Goal: Task Accomplishment & Management: Manage account settings

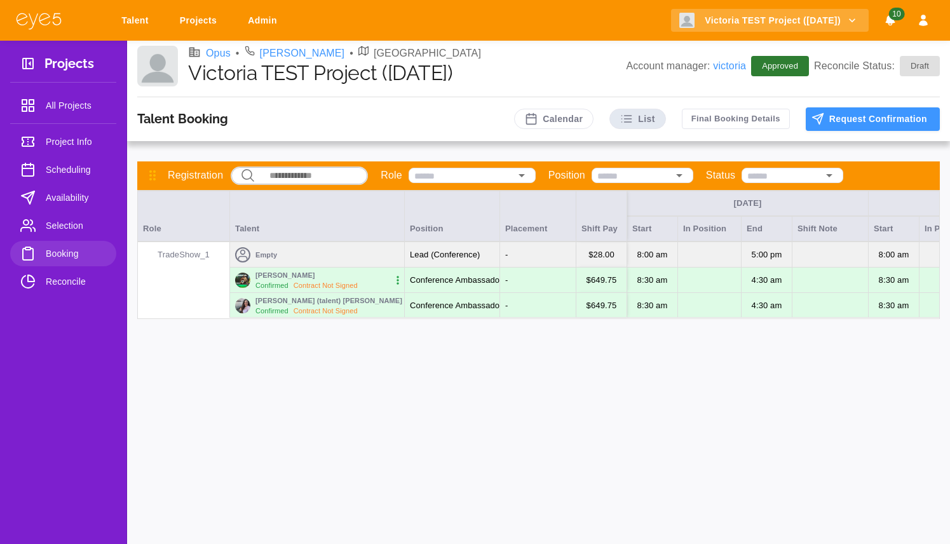
click at [198, 24] on link "Projects" at bounding box center [201, 21] width 58 height 24
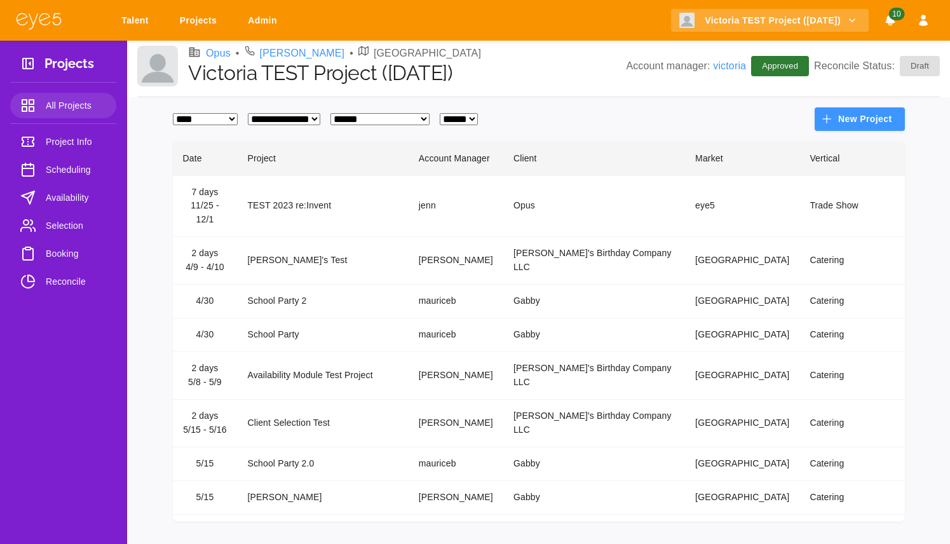
click at [227, 117] on select "**********" at bounding box center [205, 119] width 65 height 12
click at [232, 126] on div "**********" at bounding box center [539, 119] width 732 height 24
click at [232, 123] on select "**********" at bounding box center [205, 119] width 65 height 12
select select "*"
click at [173, 113] on select "**********" at bounding box center [205, 119] width 65 height 12
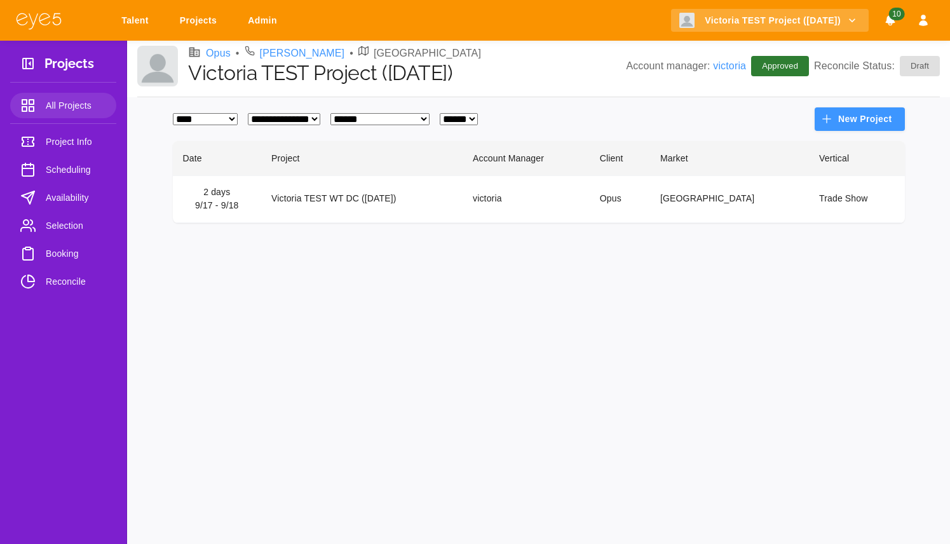
click at [328, 190] on td "Victoria TEST WT DC ([DATE])" at bounding box center [361, 199] width 201 height 48
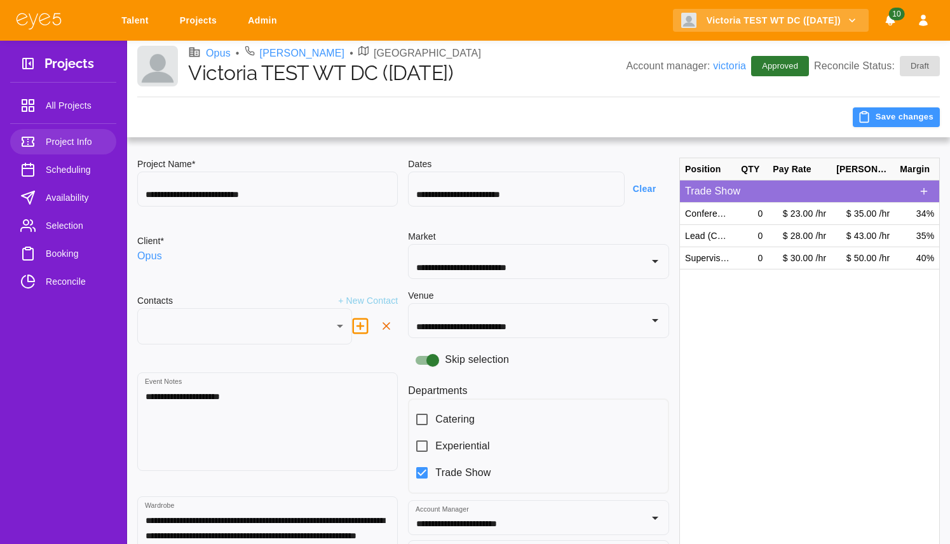
type input "***"
type input "**********"
type input "********"
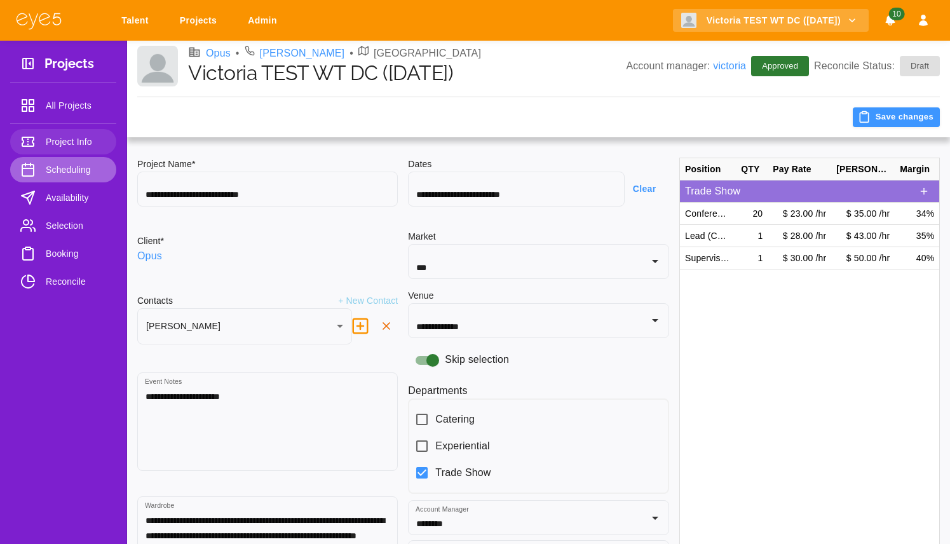
click at [69, 176] on span "Scheduling" at bounding box center [76, 169] width 60 height 15
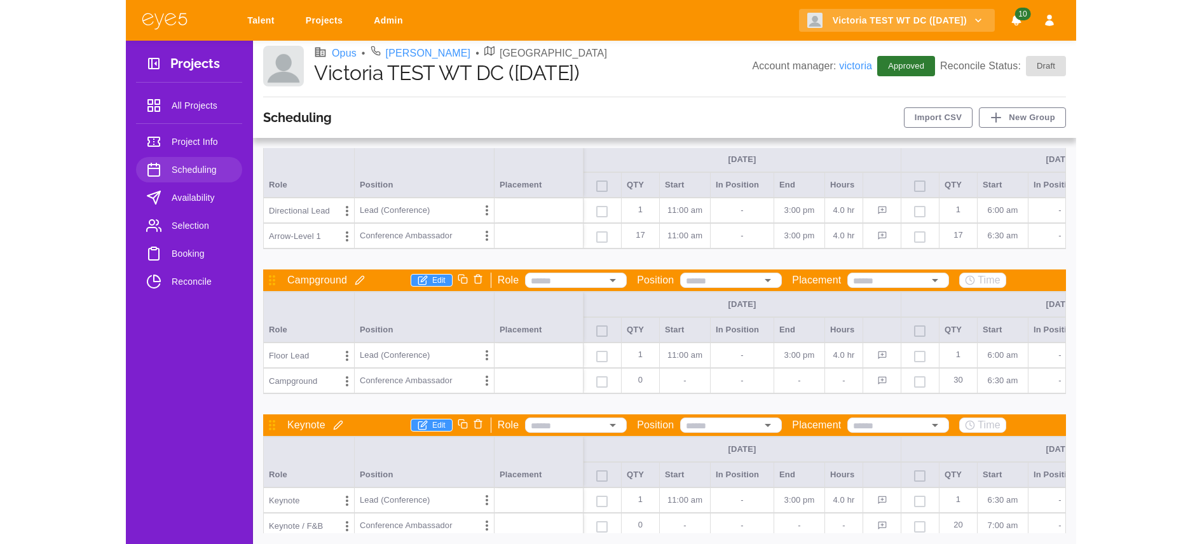
scroll to position [630, 0]
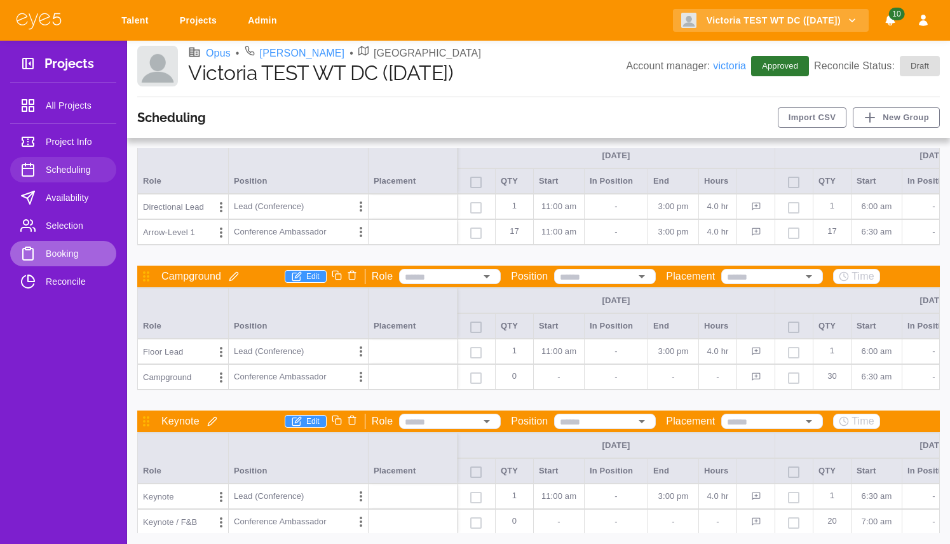
click at [78, 252] on span "Booking" at bounding box center [76, 253] width 60 height 15
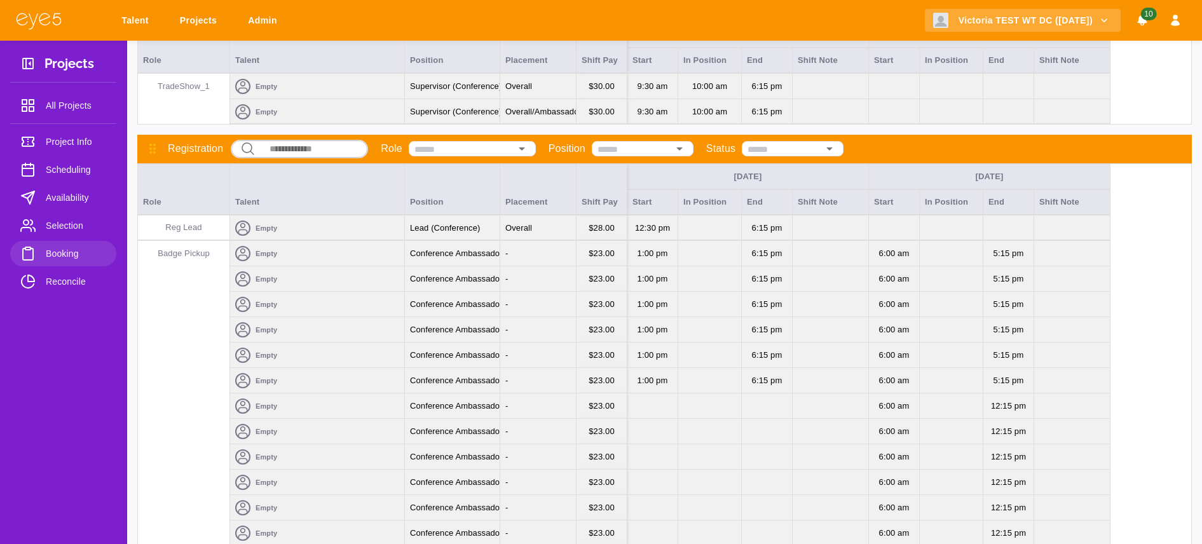
scroll to position [113, 0]
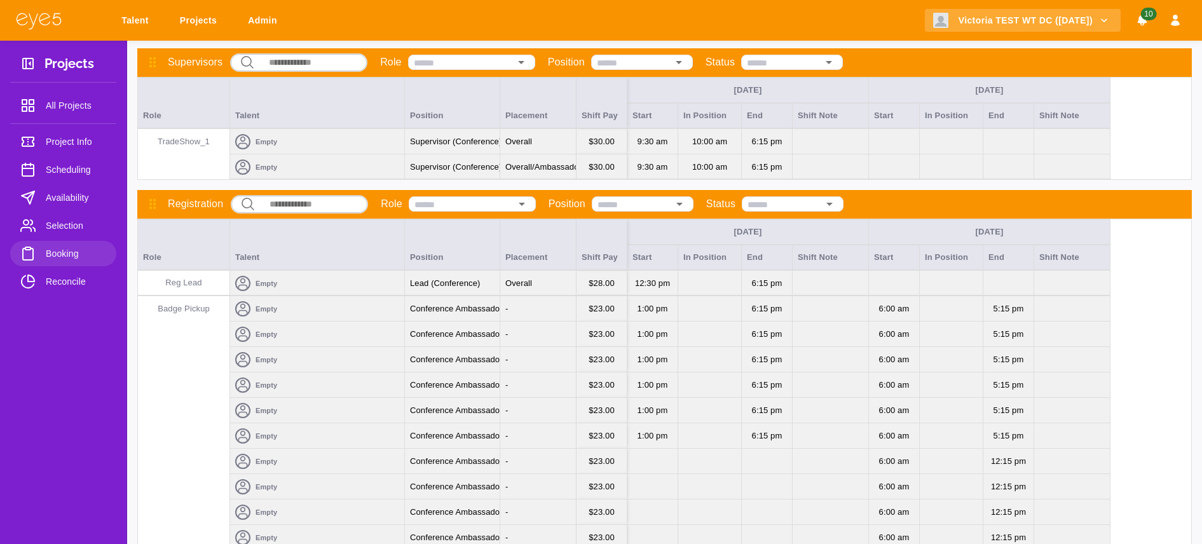
click at [295, 322] on div "Empty" at bounding box center [317, 334] width 174 height 25
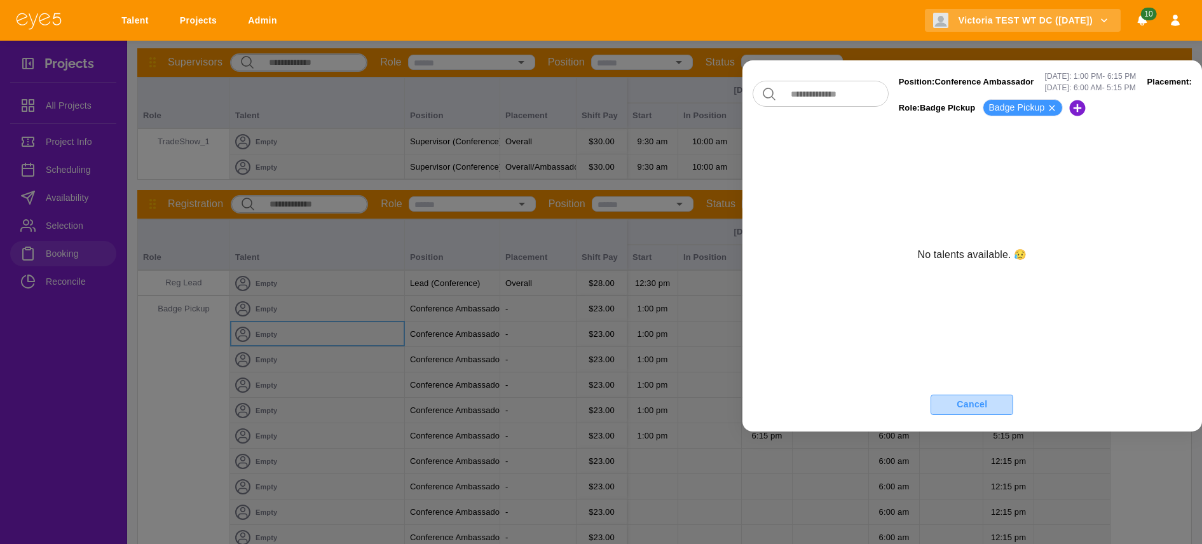
click at [949, 410] on button "Cancel" at bounding box center [971, 405] width 83 height 20
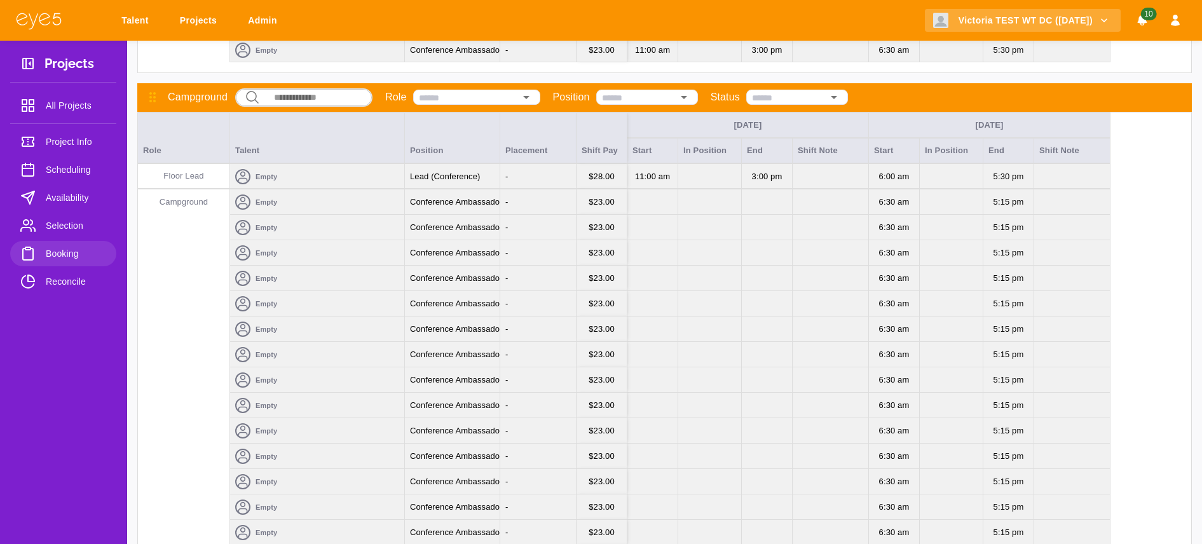
scroll to position [2065, 0]
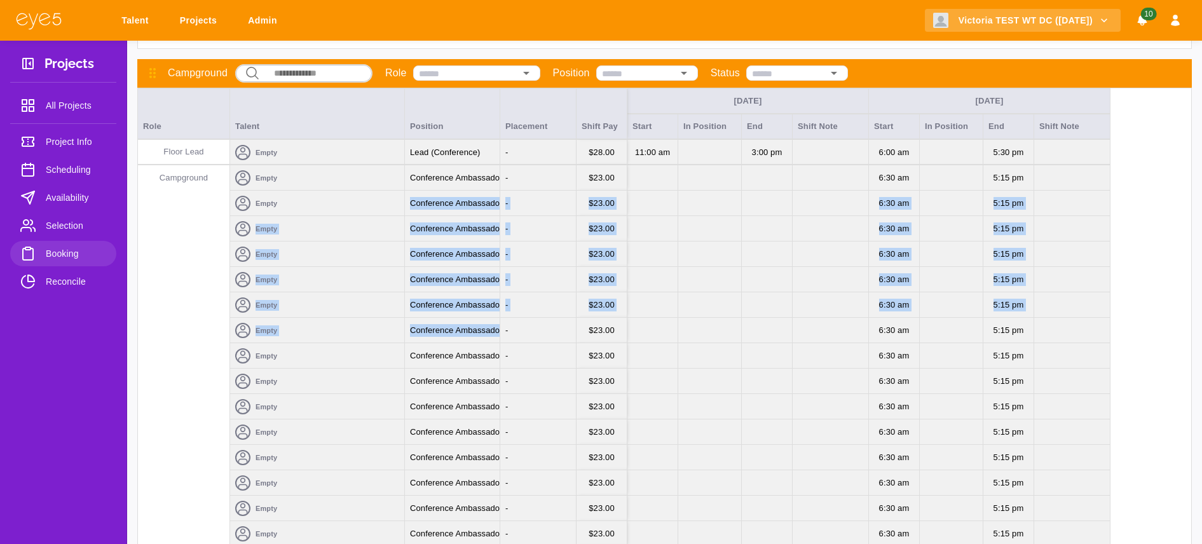
drag, startPoint x: 468, startPoint y: 191, endPoint x: 467, endPoint y: 337, distance: 146.2
click at [467, 337] on div "Wed Sep 17 Thu Sep 18 Role Talent Position Placement Shift Pay Start In Positio…" at bounding box center [664, 517] width 1054 height 858
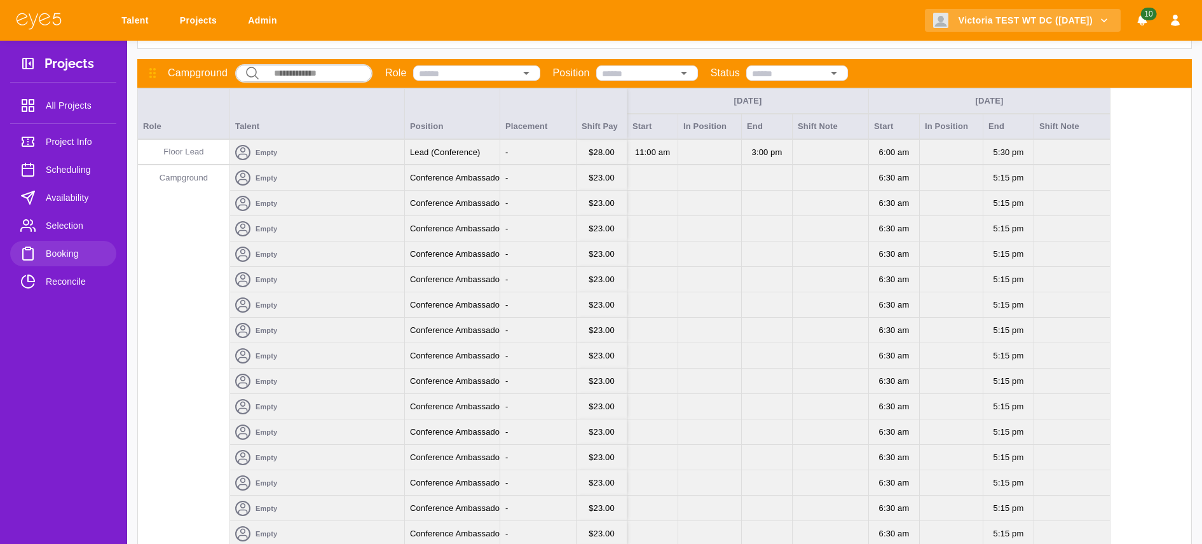
click at [600, 300] on p "$ 23.00" at bounding box center [601, 305] width 26 height 13
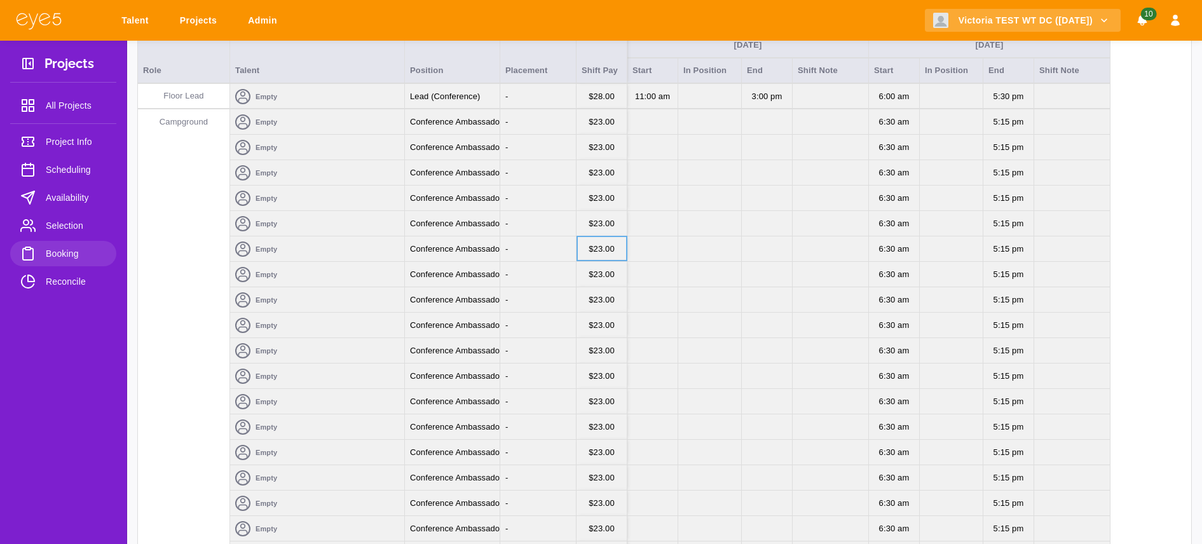
scroll to position [2104, 0]
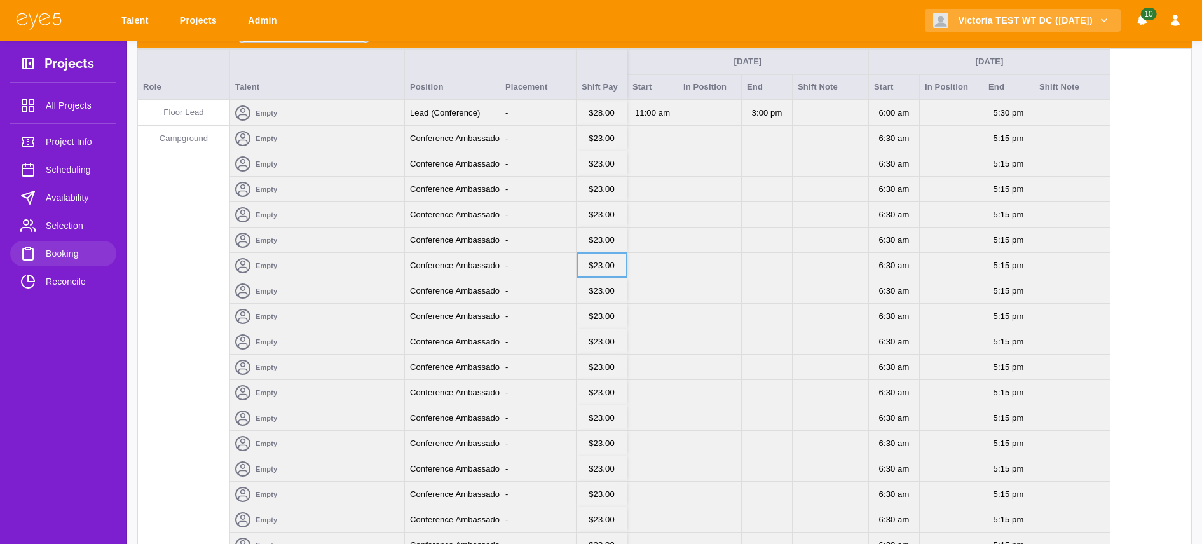
click at [545, 138] on div "-" at bounding box center [538, 138] width 76 height 25
click at [535, 138] on div "-" at bounding box center [538, 138] width 76 height 25
click at [527, 187] on div "-" at bounding box center [538, 189] width 76 height 25
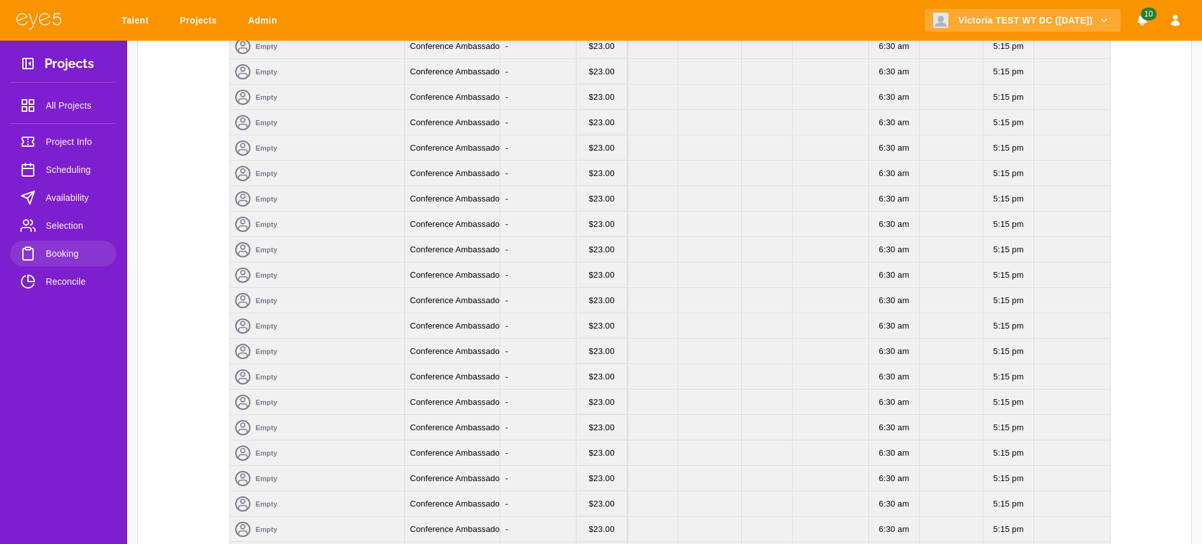
scroll to position [2479, 0]
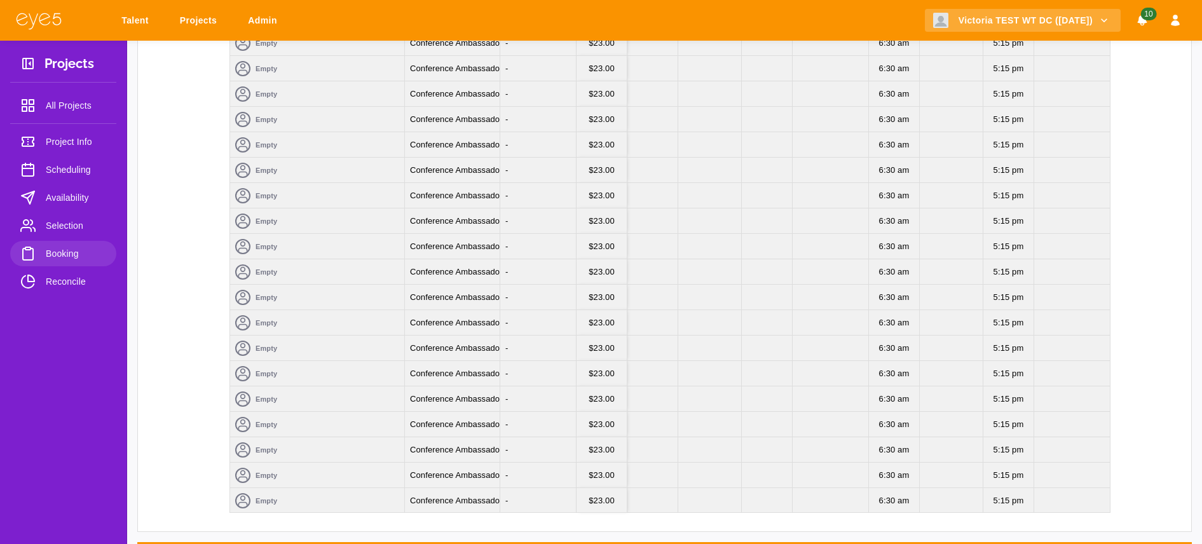
click at [68, 174] on span "Scheduling" at bounding box center [76, 169] width 60 height 15
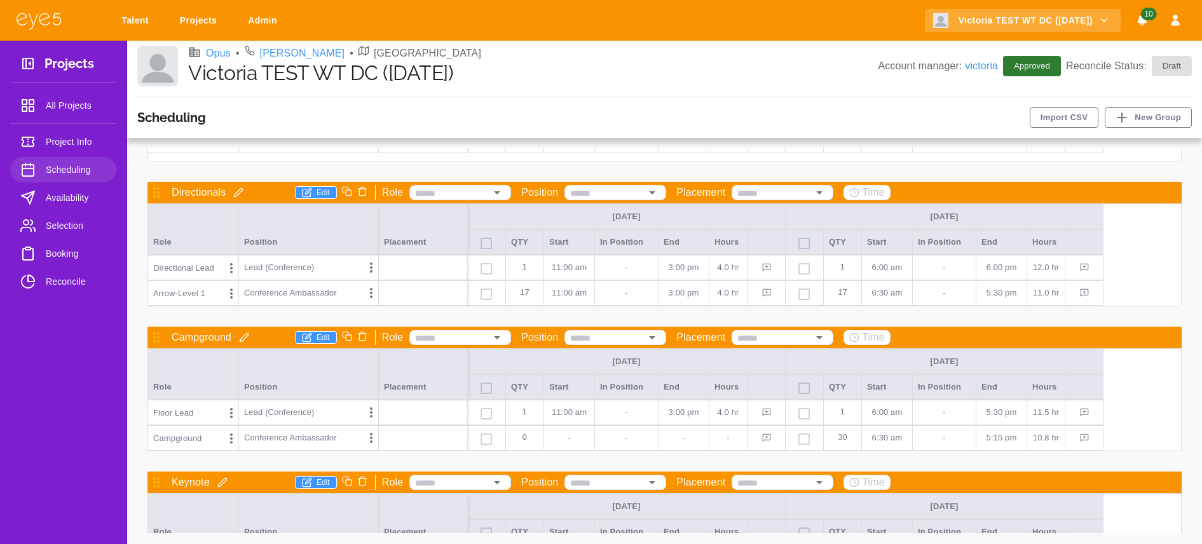
scroll to position [603, 0]
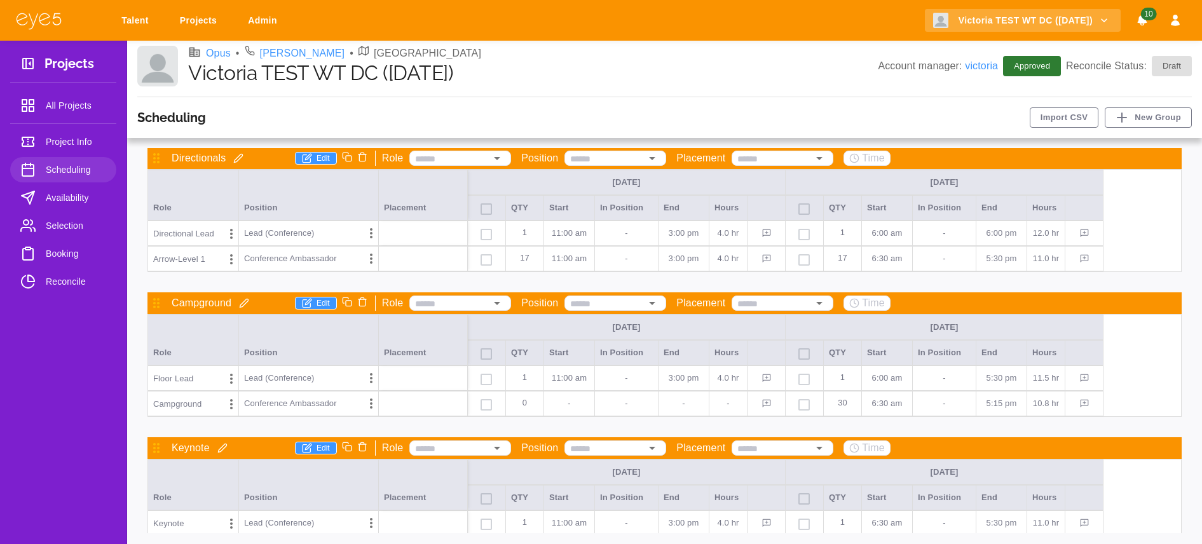
click at [528, 407] on p "0" at bounding box center [524, 403] width 27 height 24
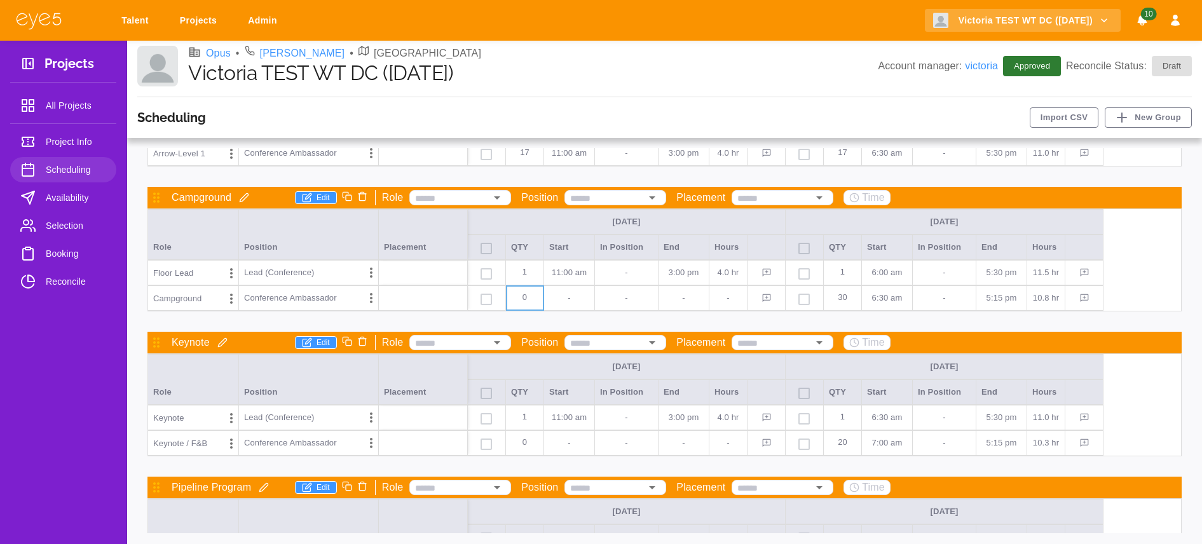
scroll to position [705, 0]
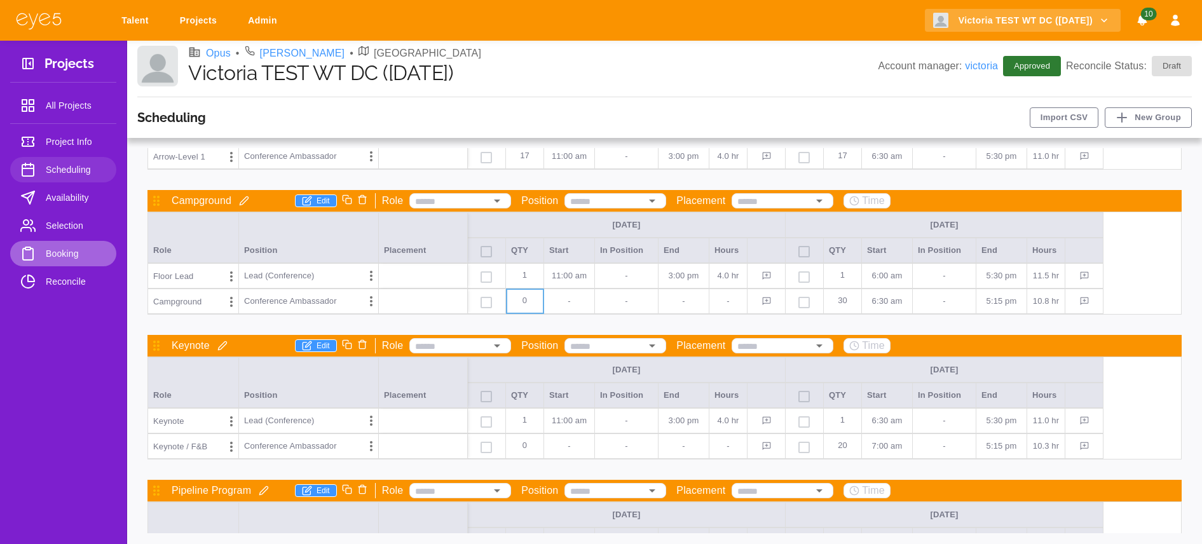
click at [43, 255] on link "Booking" at bounding box center [63, 253] width 106 height 25
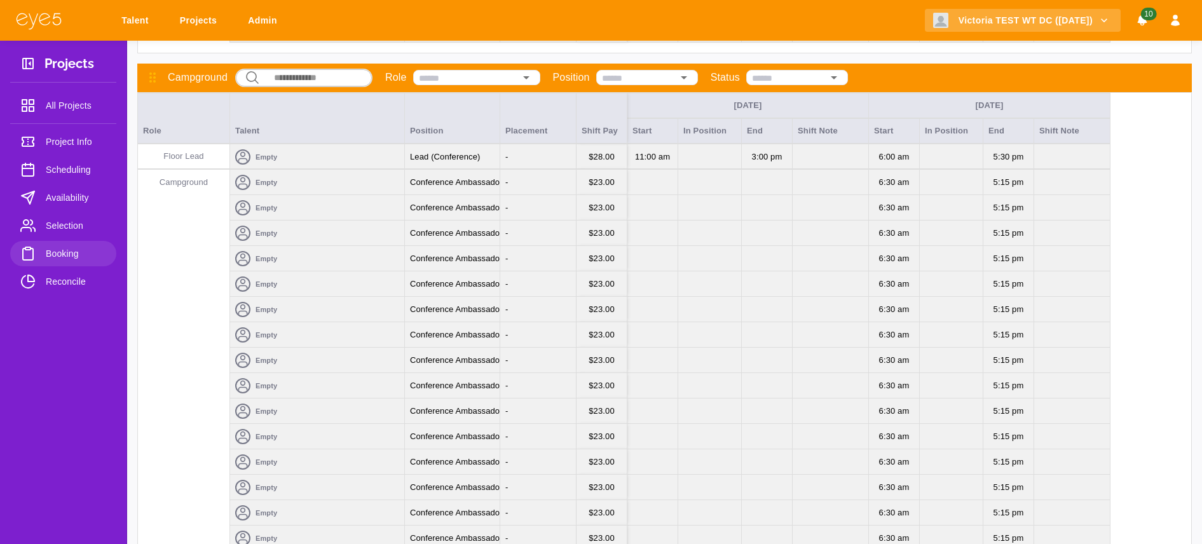
scroll to position [1834, 0]
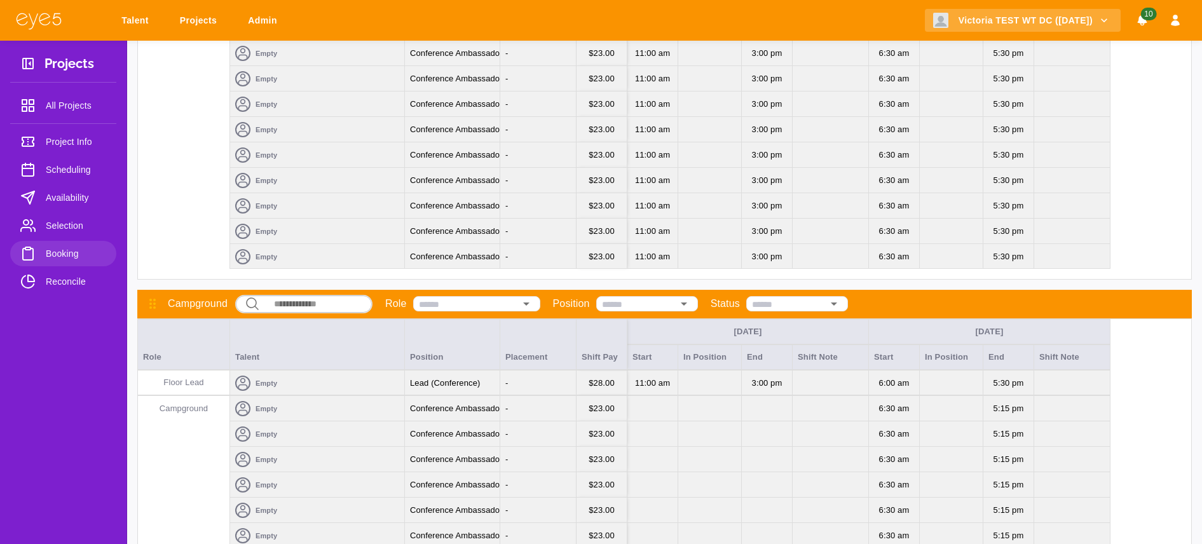
click at [562, 412] on div "-" at bounding box center [538, 408] width 76 height 25
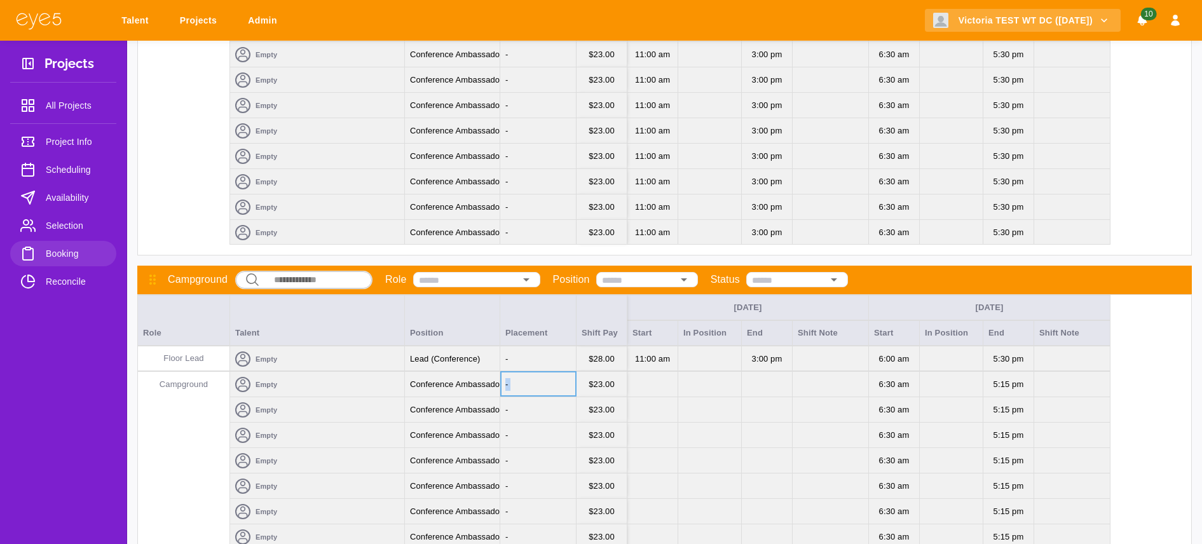
scroll to position [1863, 0]
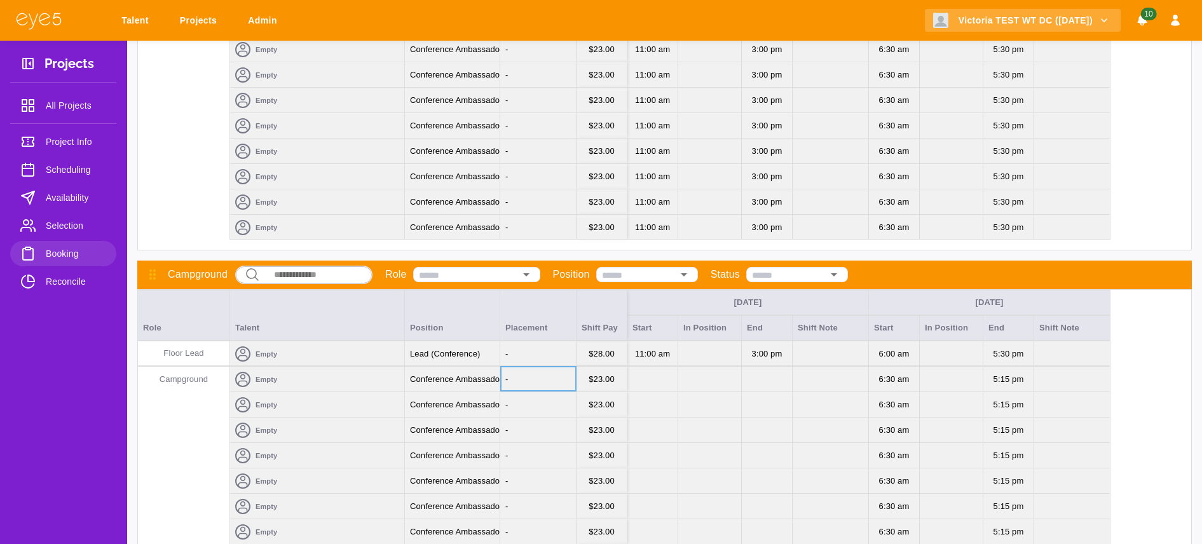
click at [562, 412] on div "-" at bounding box center [538, 404] width 76 height 25
click at [559, 405] on div "-" at bounding box center [538, 404] width 76 height 25
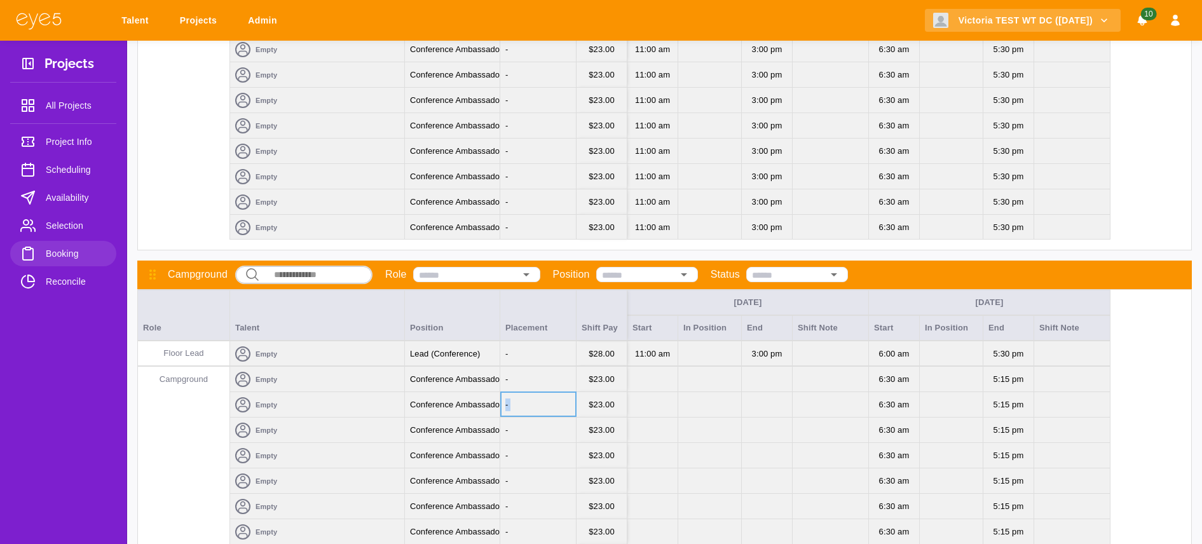
click at [559, 406] on div "-" at bounding box center [538, 404] width 76 height 25
click at [559, 407] on div "-" at bounding box center [538, 404] width 76 height 25
click at [76, 175] on span "Scheduling" at bounding box center [76, 169] width 60 height 15
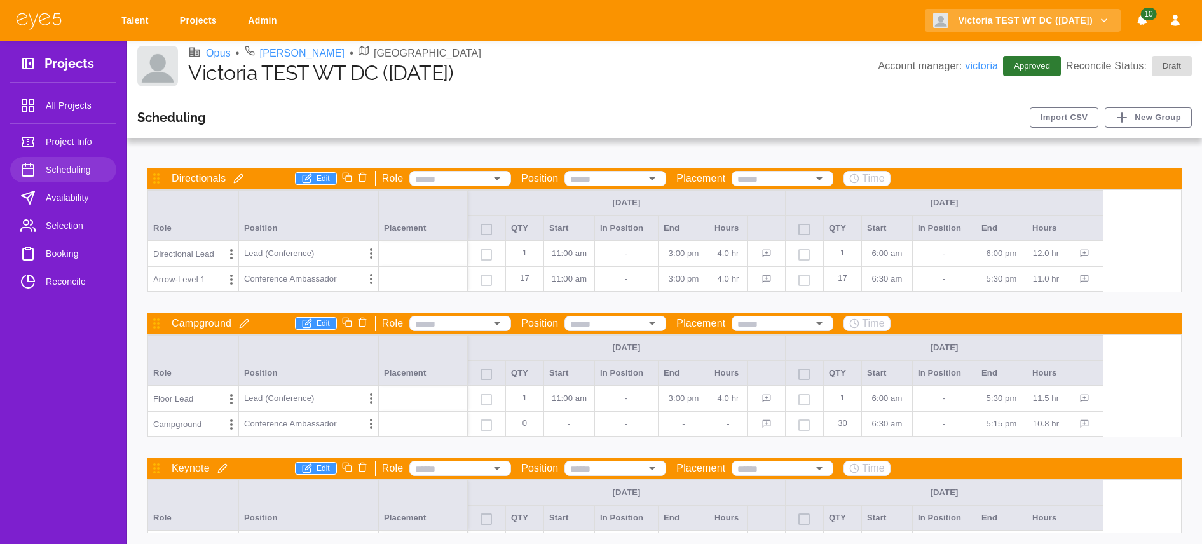
scroll to position [586, 0]
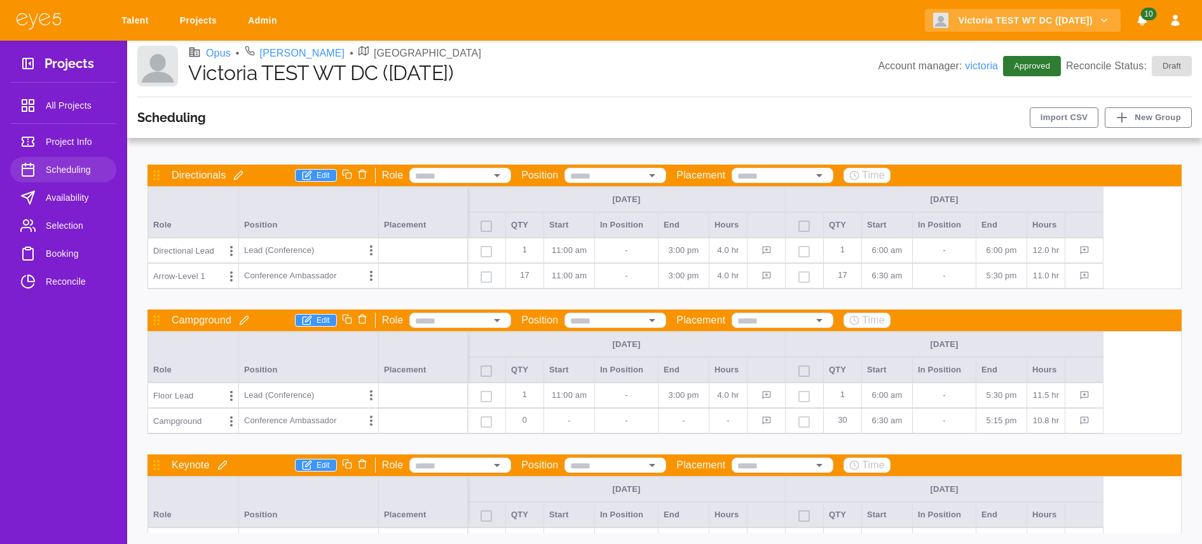
click at [53, 257] on span "Booking" at bounding box center [76, 253] width 60 height 15
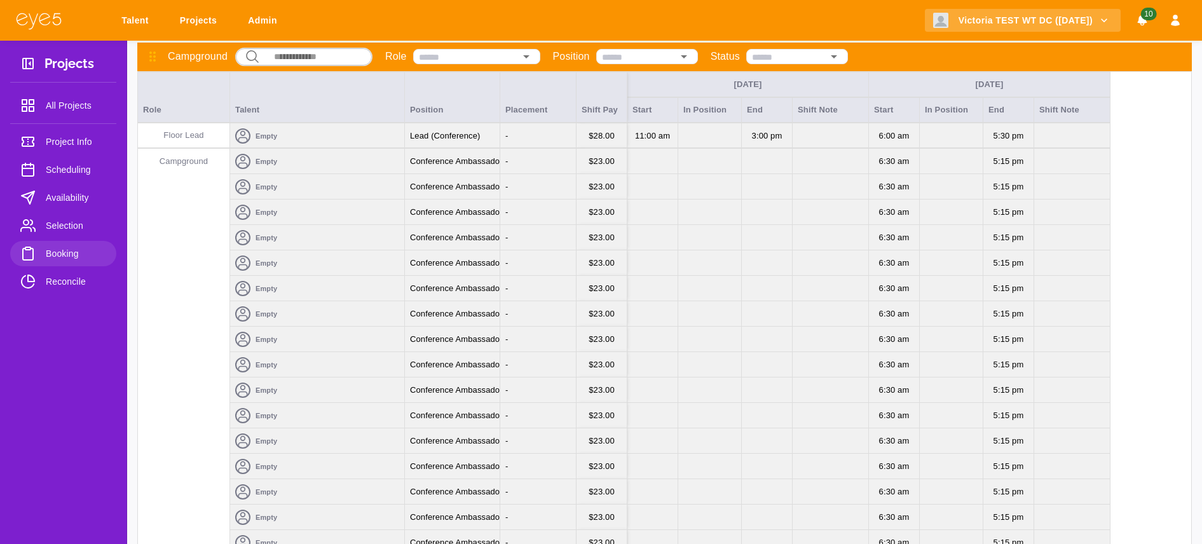
scroll to position [2071, 0]
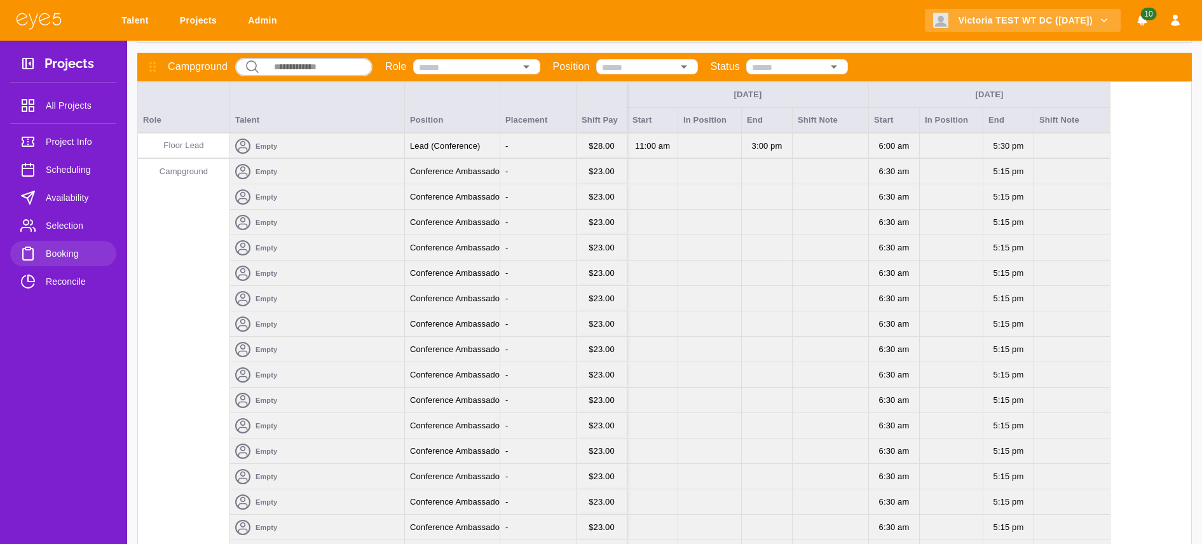
click at [524, 166] on div "-" at bounding box center [538, 171] width 76 height 25
drag, startPoint x: 524, startPoint y: 214, endPoint x: 524, endPoint y: 243, distance: 29.9
click at [524, 214] on div "-" at bounding box center [538, 222] width 76 height 25
drag, startPoint x: 527, startPoint y: 297, endPoint x: 527, endPoint y: 304, distance: 7.6
click at [527, 297] on div "-" at bounding box center [538, 298] width 76 height 25
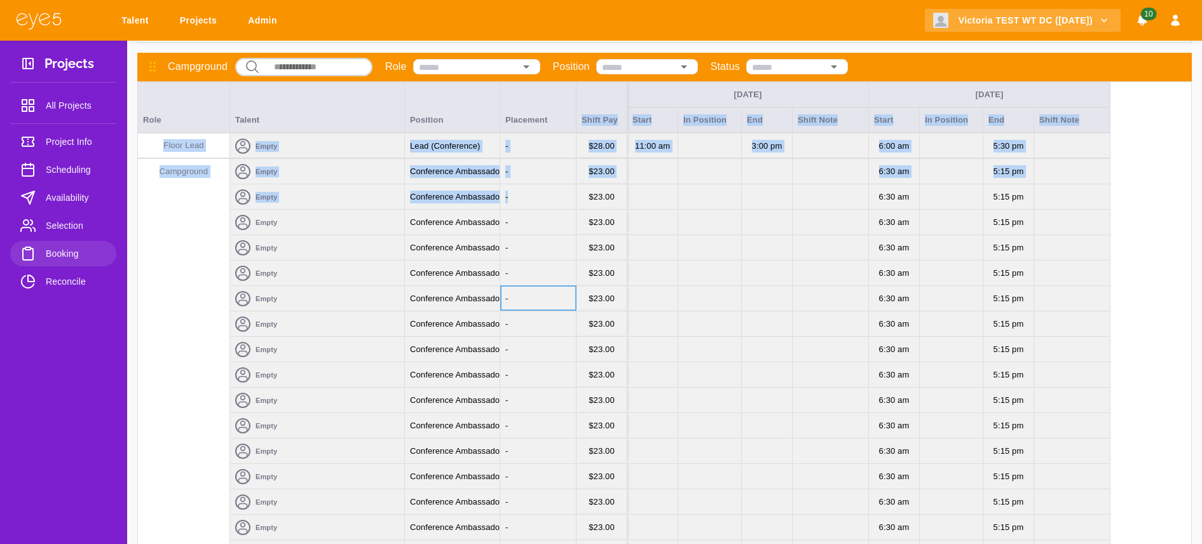
drag, startPoint x: 535, startPoint y: 129, endPoint x: 531, endPoint y: 205, distance: 76.3
click at [531, 205] on div "Wed Sep 17 Thu Sep 18 Role Talent Position Placement Shift Pay Start In Positio…" at bounding box center [664, 510] width 1054 height 858
click at [531, 205] on div "-" at bounding box center [538, 196] width 76 height 25
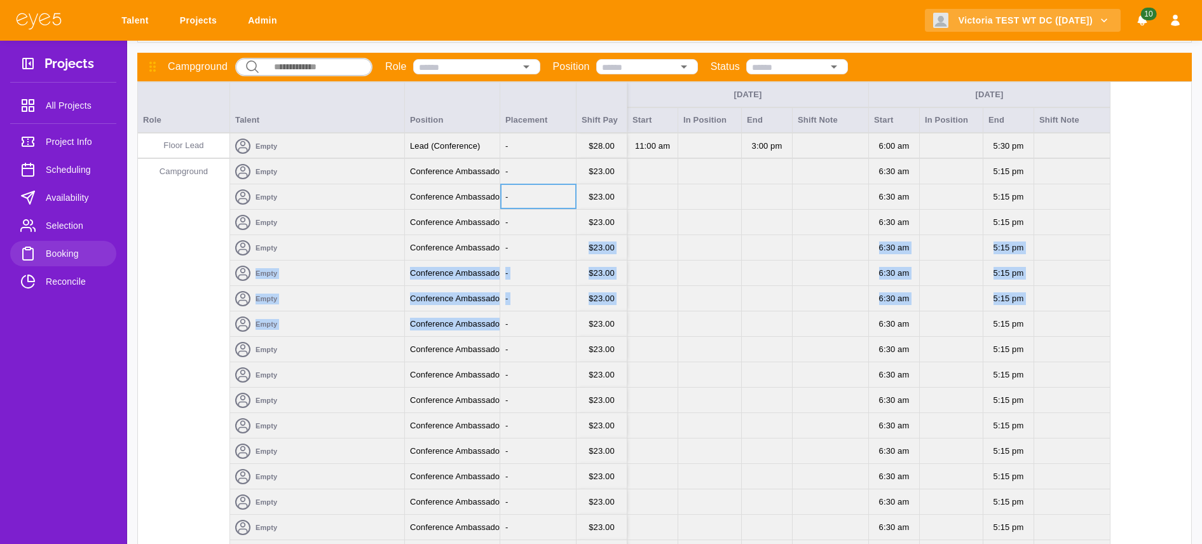
drag, startPoint x: 531, startPoint y: 243, endPoint x: 529, endPoint y: 311, distance: 67.4
click at [529, 311] on div "Wed Sep 17 Thu Sep 18 Role Talent Position Placement Shift Pay Start In Positio…" at bounding box center [664, 510] width 1054 height 858
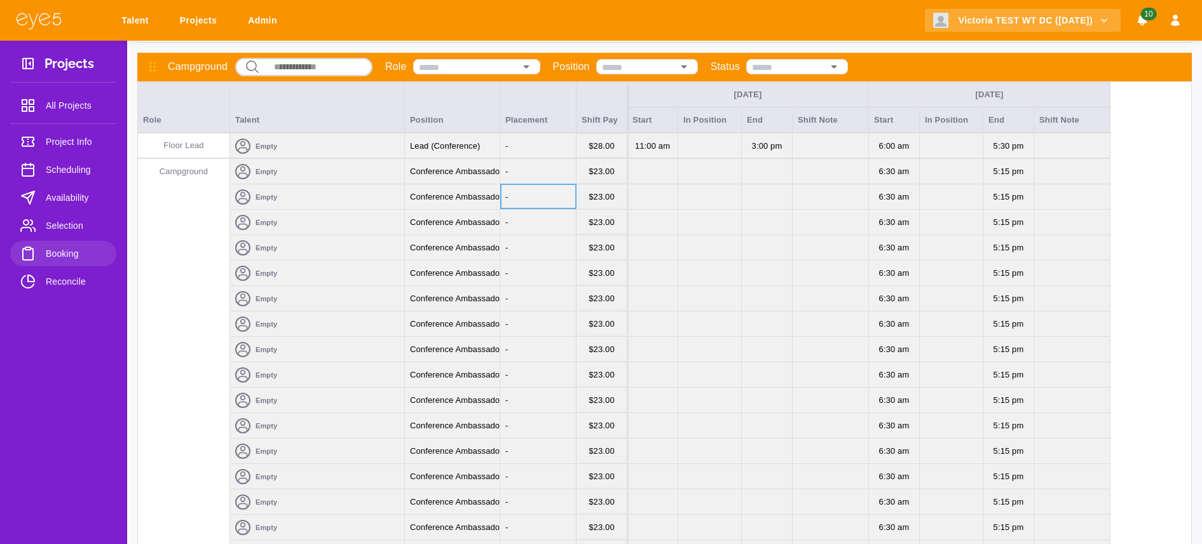
click at [530, 318] on div "-" at bounding box center [538, 323] width 76 height 25
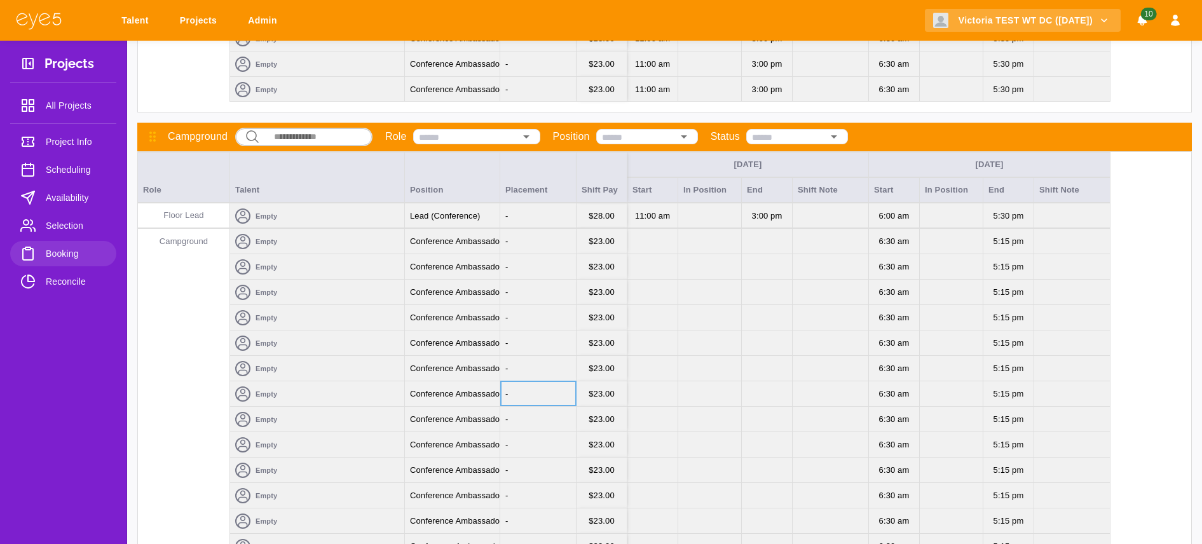
scroll to position [1999, 0]
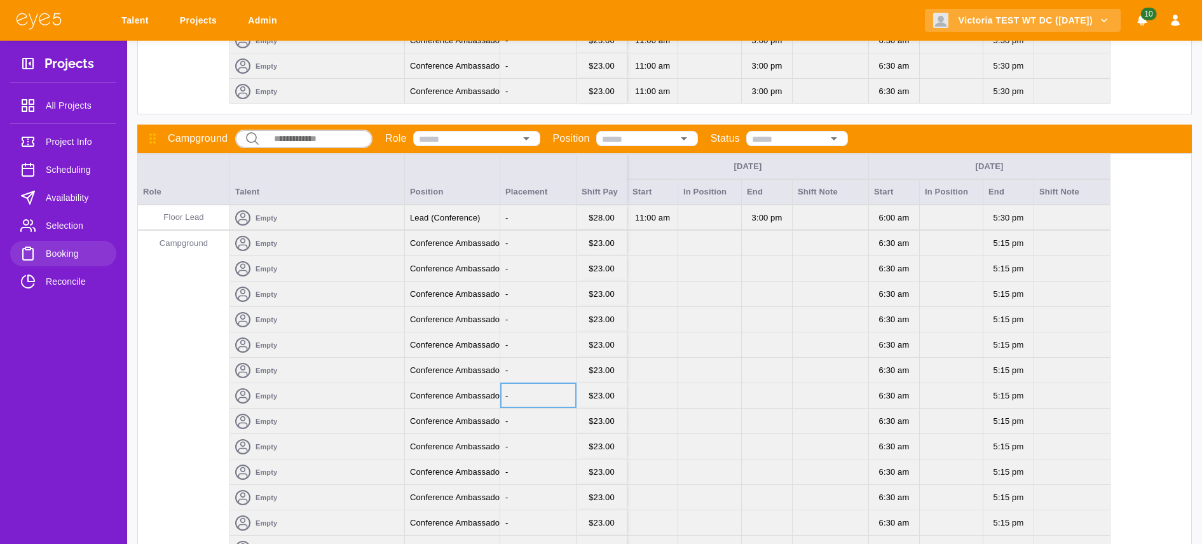
click at [68, 174] on span "Scheduling" at bounding box center [76, 169] width 60 height 15
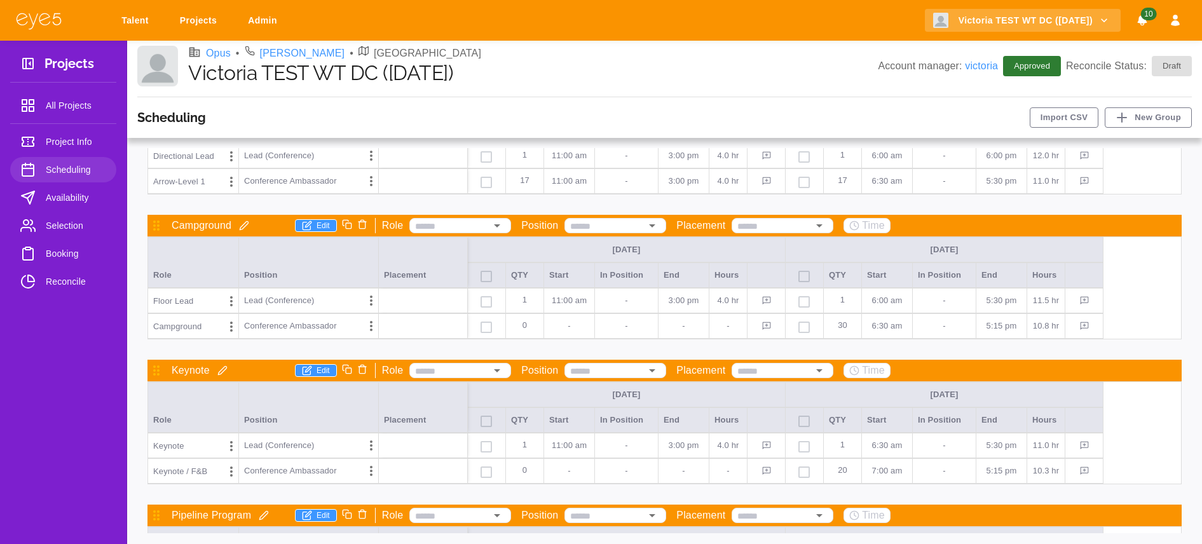
scroll to position [681, 0]
click at [58, 255] on span "Booking" at bounding box center [76, 253] width 60 height 15
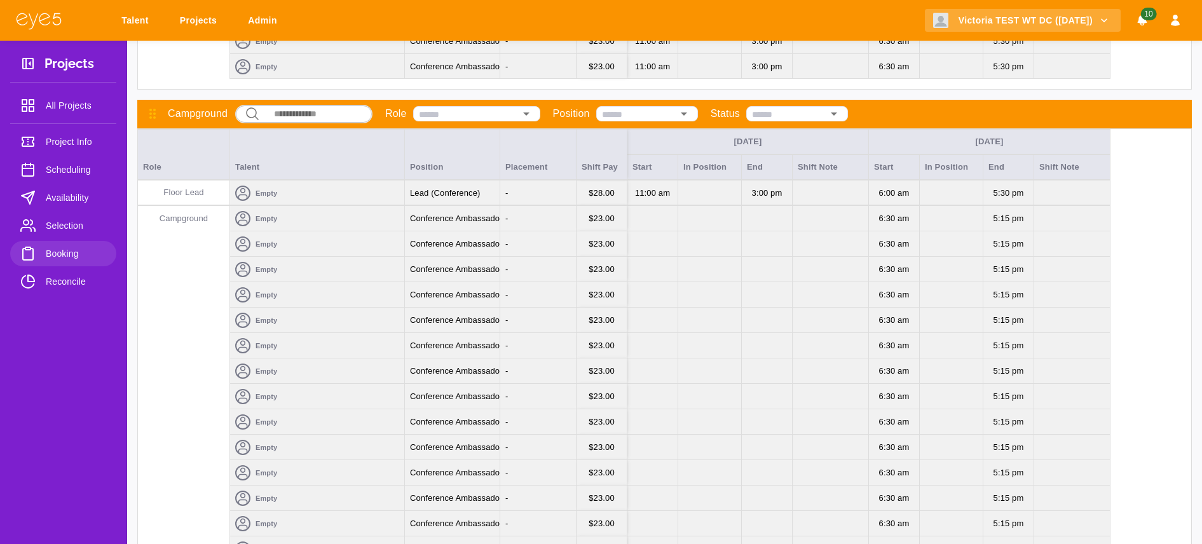
scroll to position [2026, 0]
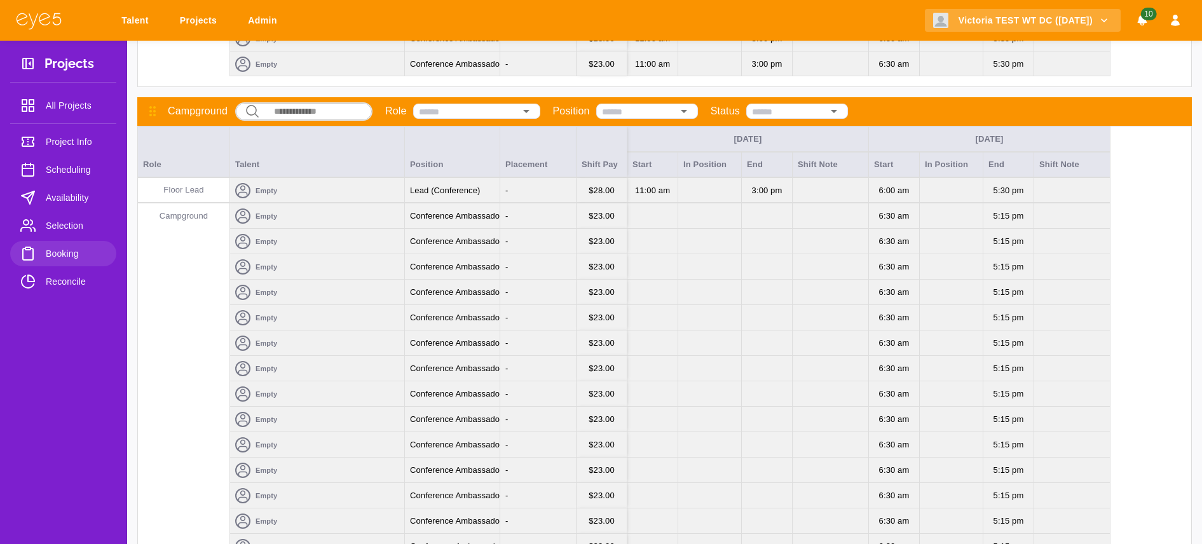
click at [555, 240] on div "-" at bounding box center [538, 241] width 76 height 25
click at [549, 238] on div "-" at bounding box center [538, 241] width 76 height 25
click at [511, 238] on div "-" at bounding box center [538, 241] width 76 height 25
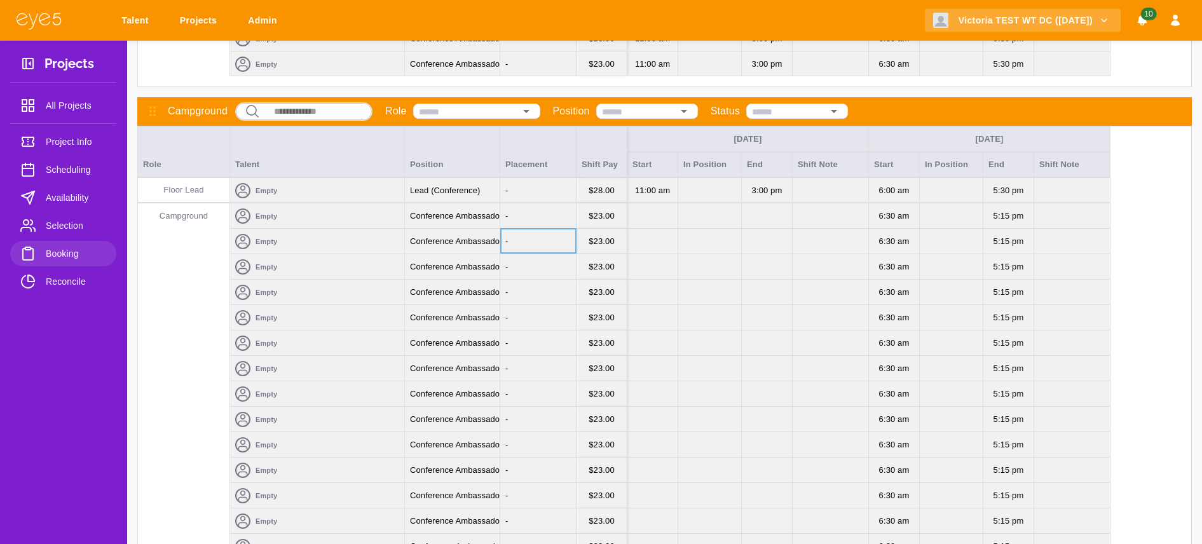
click at [511, 238] on div "-" at bounding box center [538, 241] width 76 height 25
click at [511, 243] on div "-" at bounding box center [538, 241] width 76 height 25
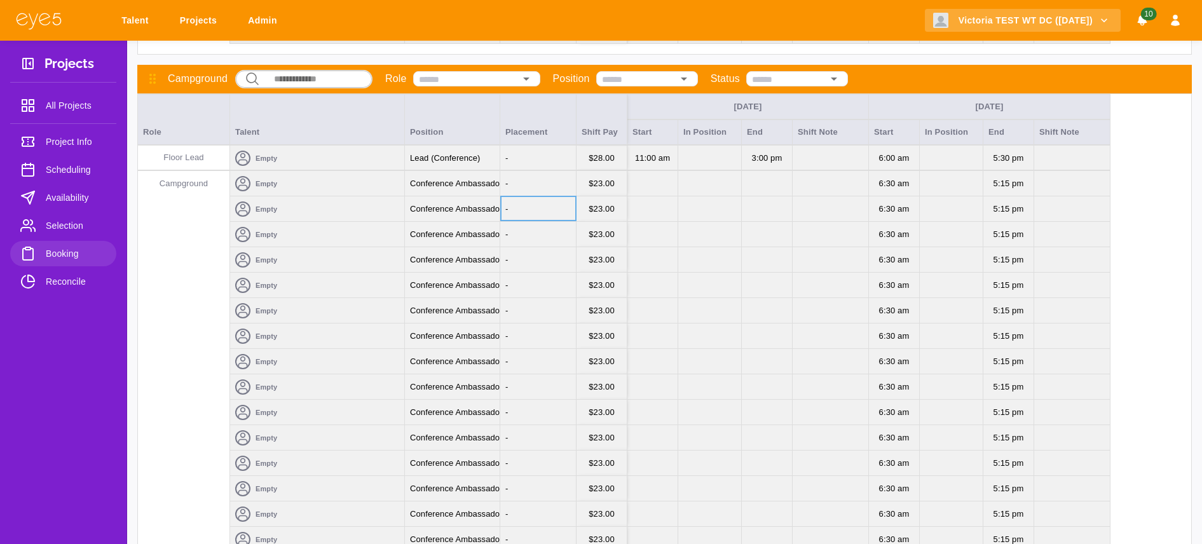
scroll to position [2059, 0]
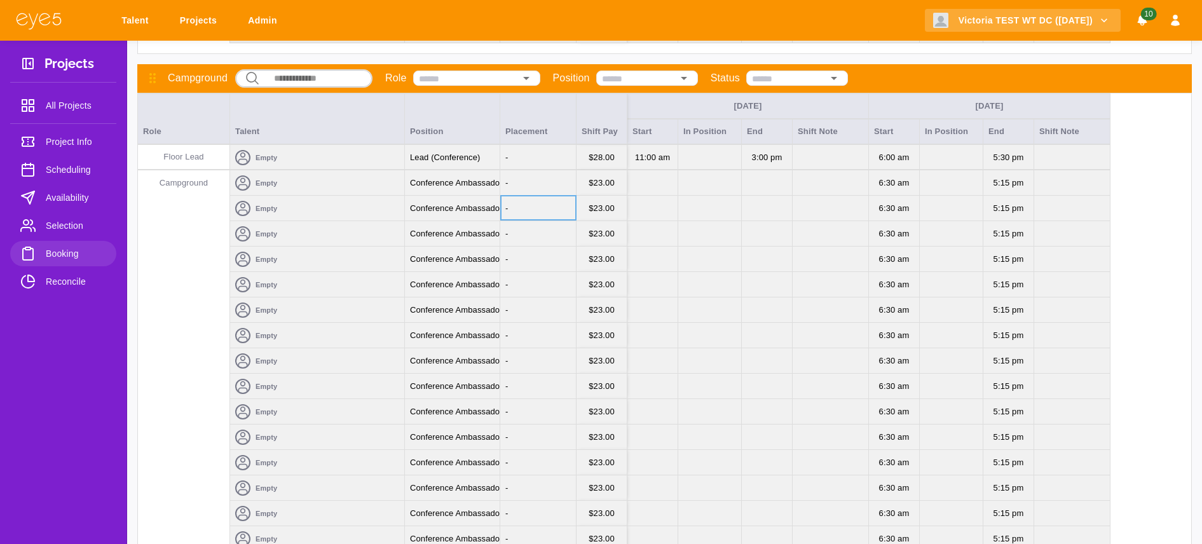
click at [514, 311] on div "-" at bounding box center [538, 309] width 76 height 25
click at [571, 299] on div "-" at bounding box center [538, 309] width 76 height 25
click at [72, 170] on span "Scheduling" at bounding box center [76, 169] width 60 height 15
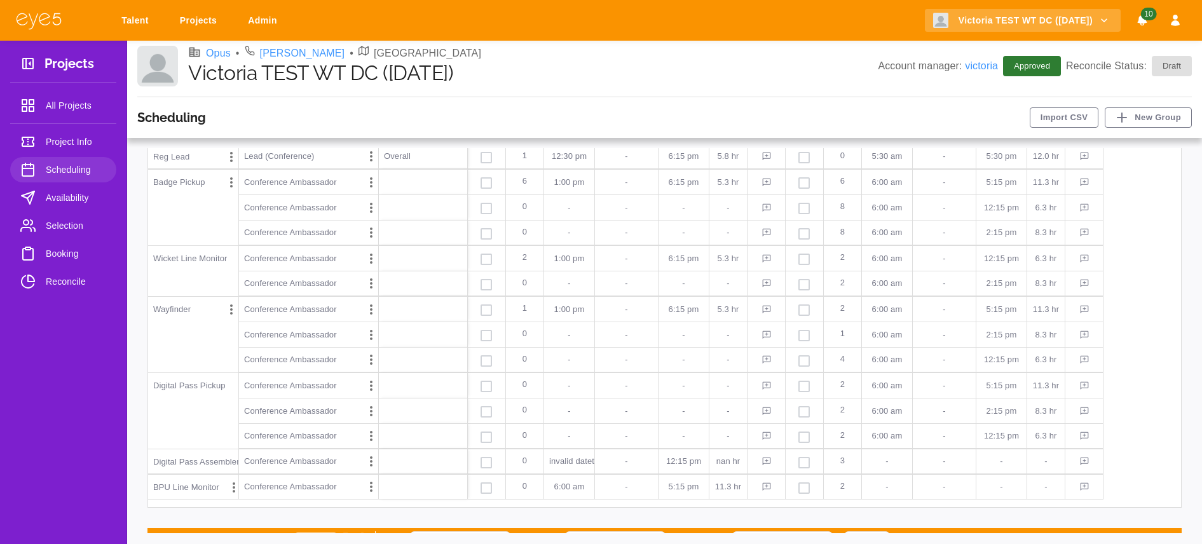
scroll to position [223, 0]
click at [72, 255] on span "Booking" at bounding box center [76, 253] width 60 height 15
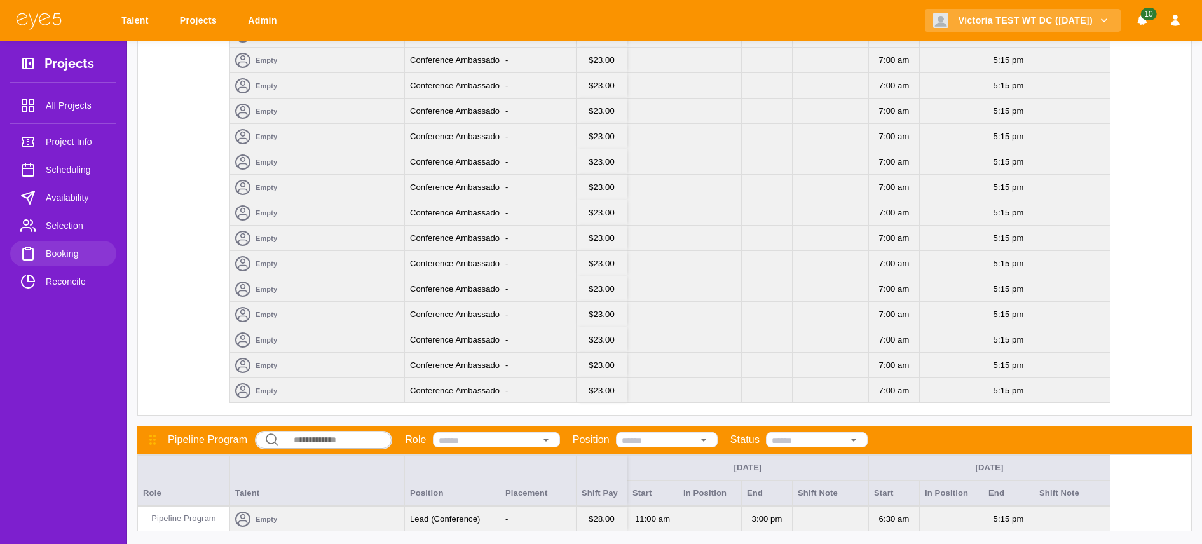
scroll to position [3234, 0]
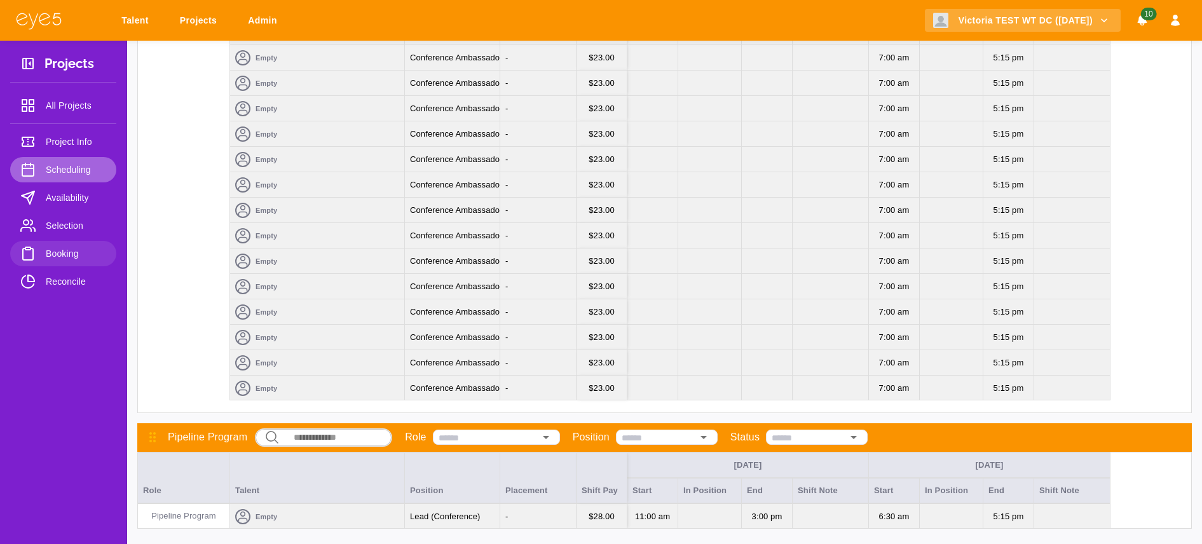
click at [85, 171] on span "Scheduling" at bounding box center [76, 169] width 60 height 15
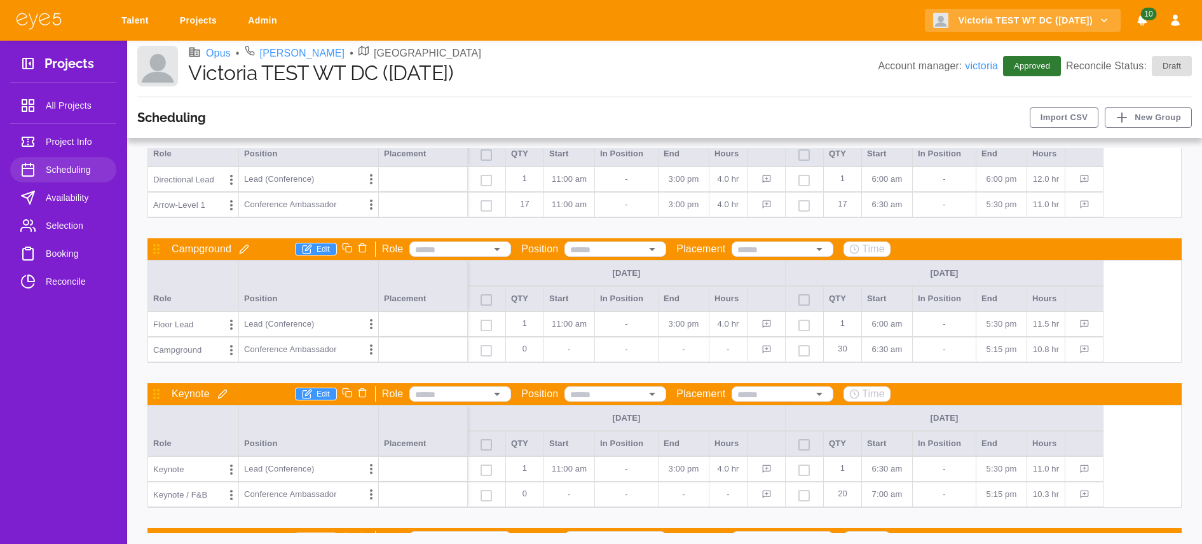
scroll to position [771, 0]
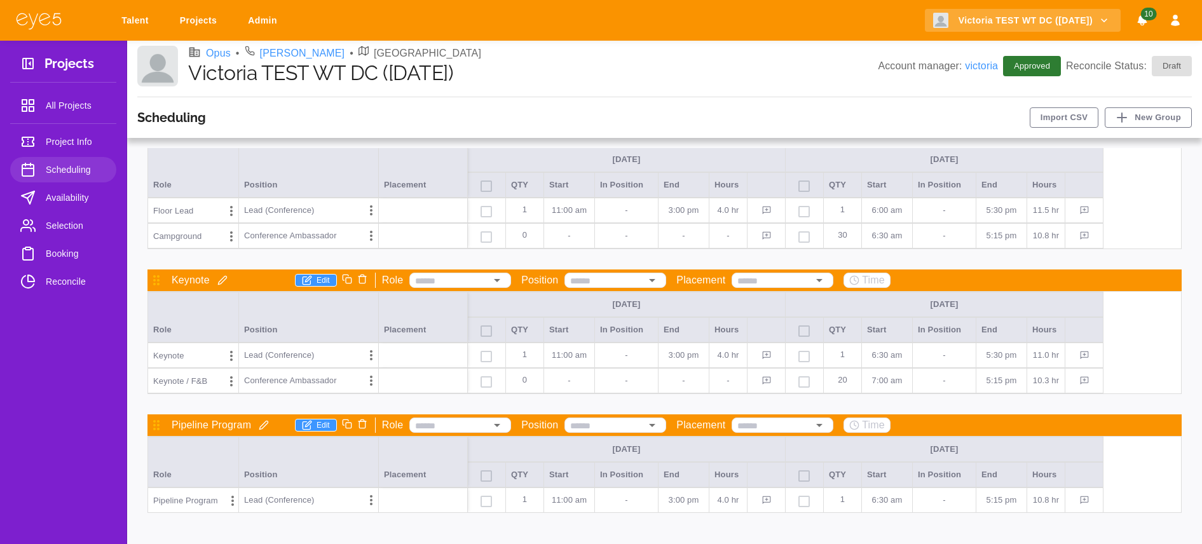
click at [305, 434] on div "Pipeline Program Edit Role Position Placement Time" at bounding box center [664, 425] width 1034 height 22
click at [302, 422] on icon "button" at bounding box center [306, 426] width 8 height 8
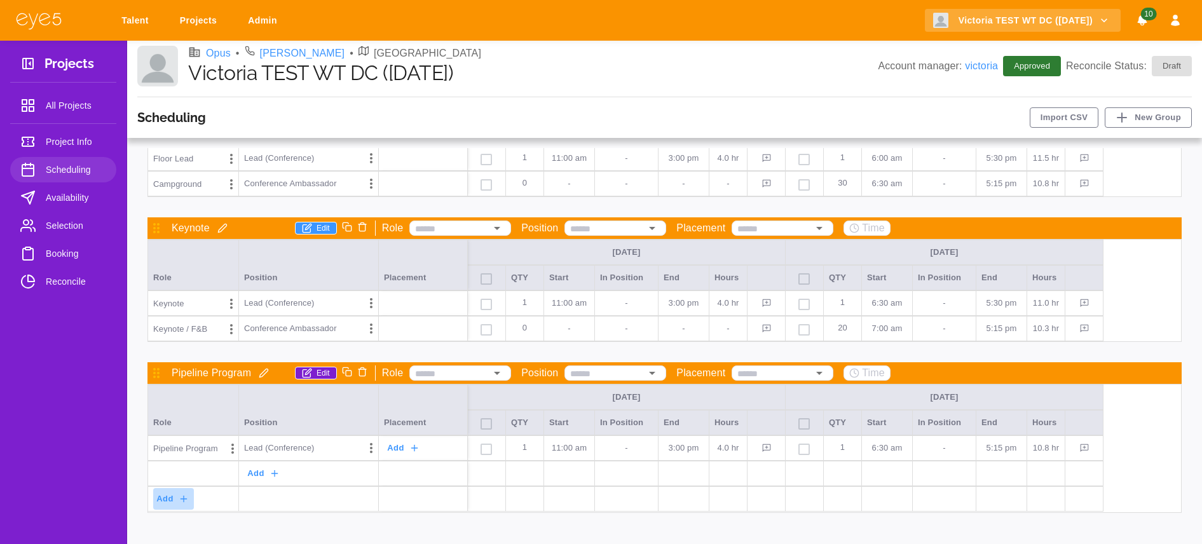
click at [180, 500] on icon "button" at bounding box center [184, 499] width 10 height 10
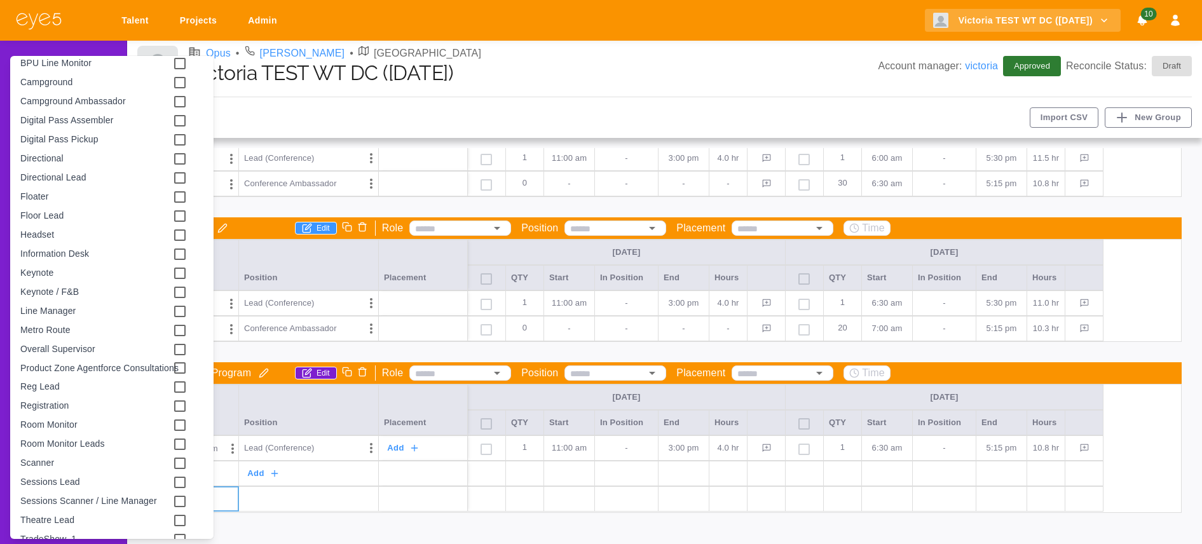
scroll to position [222, 0]
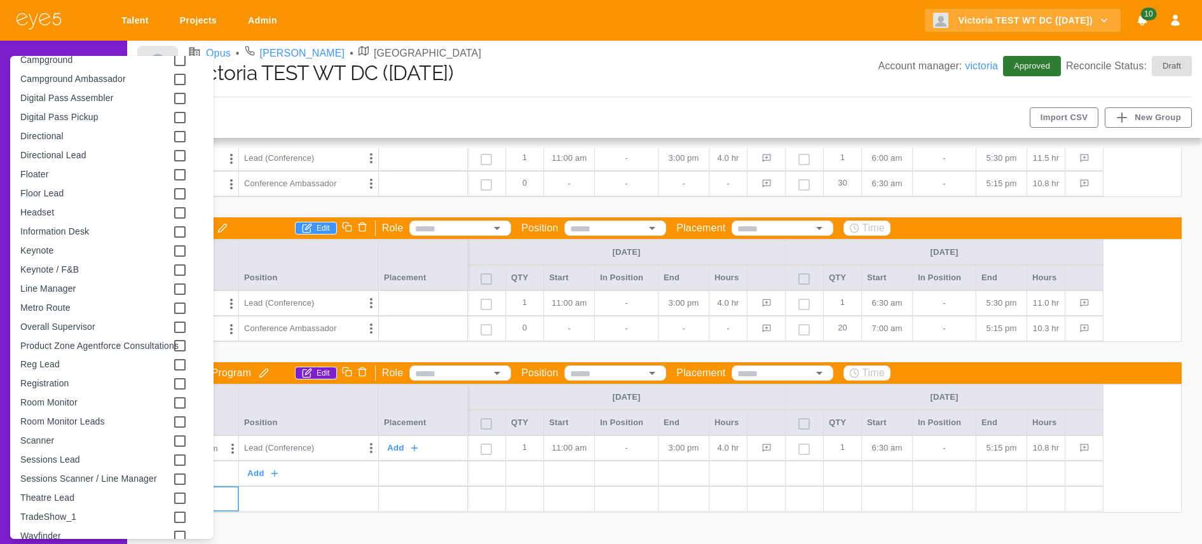
click at [330, 407] on div at bounding box center [601, 272] width 1202 height 544
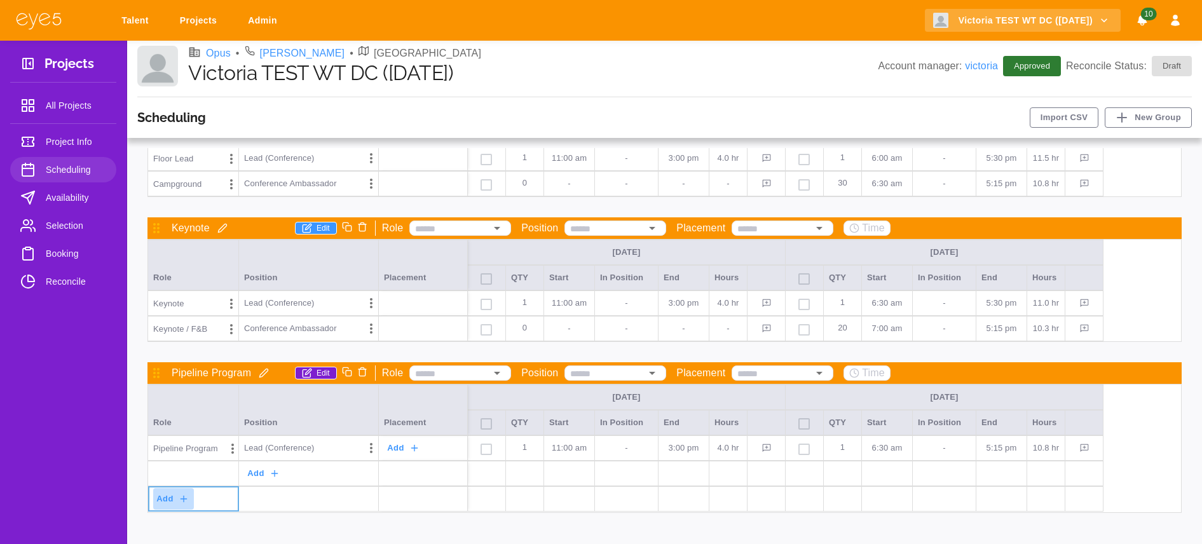
click at [181, 495] on icon "button" at bounding box center [184, 499] width 10 height 10
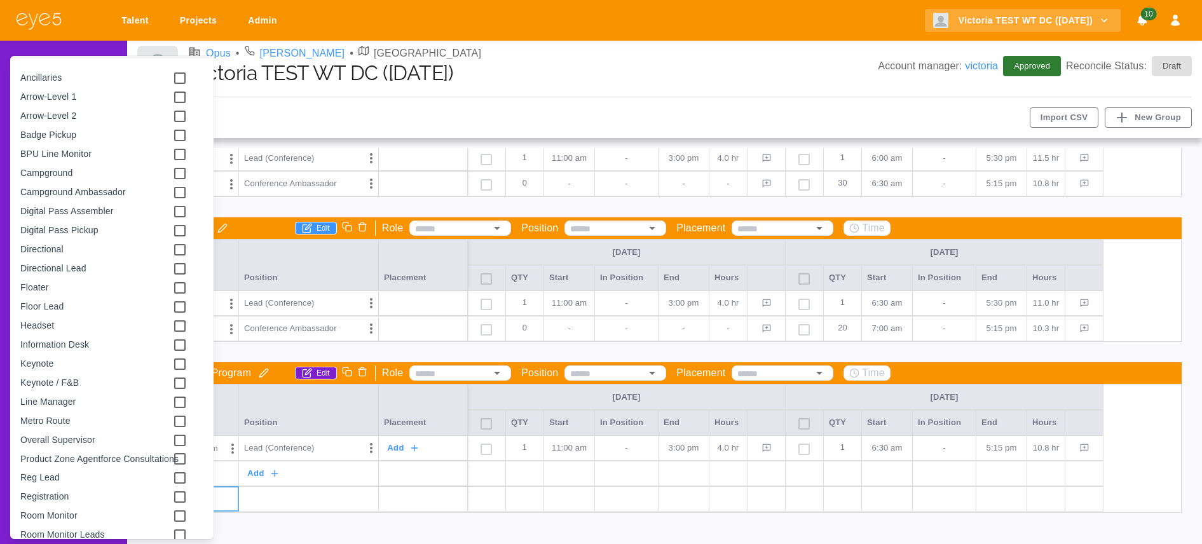
scroll to position [29, 0]
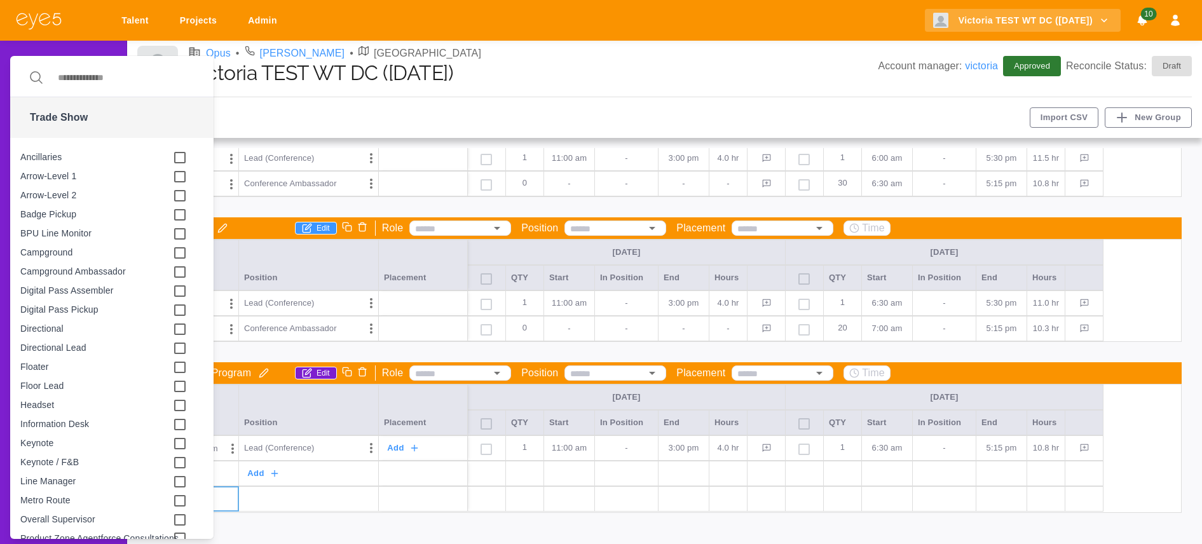
click at [313, 428] on div at bounding box center [601, 272] width 1202 height 544
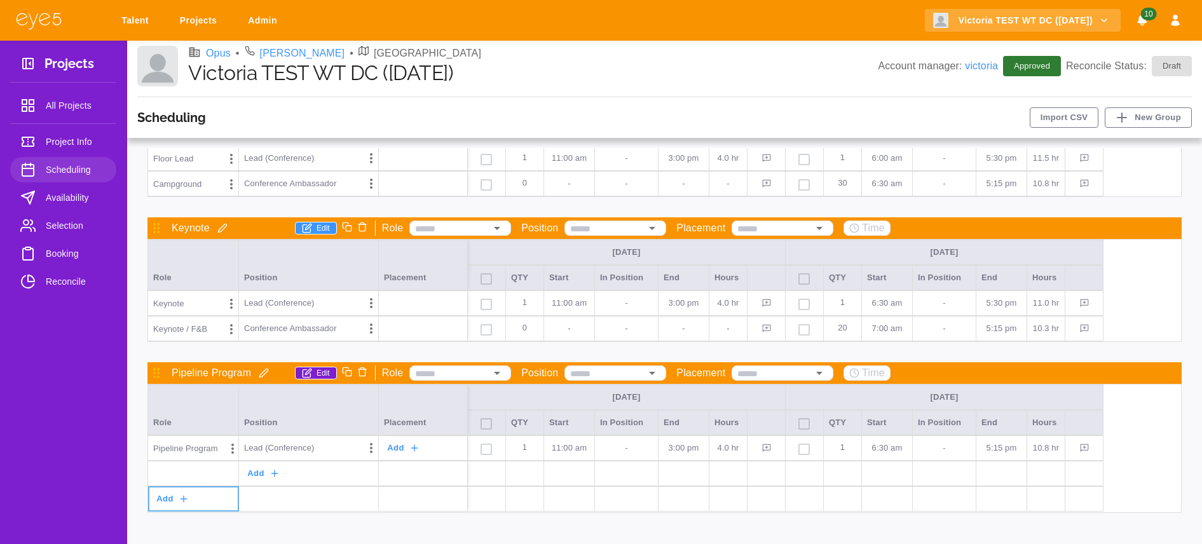
click at [184, 499] on icon "button" at bounding box center [184, 499] width 10 height 10
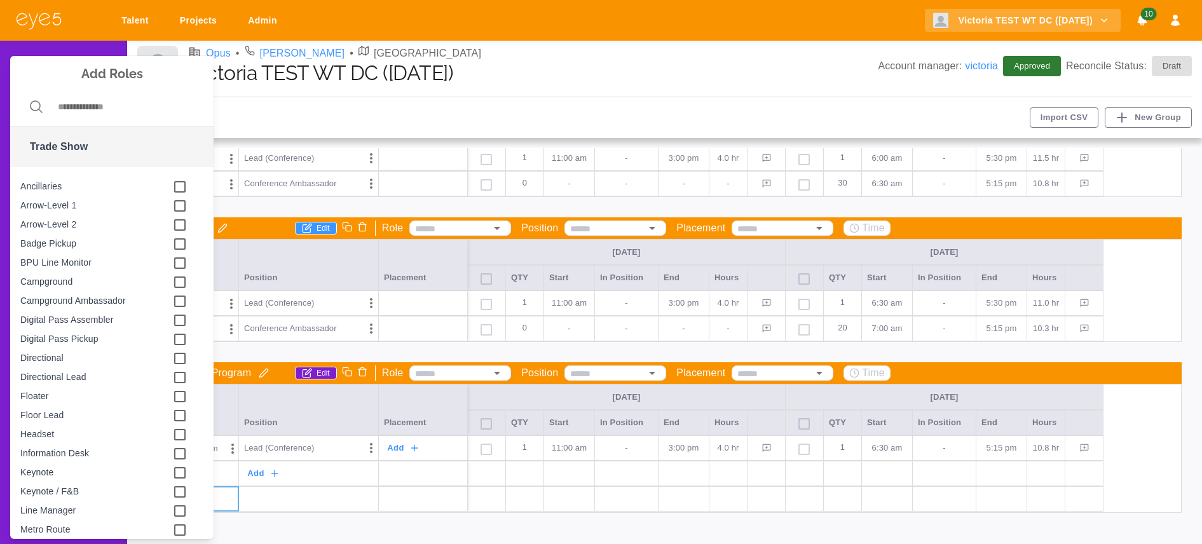
click at [234, 470] on div at bounding box center [601, 272] width 1202 height 544
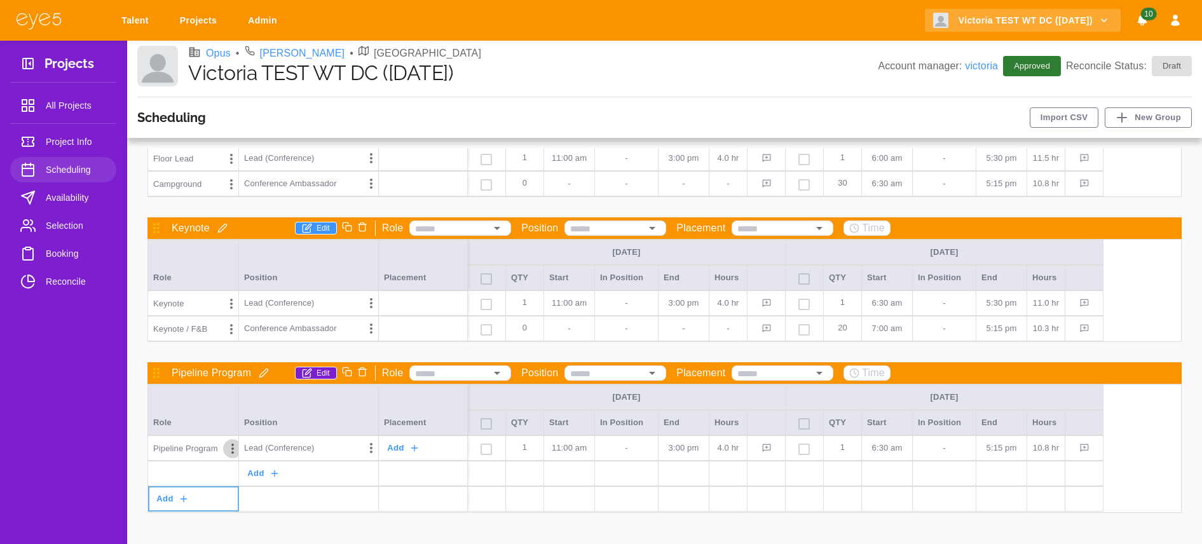
click at [232, 449] on icon "Options" at bounding box center [232, 449] width 3 height 10
click at [378, 444] on div at bounding box center [601, 272] width 1202 height 544
click at [356, 447] on div "Lead (Conference)" at bounding box center [308, 447] width 129 height 19
click at [365, 447] on icon "Options" at bounding box center [370, 447] width 15 height 15
click at [333, 499] on div "Remove" at bounding box center [323, 499] width 114 height 23
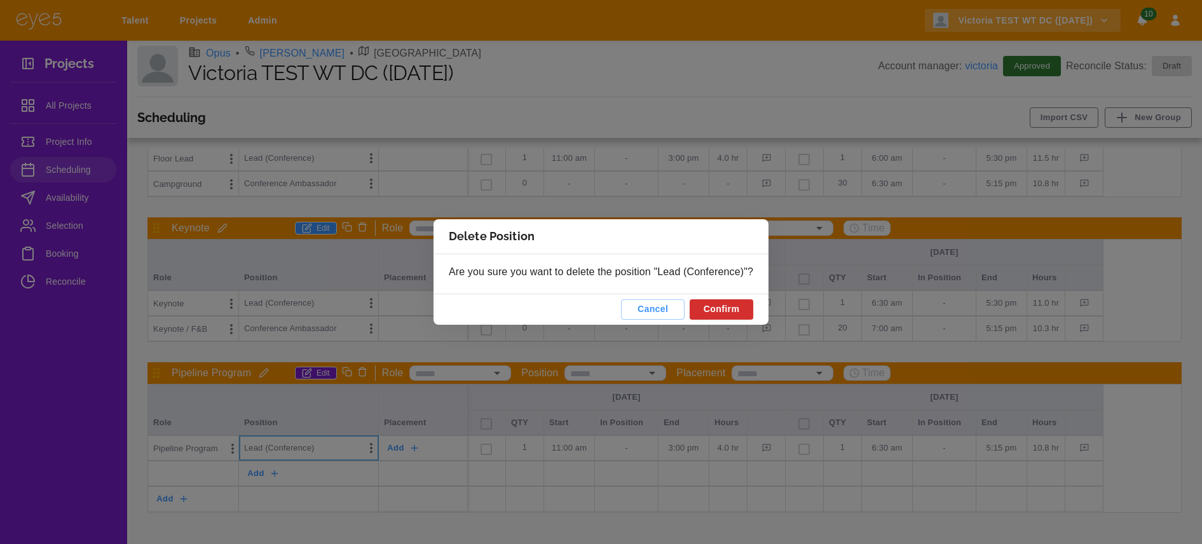
click at [653, 298] on div "Cancel Confirm" at bounding box center [600, 309] width 335 height 31
click at [653, 309] on button "Cancel" at bounding box center [653, 309] width 64 height 20
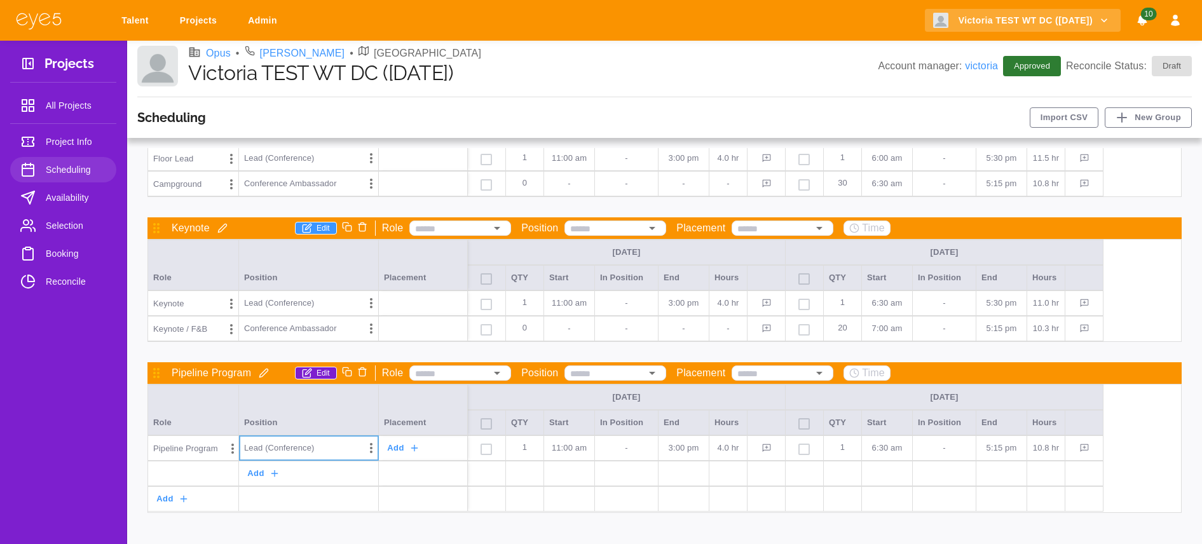
click at [189, 501] on button "Add" at bounding box center [173, 499] width 41 height 22
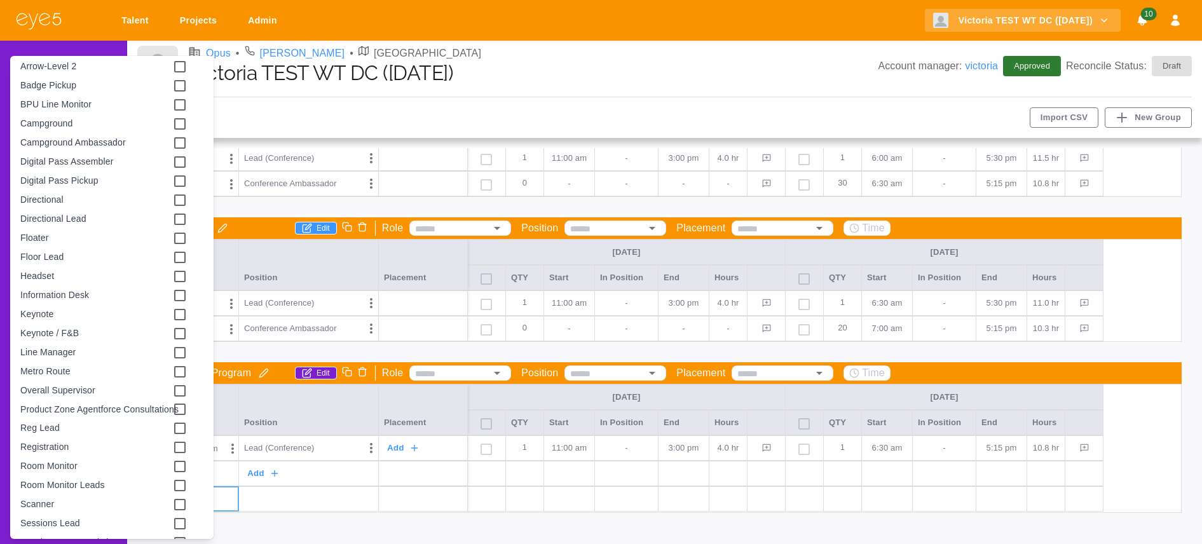
scroll to position [159, 0]
click at [313, 416] on div at bounding box center [601, 272] width 1202 height 544
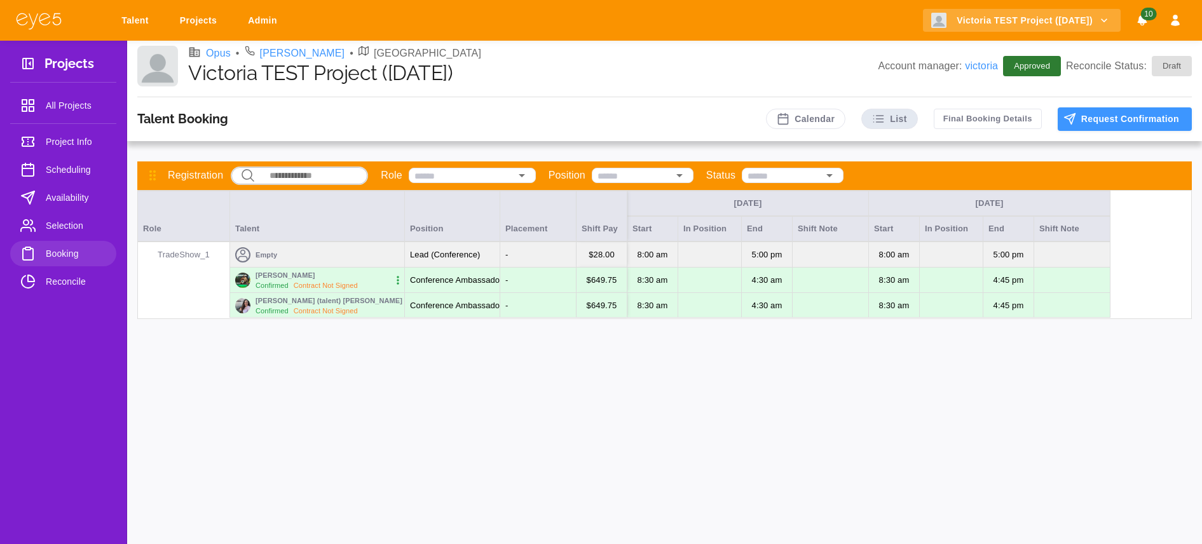
click at [276, 22] on link "Admin" at bounding box center [265, 21] width 50 height 24
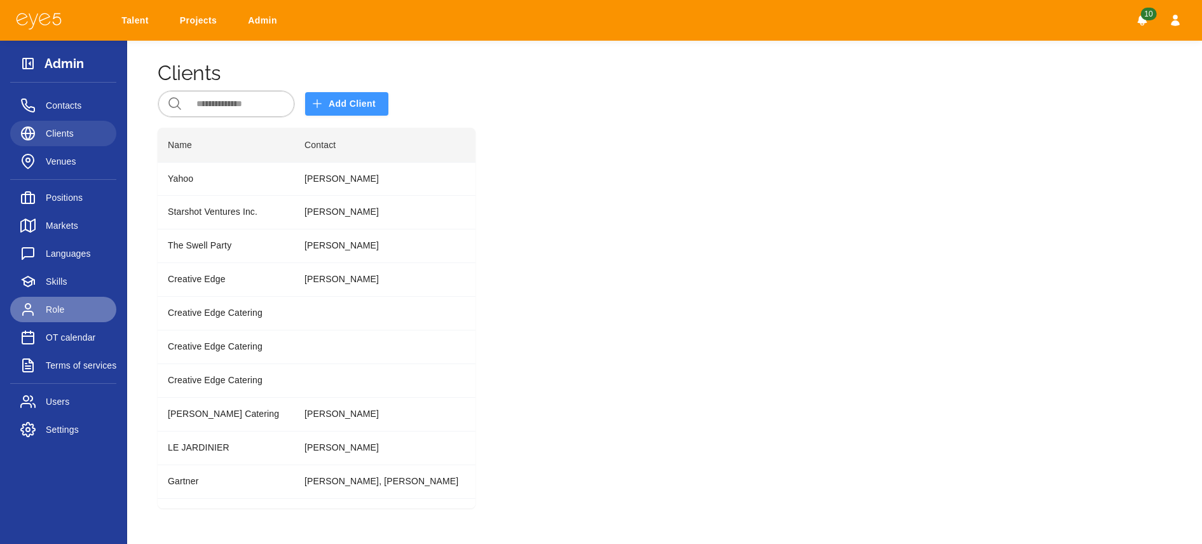
click at [79, 305] on span "Role" at bounding box center [76, 309] width 60 height 15
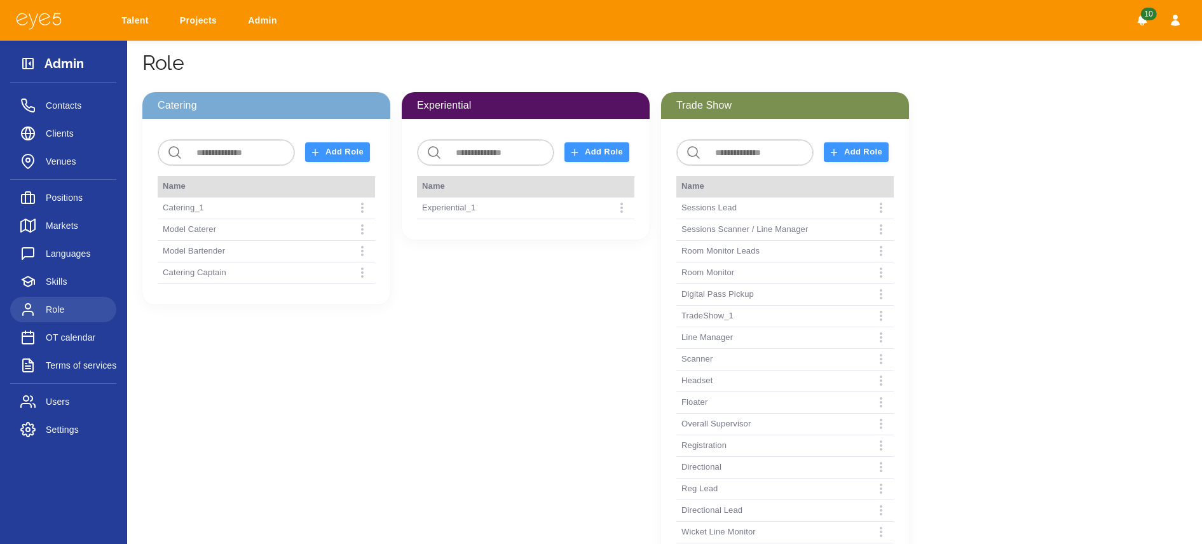
click at [876, 154] on button "Add Role" at bounding box center [856, 152] width 65 height 20
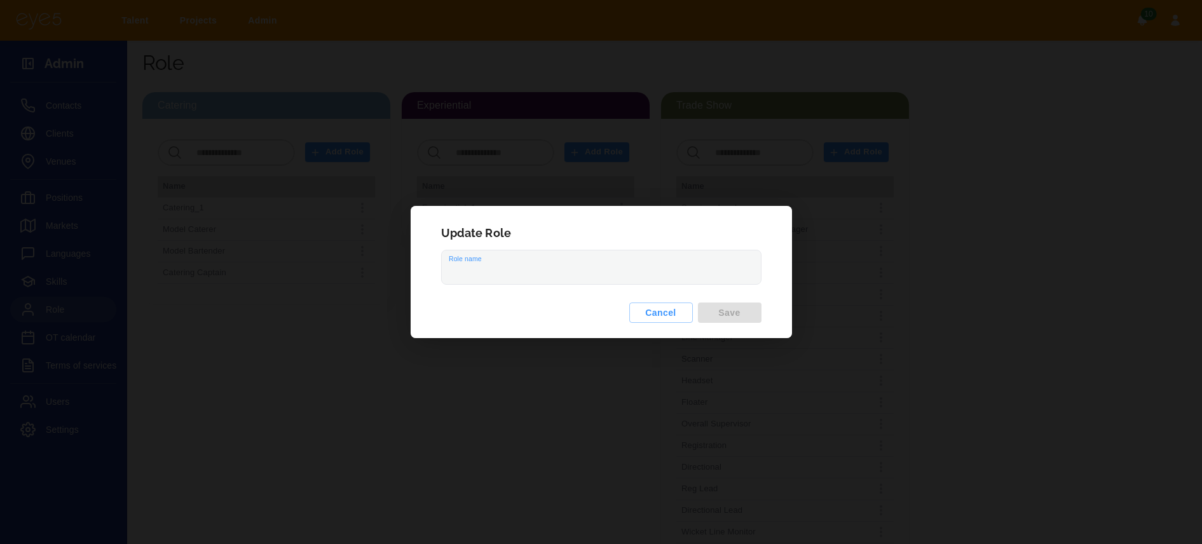
click at [558, 260] on input "Role name" at bounding box center [601, 267] width 319 height 34
type input "*"
type input "**"
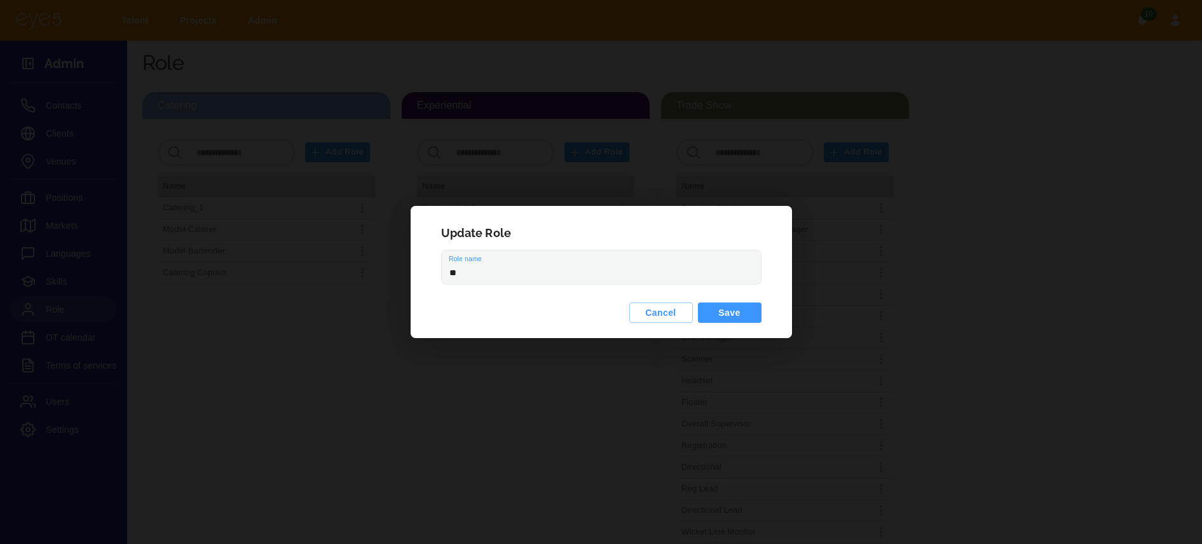
type input "**"
type input "***"
type input "****"
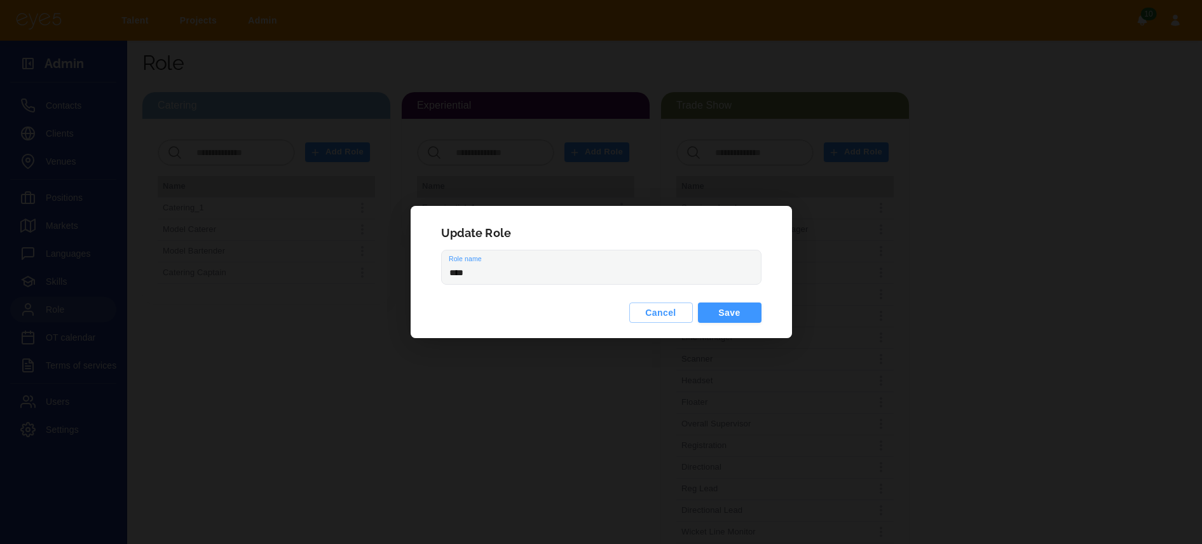
type input "****"
type input "*****"
type input "******"
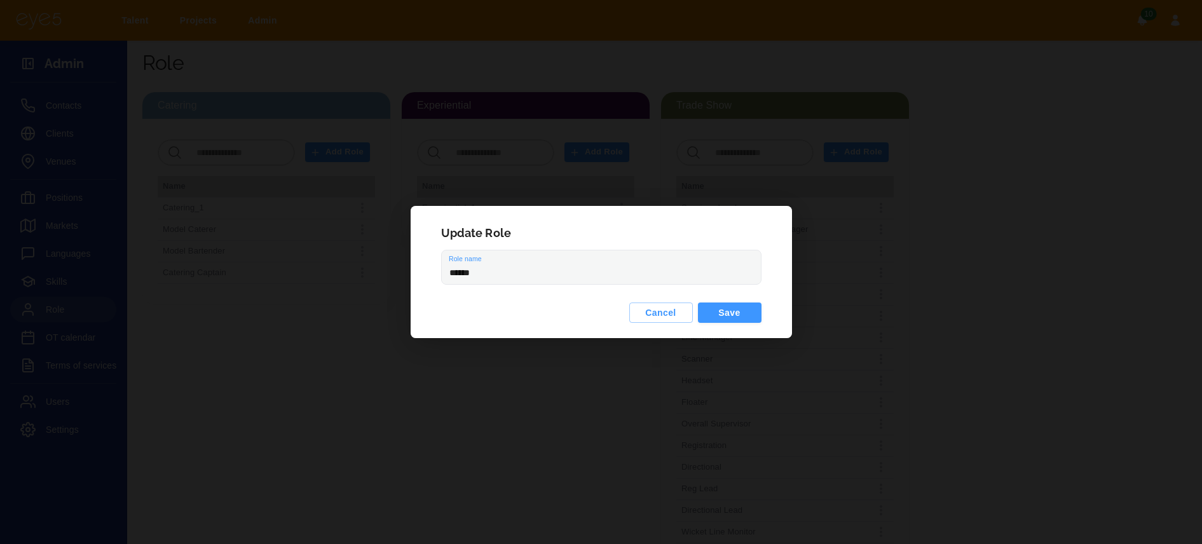
type input "******"
type input "*******"
type input "********"
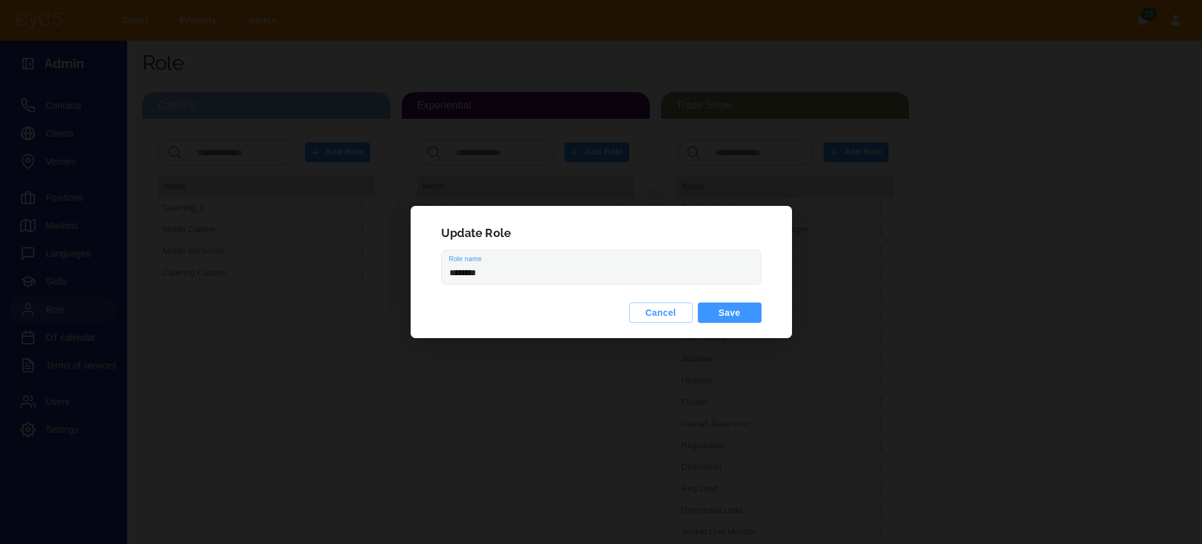
type input "********"
type input "**********"
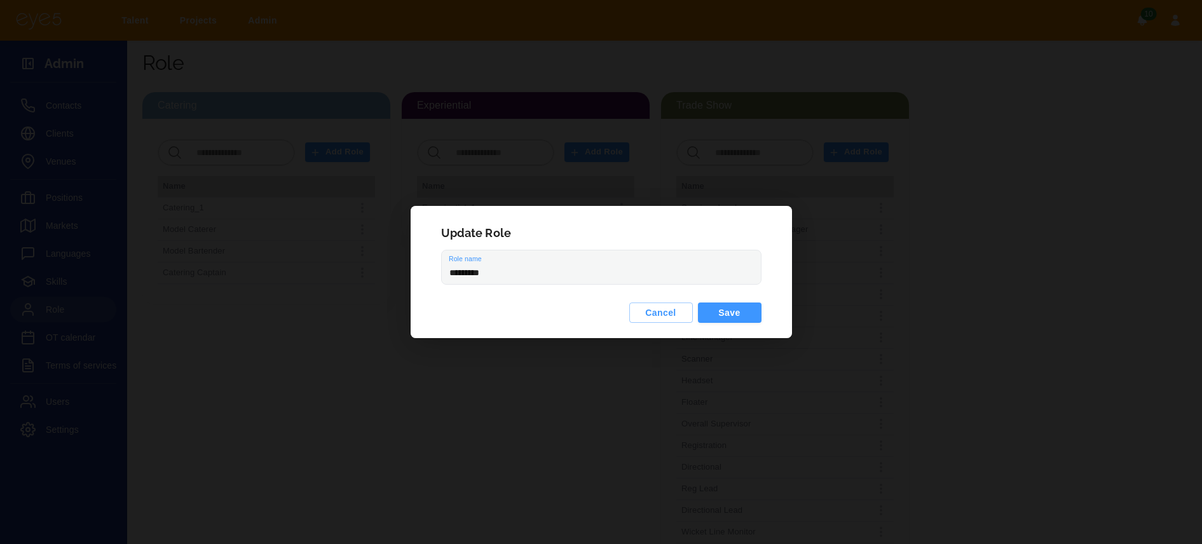
type input "**********"
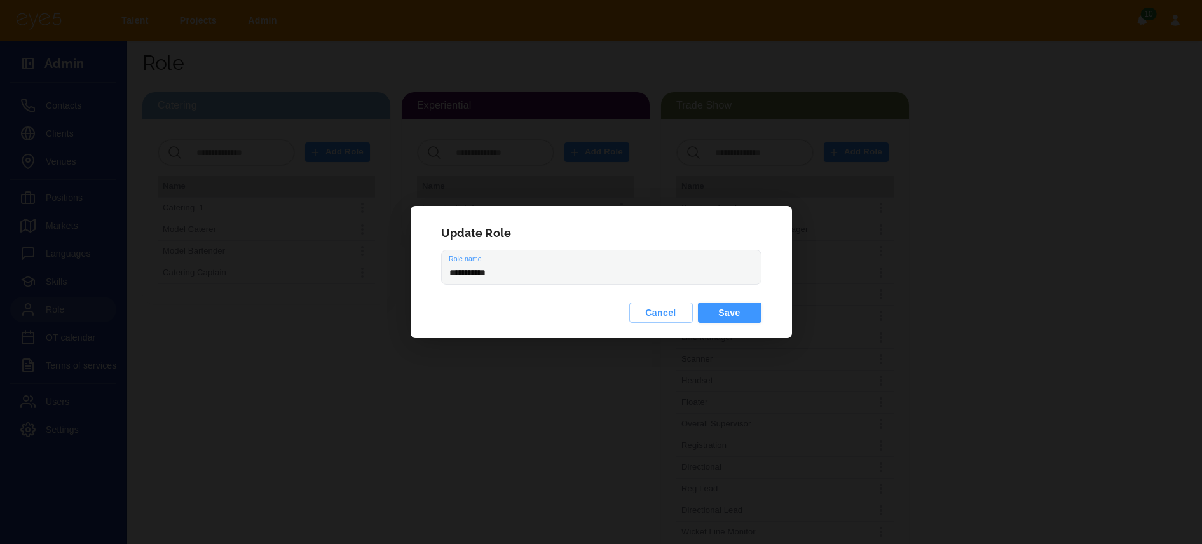
type input "**********"
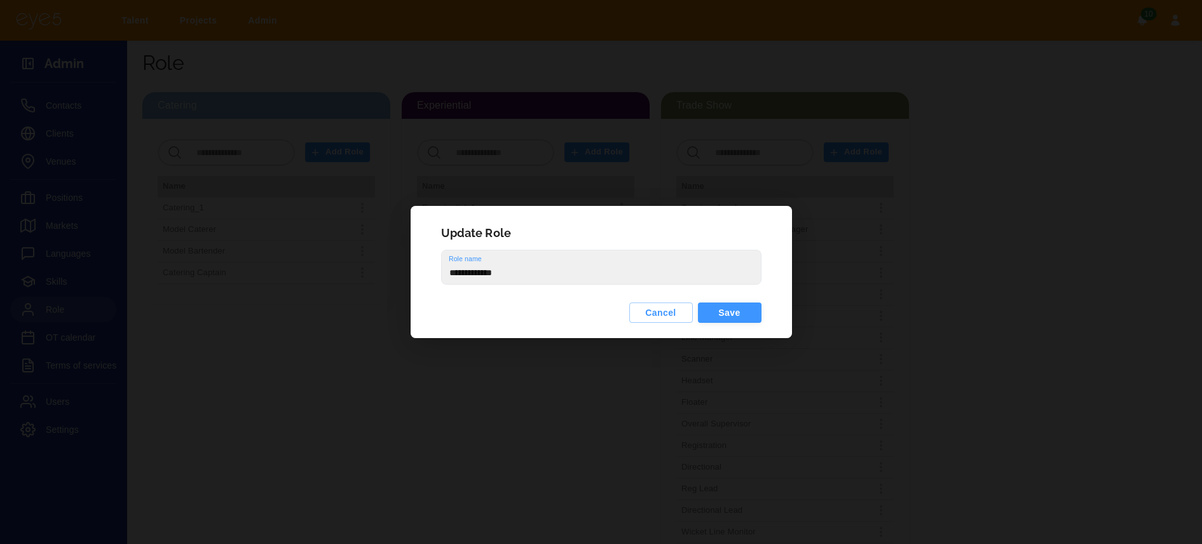
type input "**********"
click at [721, 306] on button "Save" at bounding box center [730, 312] width 64 height 20
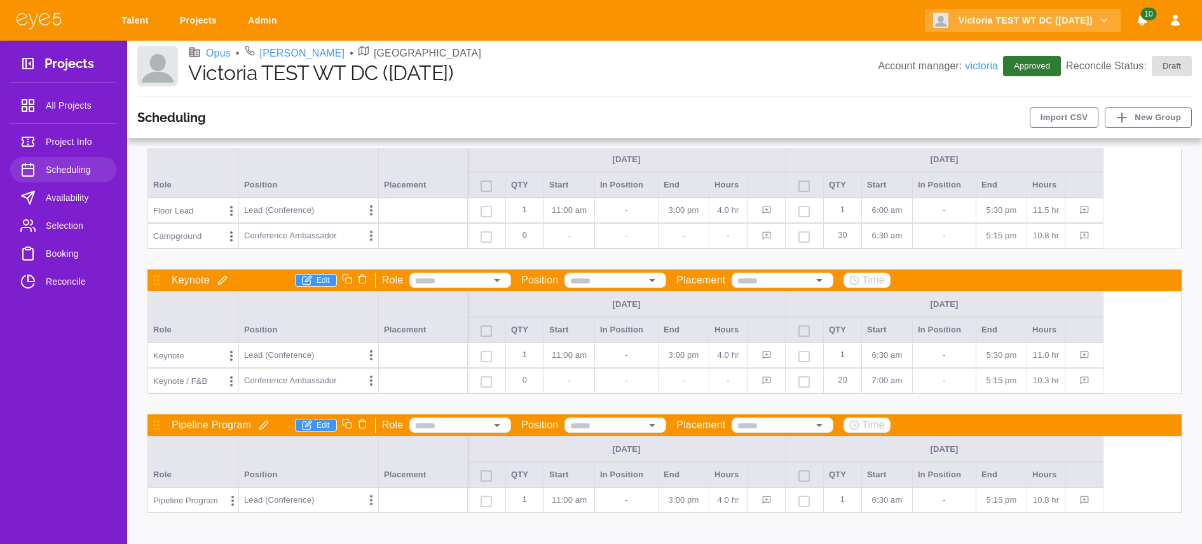
scroll to position [1, 0]
click at [308, 426] on icon "button" at bounding box center [307, 425] width 10 height 10
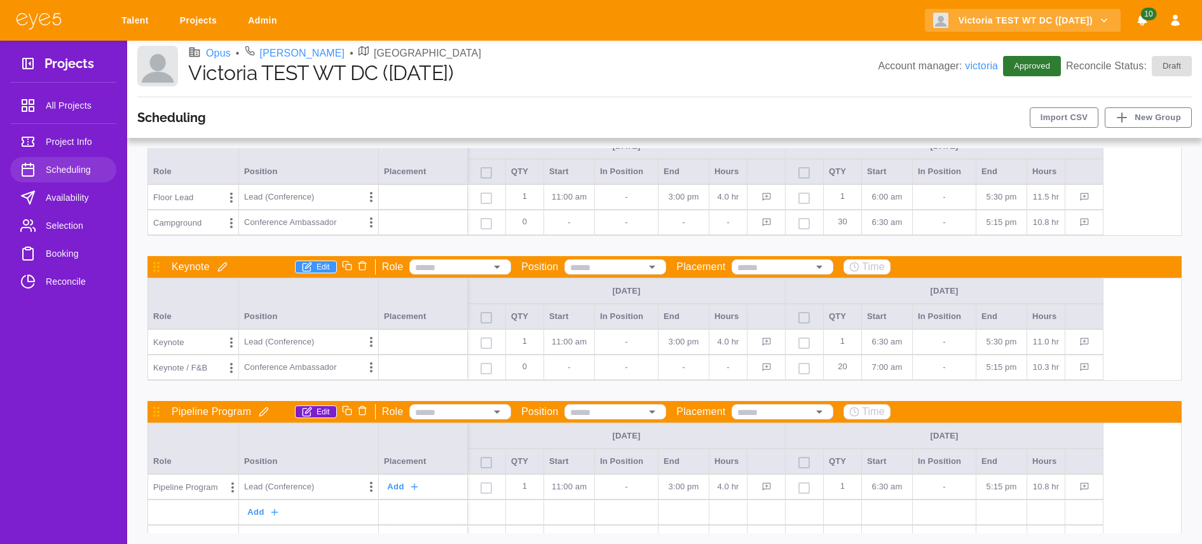
scroll to position [823, 0]
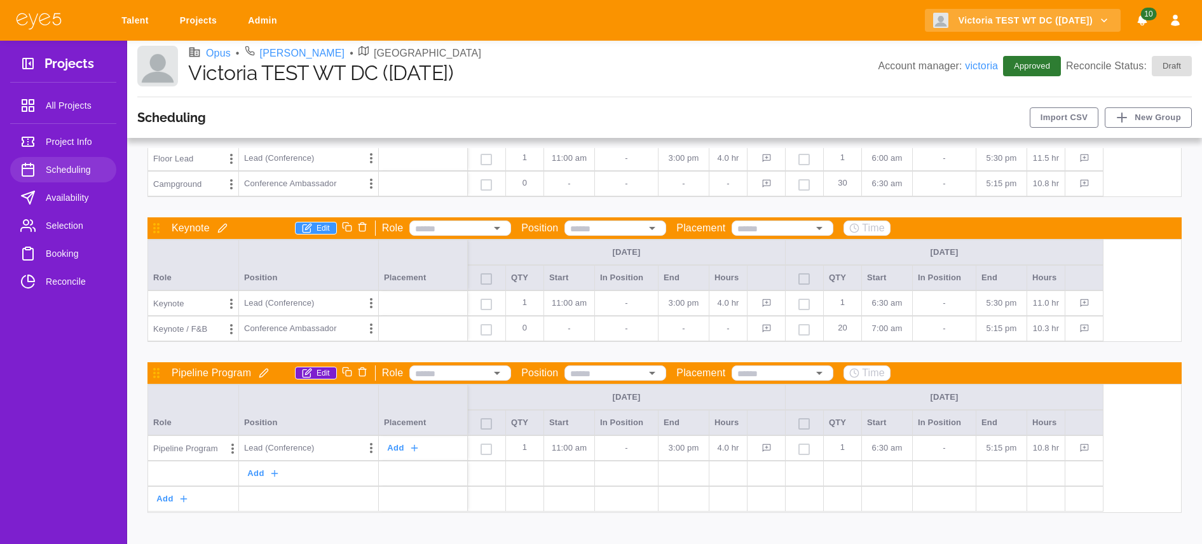
click at [193, 502] on button "Add" at bounding box center [173, 499] width 41 height 22
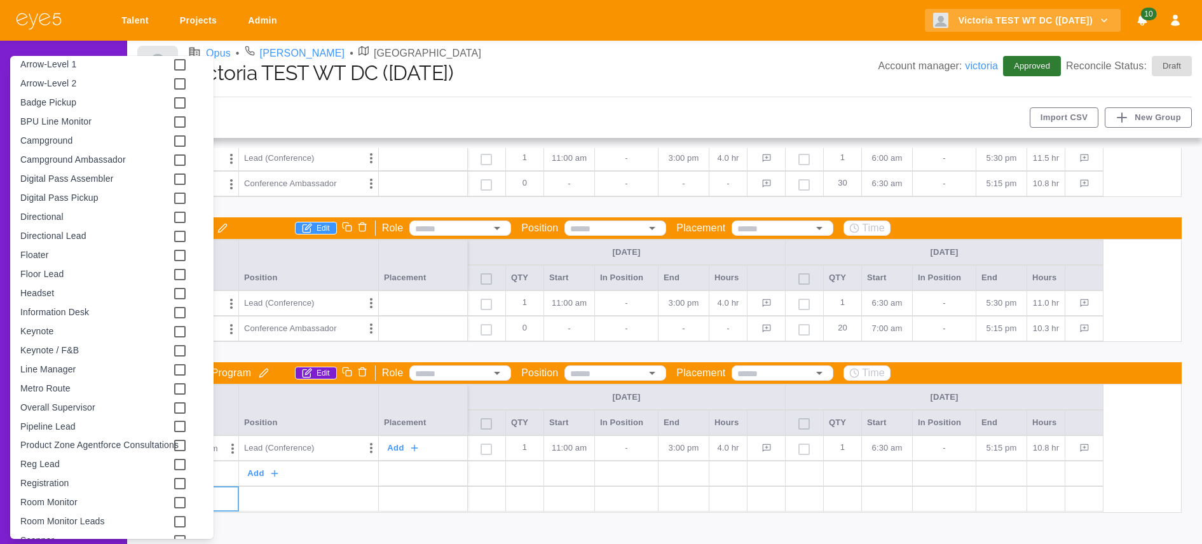
scroll to position [313, 0]
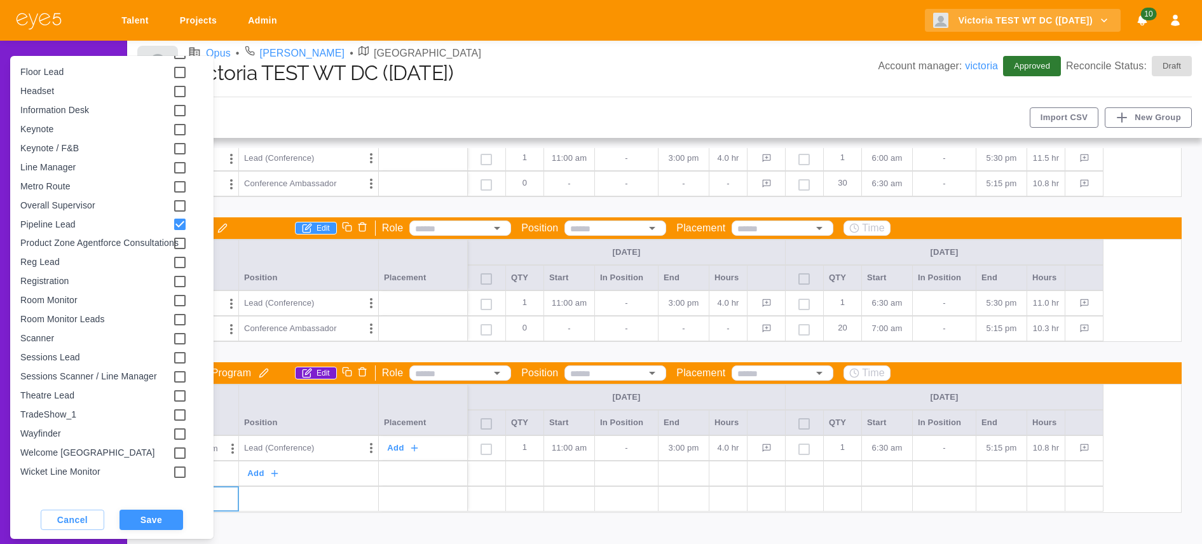
click at [168, 523] on button "Save" at bounding box center [151, 520] width 64 height 20
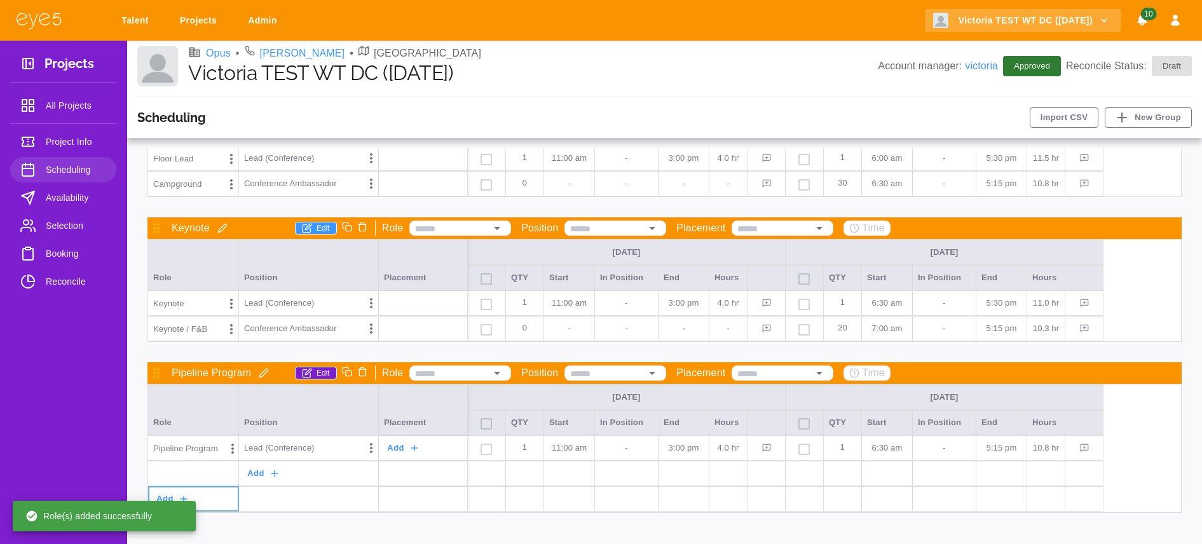
scroll to position [324, 0]
click at [379, 446] on div "Add" at bounding box center [423, 447] width 89 height 25
click at [365, 448] on icon "Options" at bounding box center [370, 447] width 15 height 15
click at [352, 494] on div "Remove" at bounding box center [323, 499] width 114 height 23
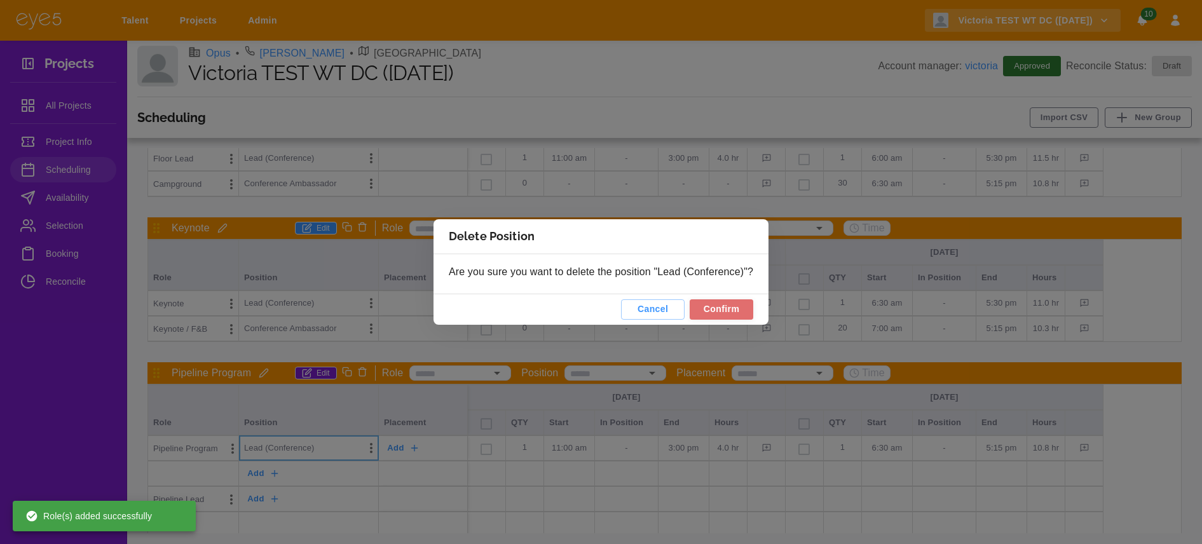
click at [736, 309] on button "Confirm" at bounding box center [721, 309] width 64 height 20
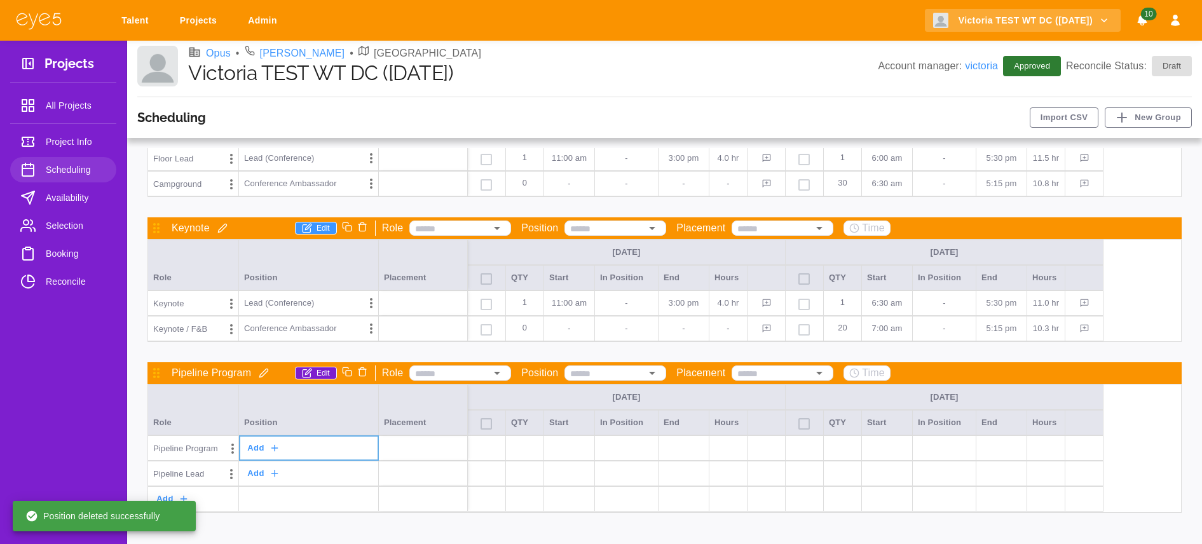
click at [225, 447] on icon "Options" at bounding box center [232, 448] width 15 height 15
click at [214, 477] on div "Remove" at bounding box center [185, 477] width 114 height 23
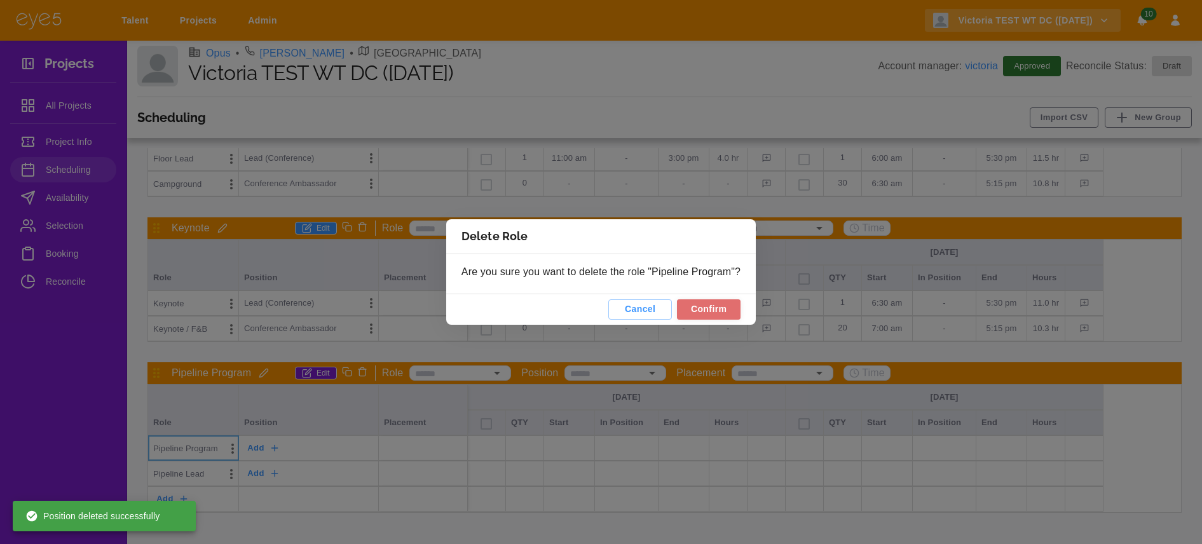
click at [688, 307] on button "Confirm" at bounding box center [709, 309] width 64 height 20
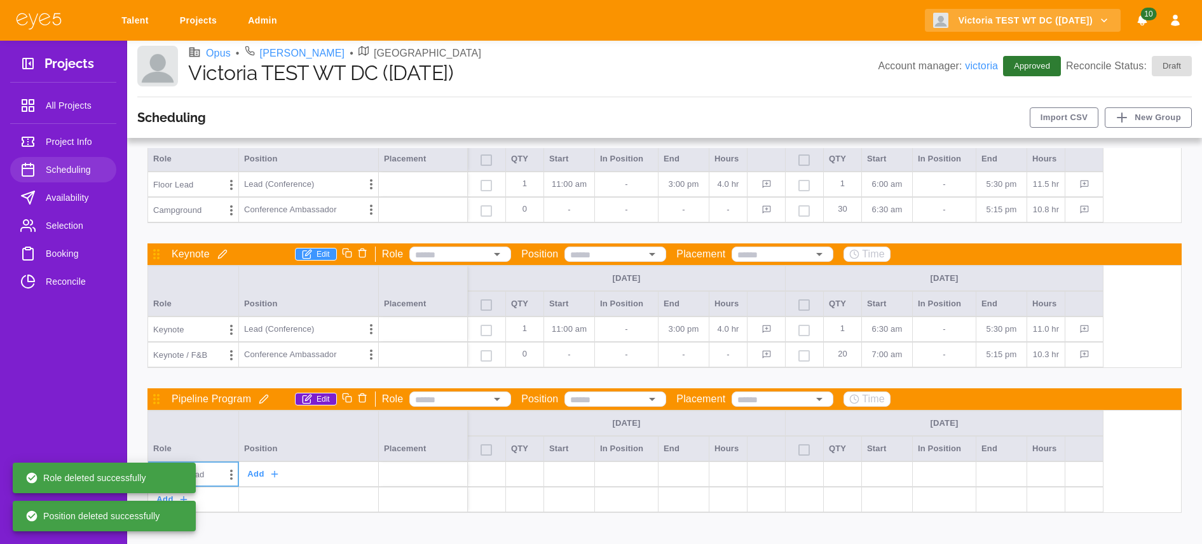
scroll to position [797, 0]
click at [276, 472] on icon "button" at bounding box center [274, 474] width 10 height 10
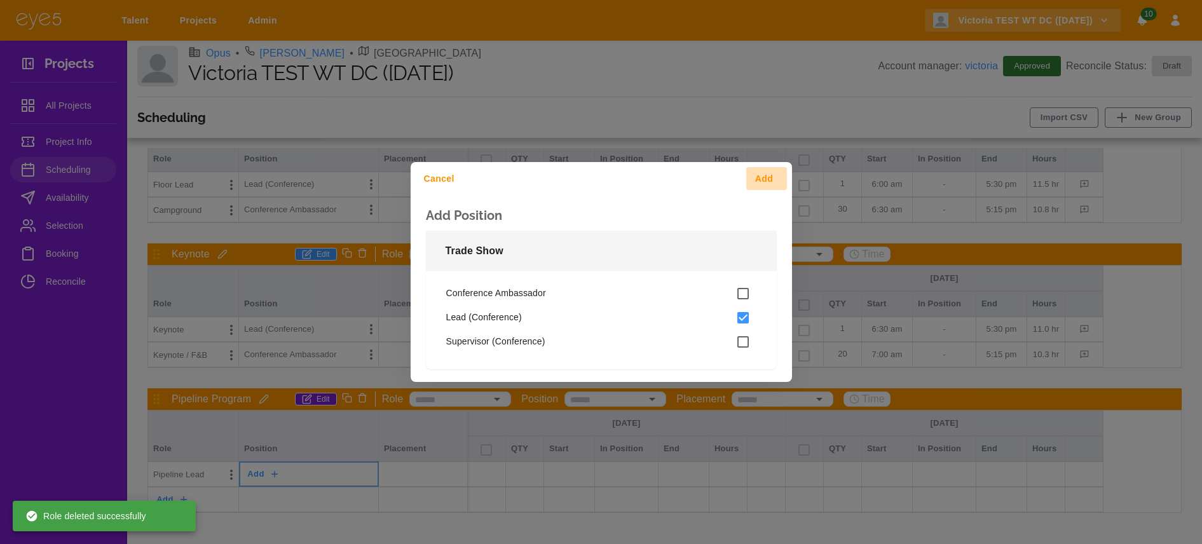
click at [758, 183] on button "Add" at bounding box center [766, 179] width 41 height 24
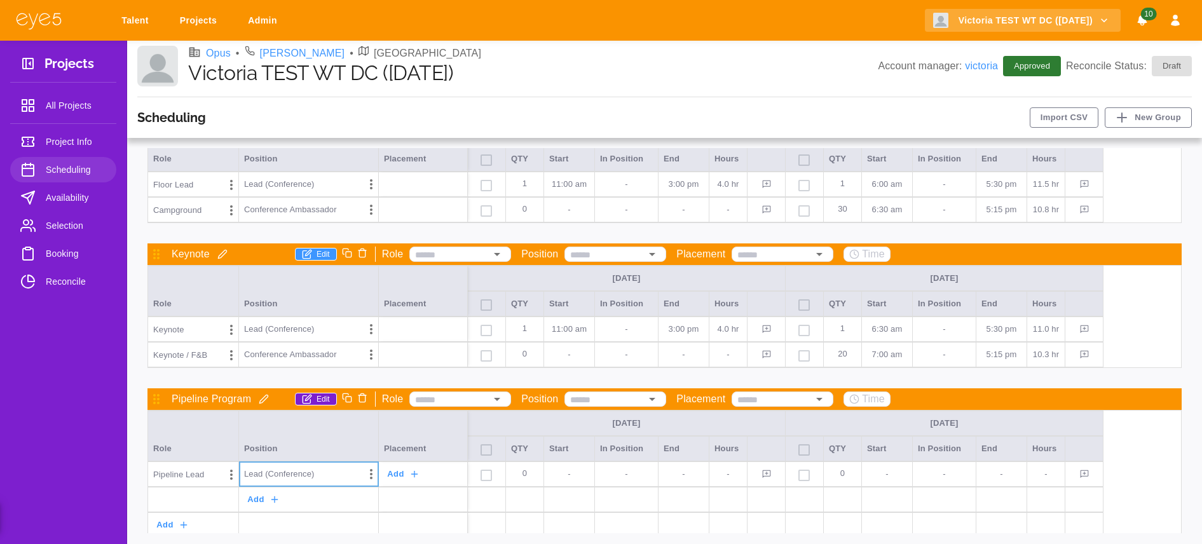
scroll to position [806, 0]
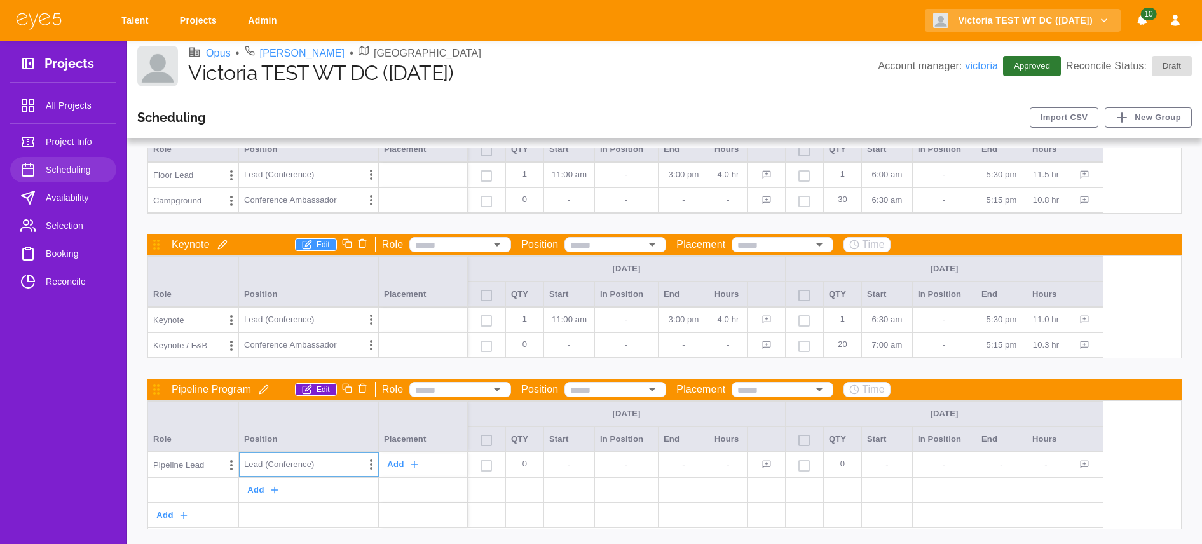
click at [523, 470] on p "0" at bounding box center [524, 464] width 27 height 24
click at [585, 470] on div "-" at bounding box center [569, 464] width 51 height 25
type input "********"
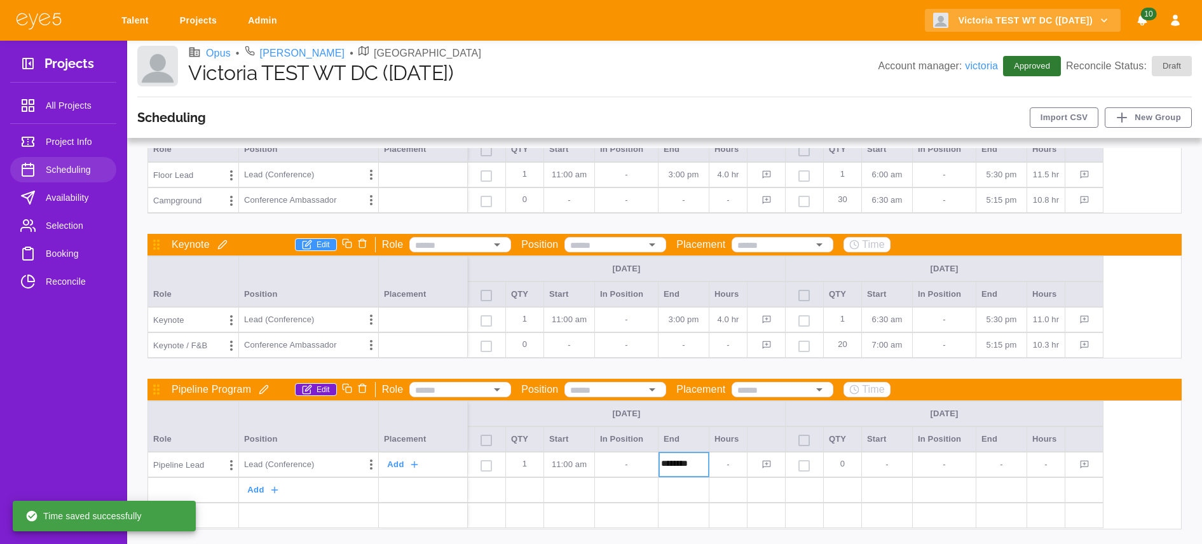
type input "********"
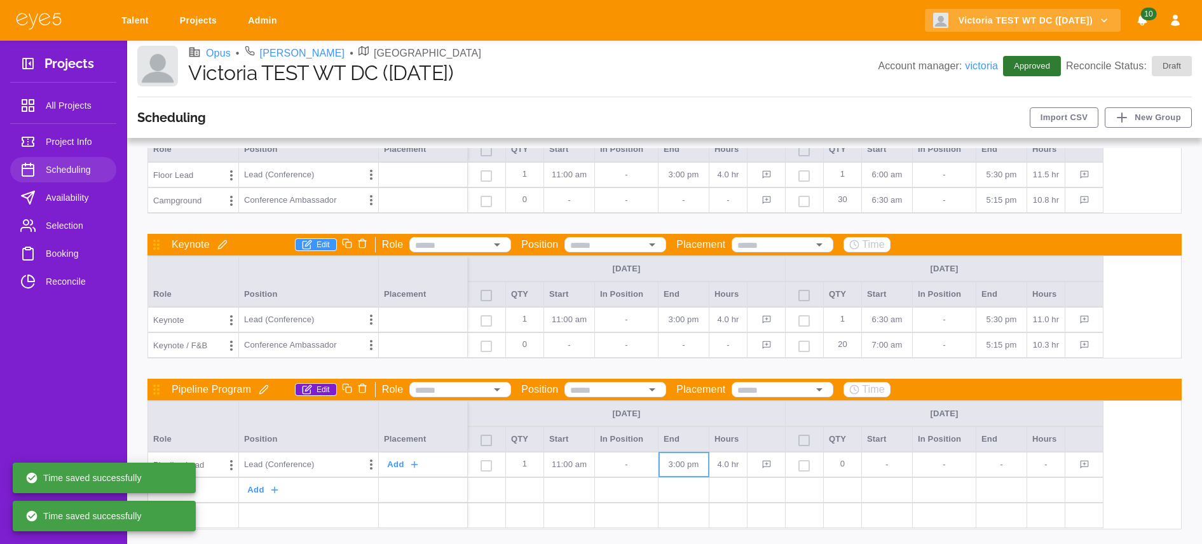
click at [844, 464] on p "0" at bounding box center [842, 464] width 27 height 24
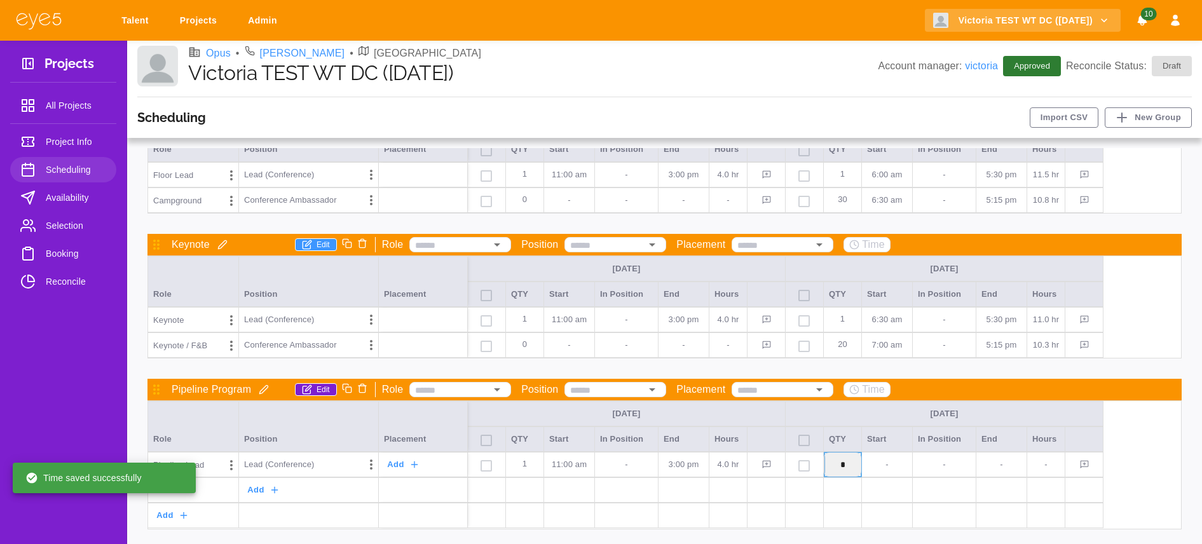
type input "*"
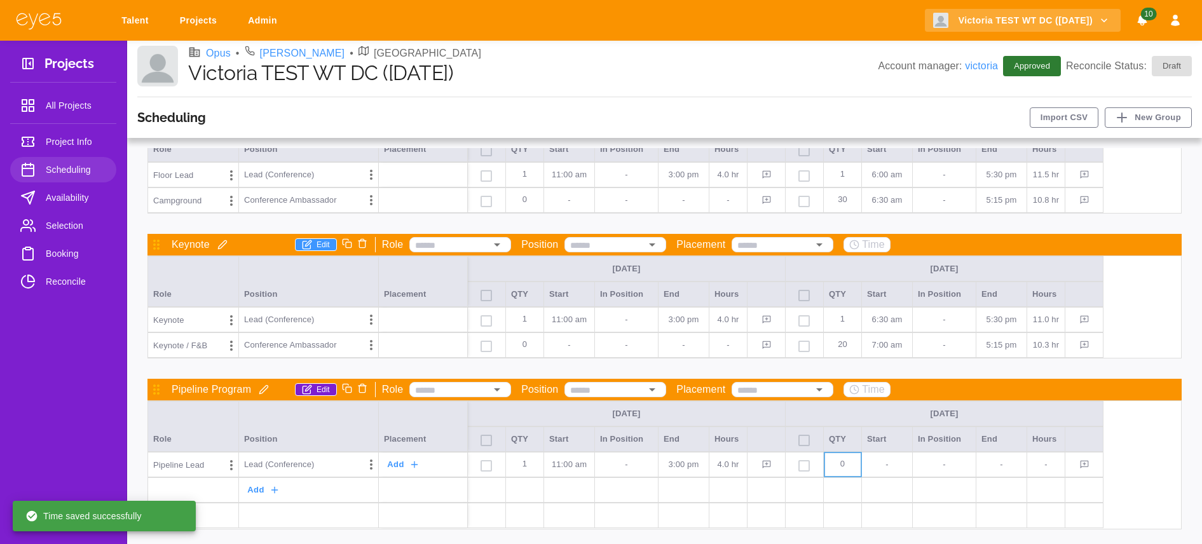
click at [884, 465] on p "-" at bounding box center [887, 464] width 40 height 13
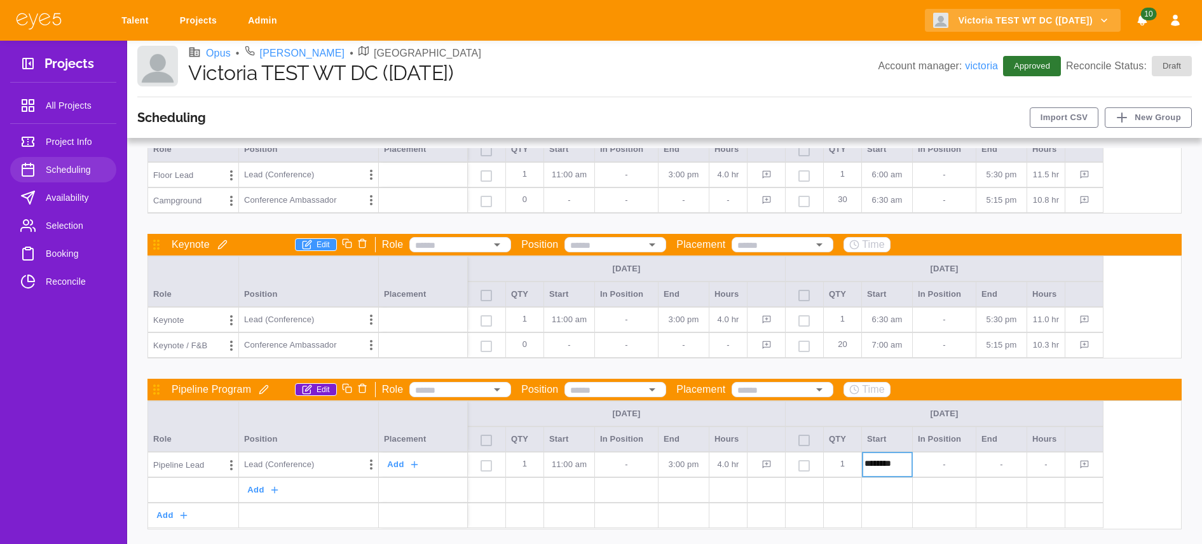
type input "********"
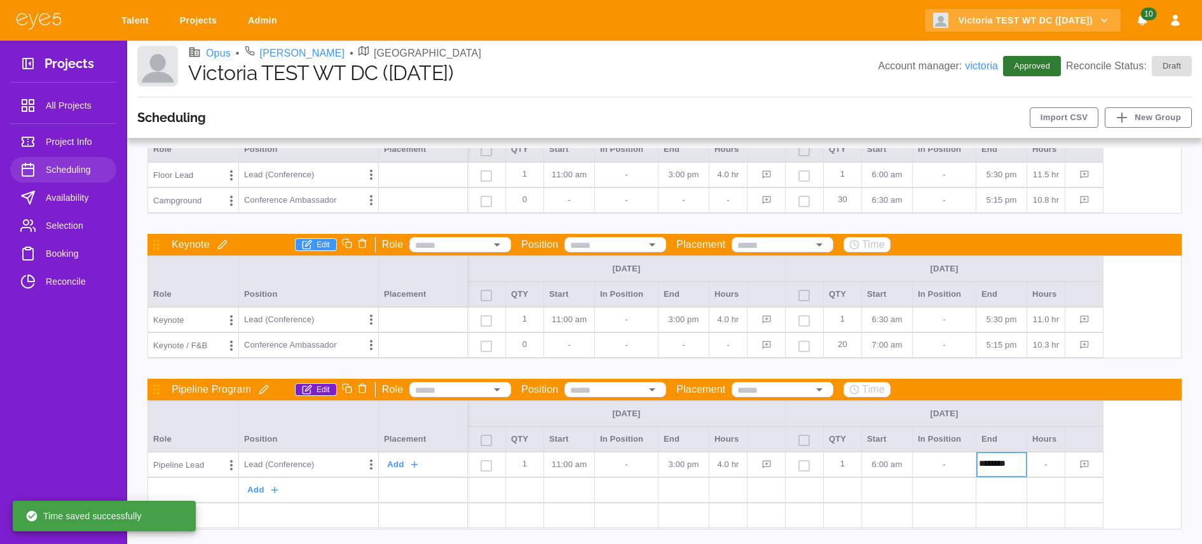
type input "********"
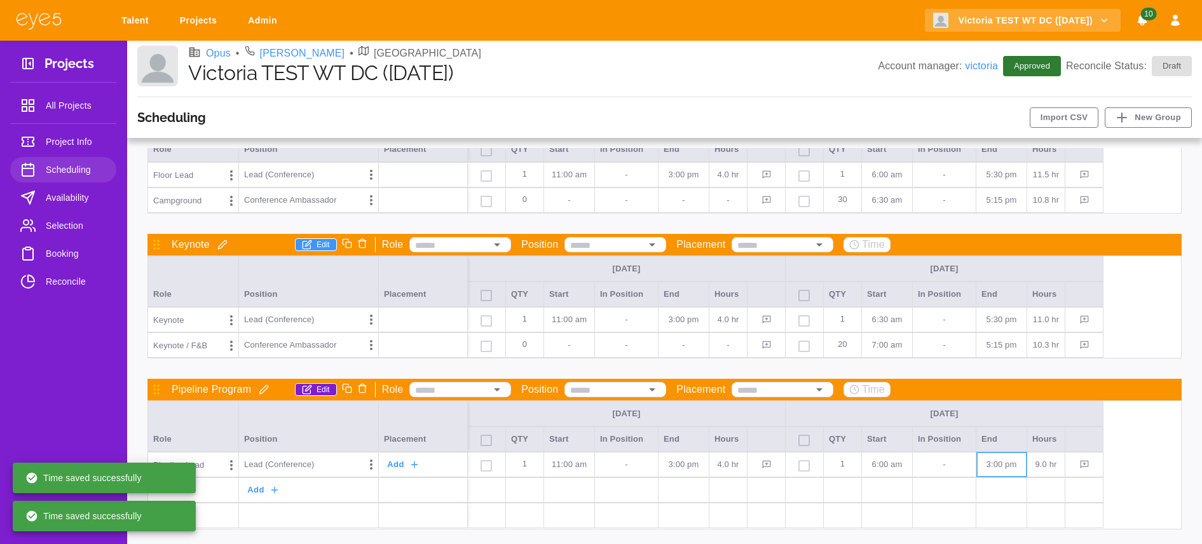
scroll to position [823, 0]
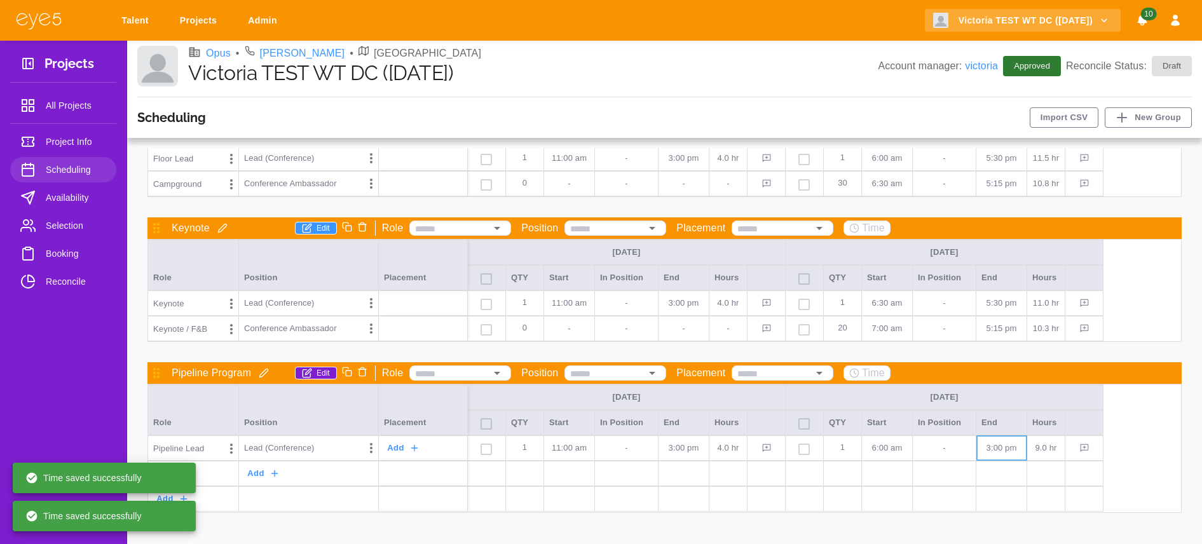
click at [183, 503] on div "Time saved successfully" at bounding box center [104, 516] width 183 height 31
click at [182, 501] on div "Time saved successfully" at bounding box center [104, 516] width 183 height 31
click at [172, 494] on div "Time saved successfully" at bounding box center [104, 478] width 183 height 38
click at [186, 494] on div "Time saved successfully" at bounding box center [104, 478] width 183 height 38
click at [184, 494] on div "Time saved successfully" at bounding box center [104, 478] width 183 height 38
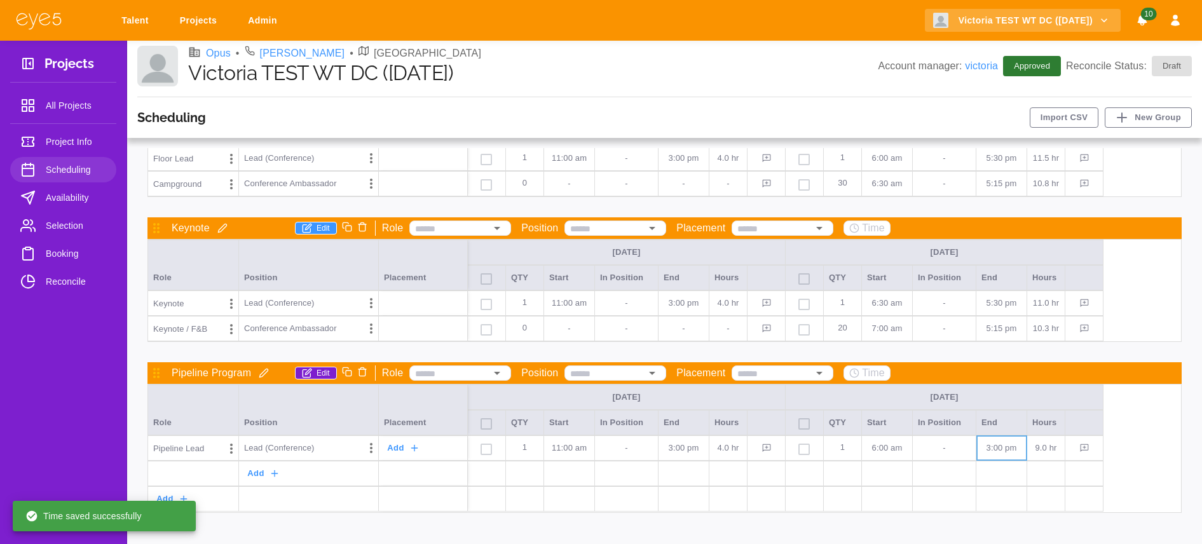
click at [257, 522] on div "Supervisors Edit Role Position Placement Time [DATE] [DATE] Role Position Place…" at bounding box center [664, 340] width 1054 height 385
click at [183, 494] on icon "button" at bounding box center [184, 499] width 10 height 10
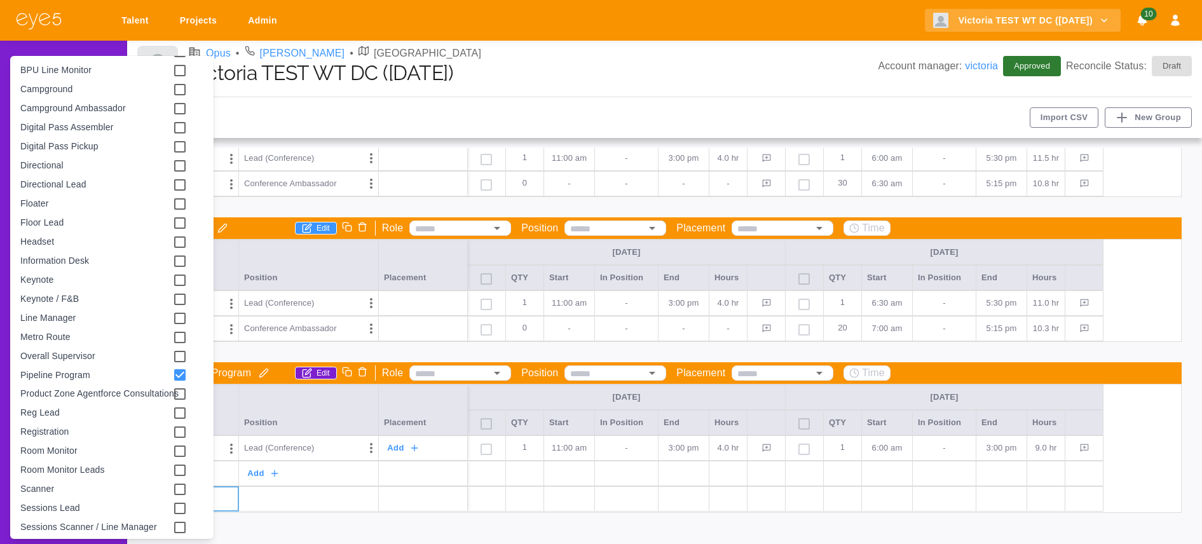
scroll to position [343, 0]
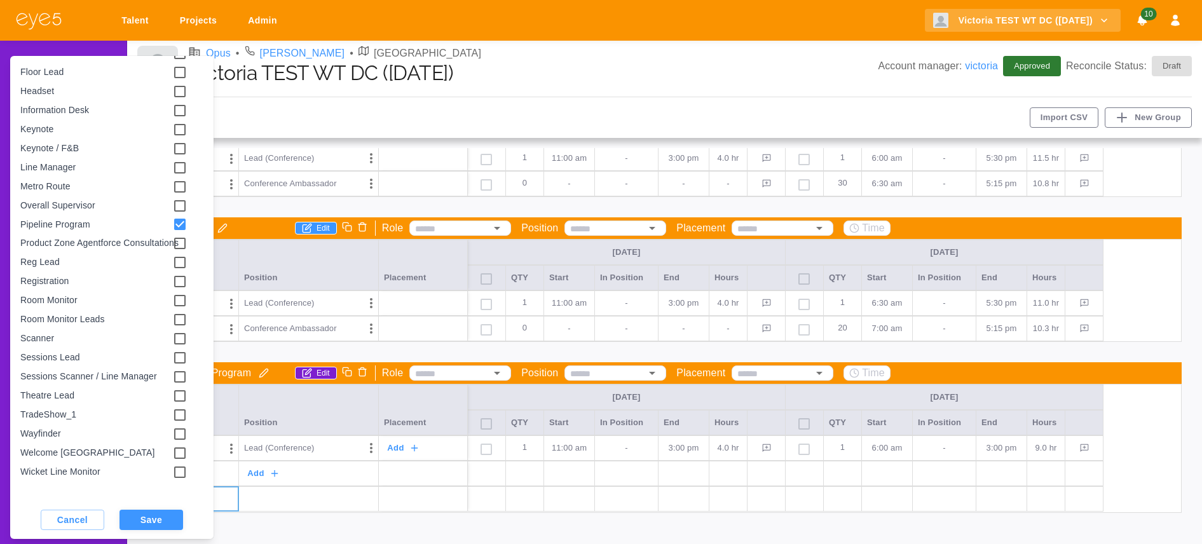
click at [142, 517] on button "Save" at bounding box center [151, 520] width 64 height 20
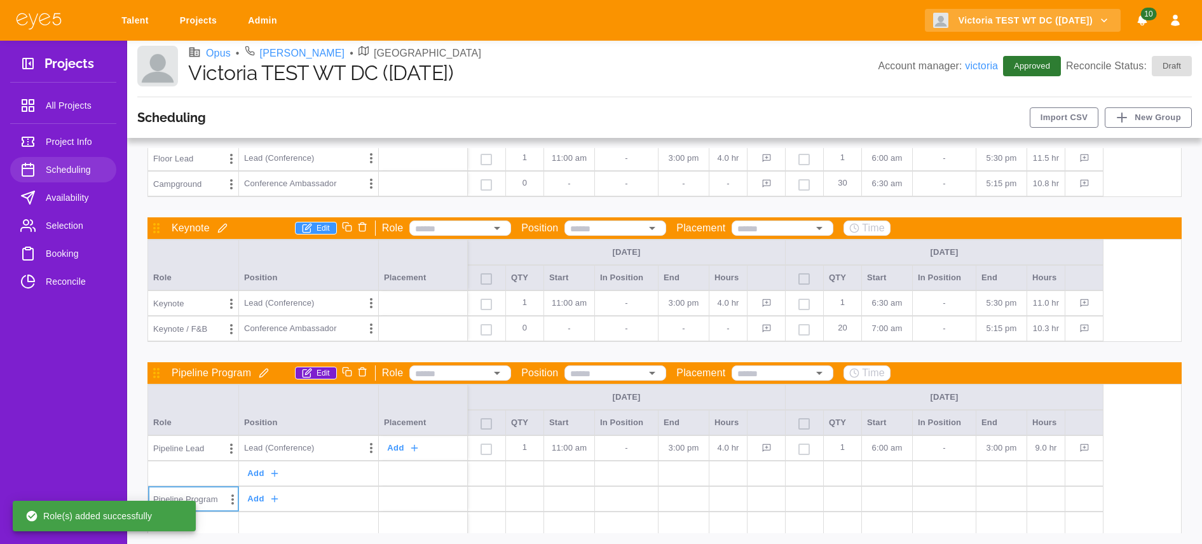
scroll to position [324, 0]
click at [273, 499] on line "button" at bounding box center [274, 499] width 6 height 0
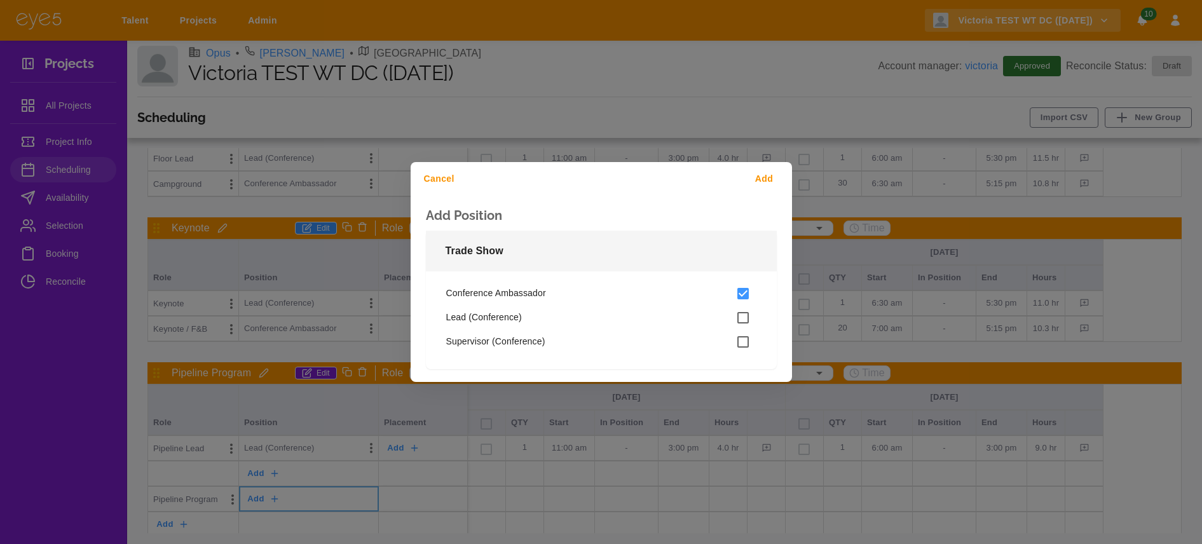
drag, startPoint x: 759, startPoint y: 189, endPoint x: 759, endPoint y: 214, distance: 25.4
click at [759, 189] on button "Add" at bounding box center [766, 179] width 41 height 24
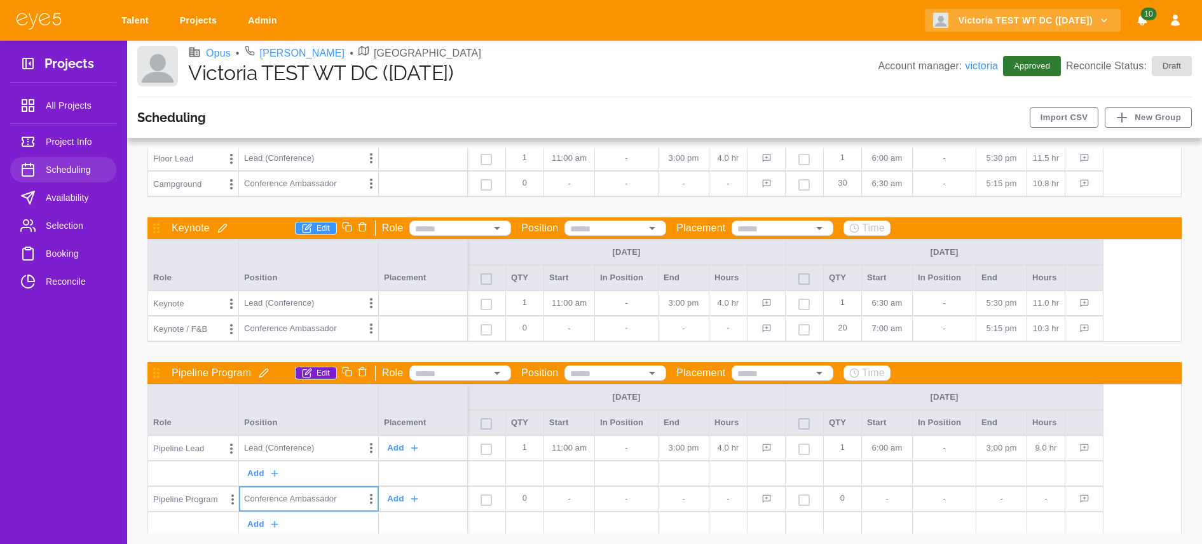
scroll to position [875, 0]
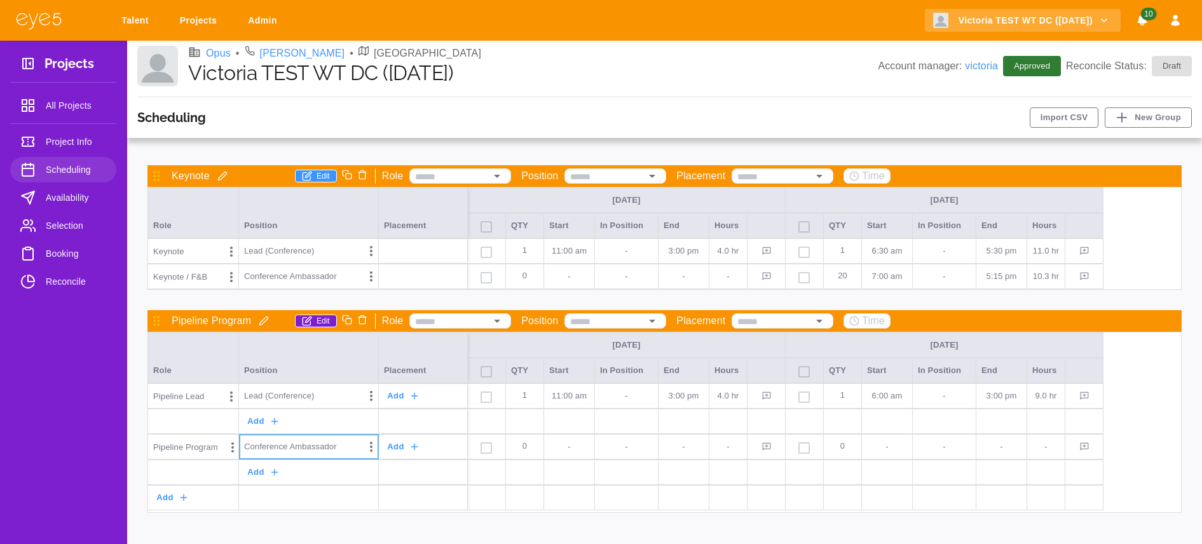
click at [515, 453] on p "0" at bounding box center [524, 447] width 27 height 24
type input "**"
click at [576, 453] on div "-" at bounding box center [569, 446] width 51 height 25
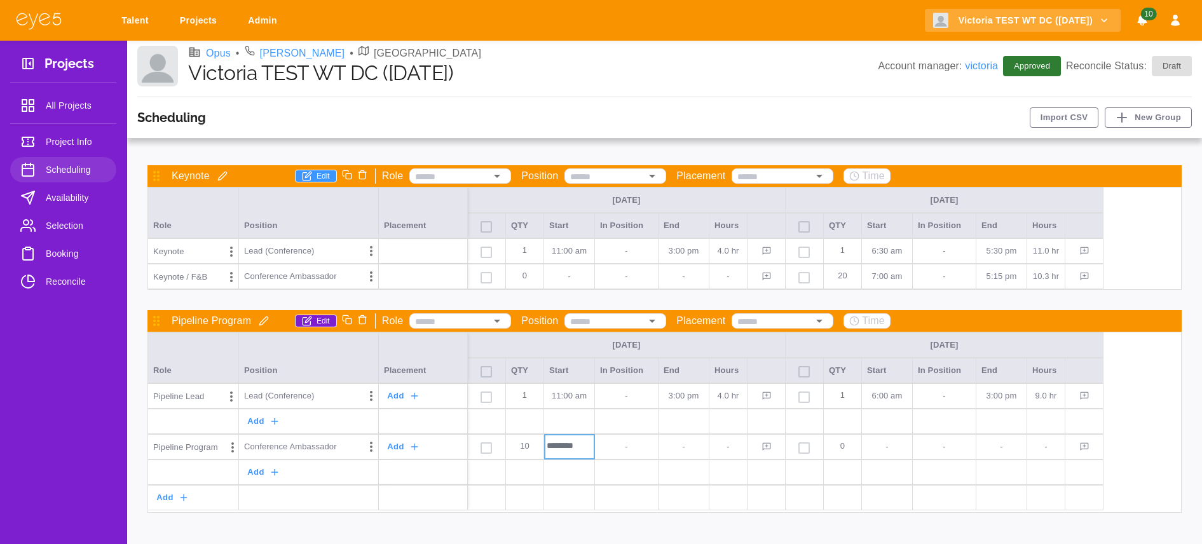
click at [580, 465] on div at bounding box center [569, 471] width 51 height 25
click at [575, 444] on p "-" at bounding box center [569, 446] width 40 height 13
click at [524, 444] on p "10" at bounding box center [524, 447] width 27 height 24
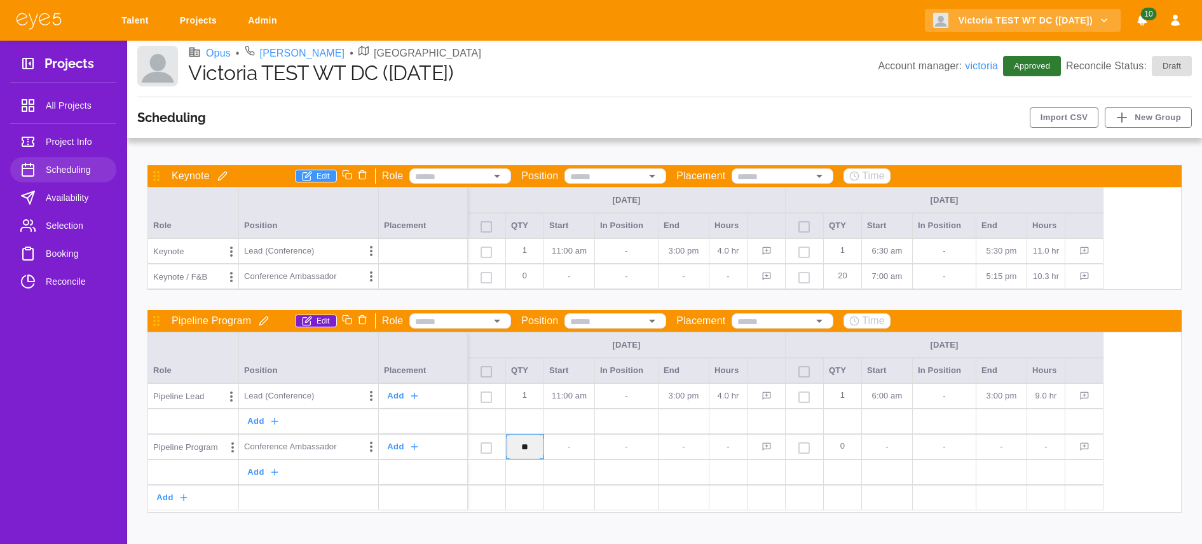
type input "*"
click at [838, 455] on p "0" at bounding box center [842, 447] width 27 height 24
click at [842, 450] on p "0" at bounding box center [842, 447] width 27 height 24
type input "**"
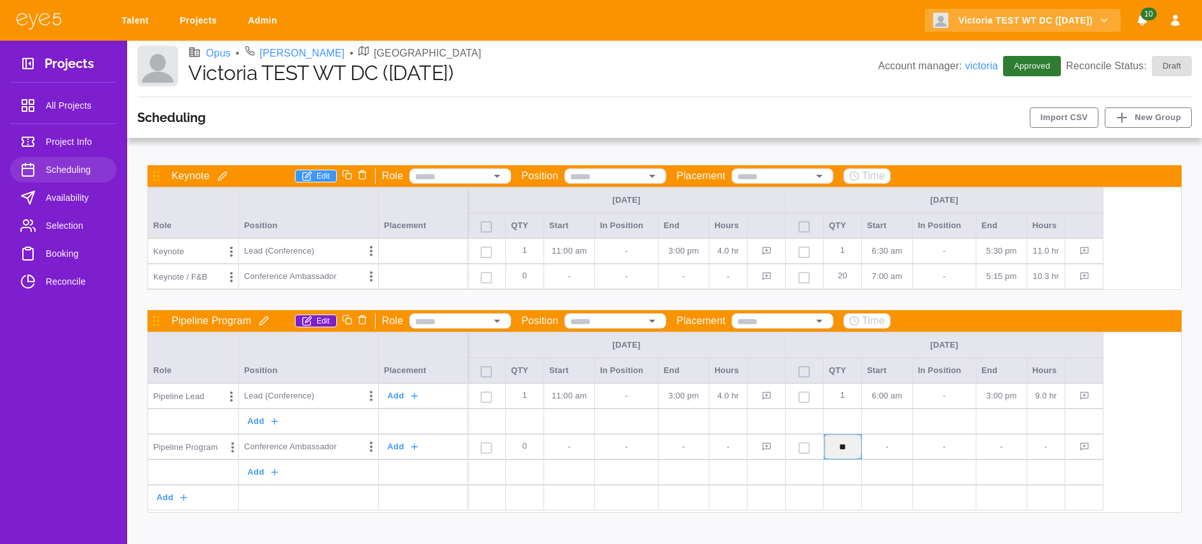
click at [893, 477] on div at bounding box center [887, 471] width 51 height 25
click at [888, 456] on div "-" at bounding box center [887, 446] width 51 height 25
click at [888, 449] on p "-" at bounding box center [887, 446] width 40 height 13
type input "********"
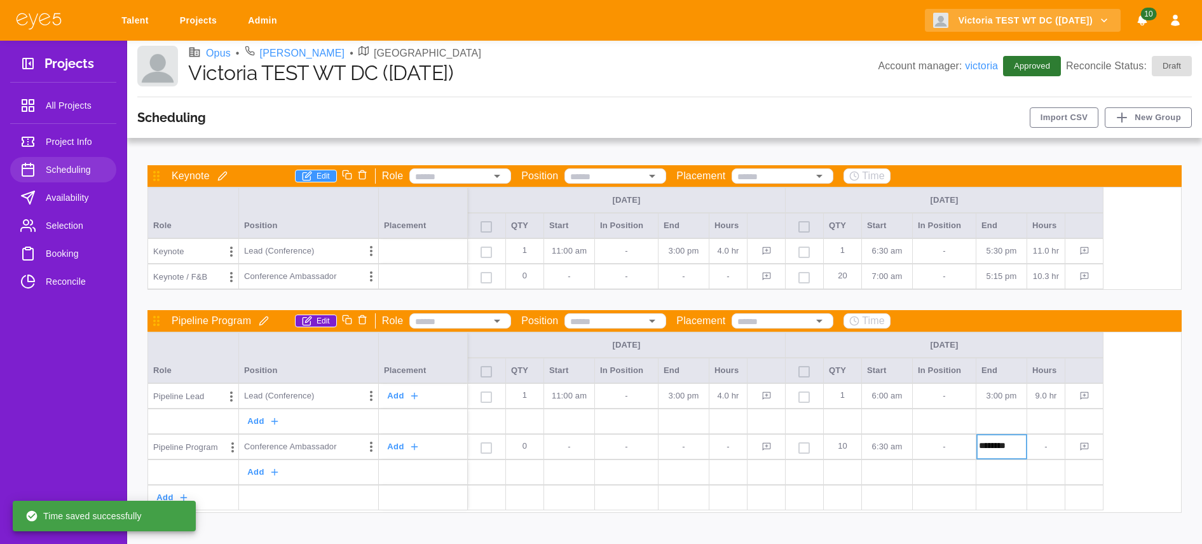
type input "********"
click at [660, 448] on div "-" at bounding box center [683, 446] width 51 height 25
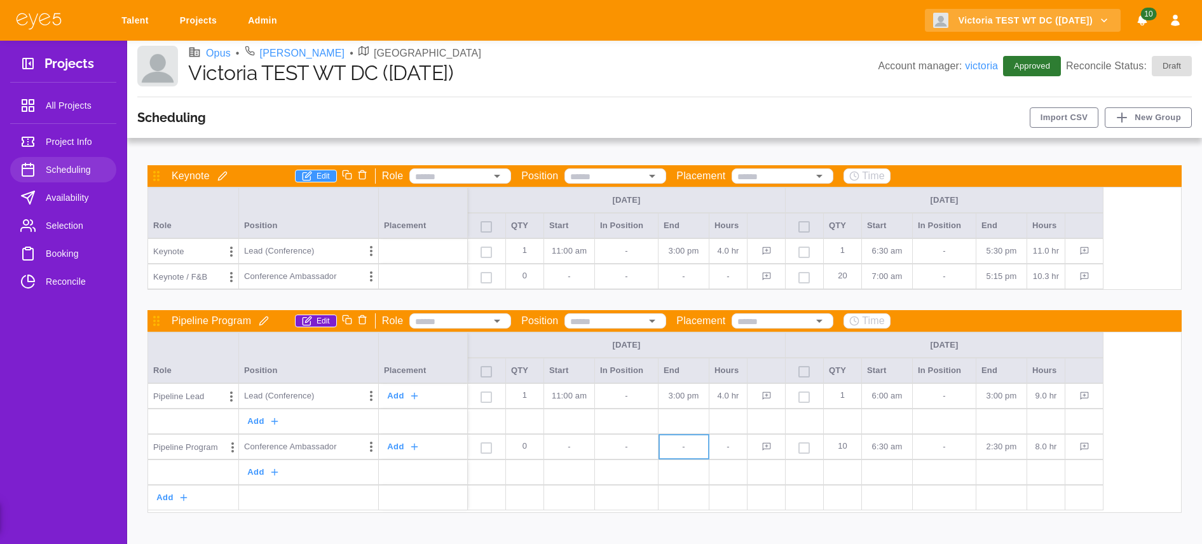
click at [64, 259] on span "Booking" at bounding box center [76, 253] width 60 height 15
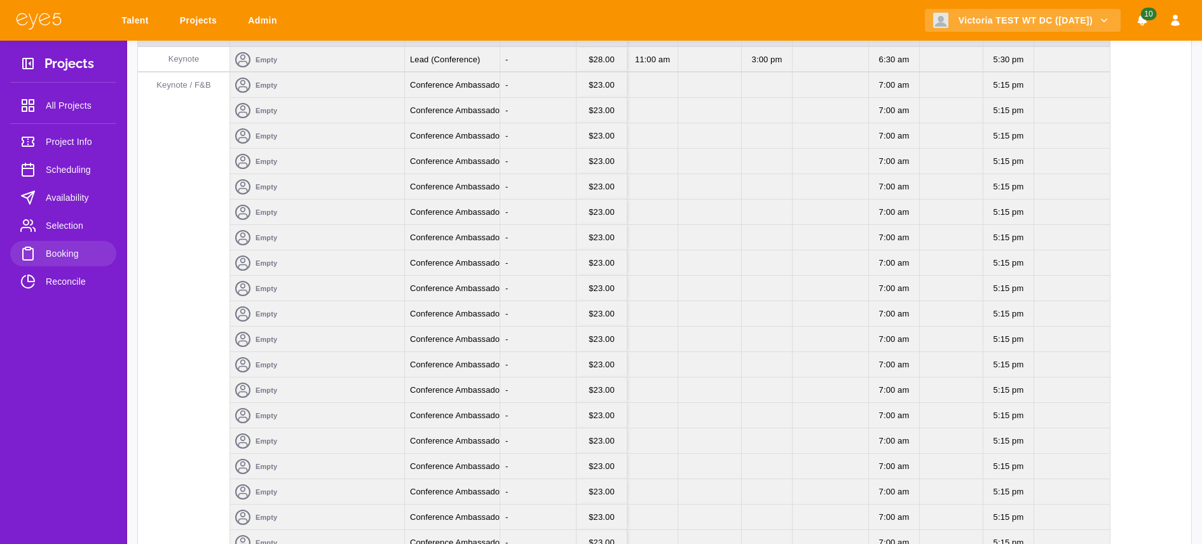
scroll to position [3495, 0]
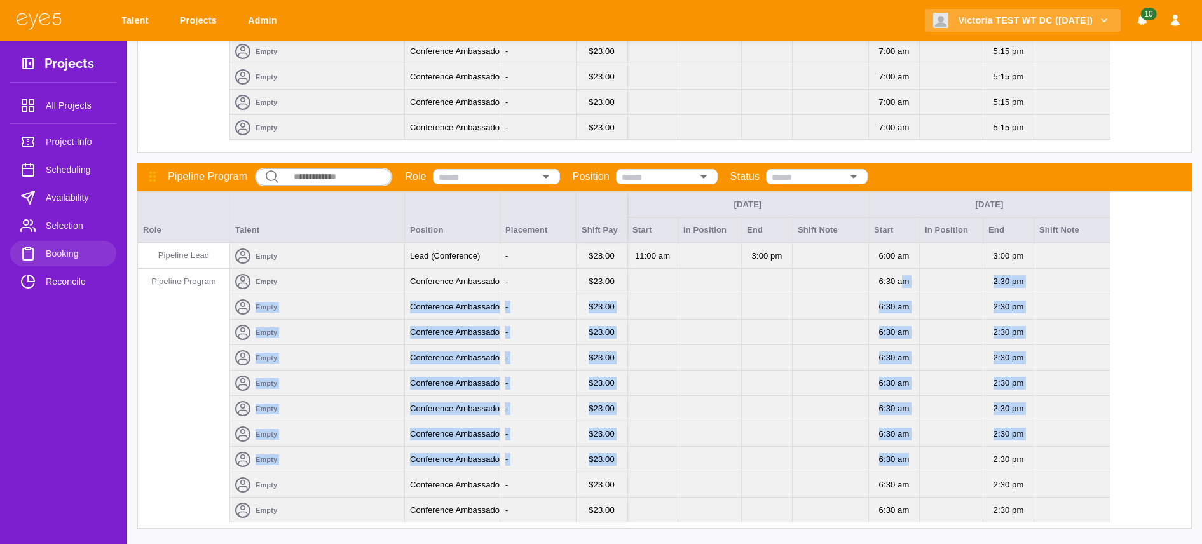
drag, startPoint x: 902, startPoint y: 278, endPoint x: 962, endPoint y: 449, distance: 181.9
click at [962, 449] on div "[DATE] [DATE] Role Talent Position Placement Shift Pay Start In Position End Sh…" at bounding box center [664, 359] width 1054 height 337
click at [962, 449] on div at bounding box center [950, 459] width 63 height 25
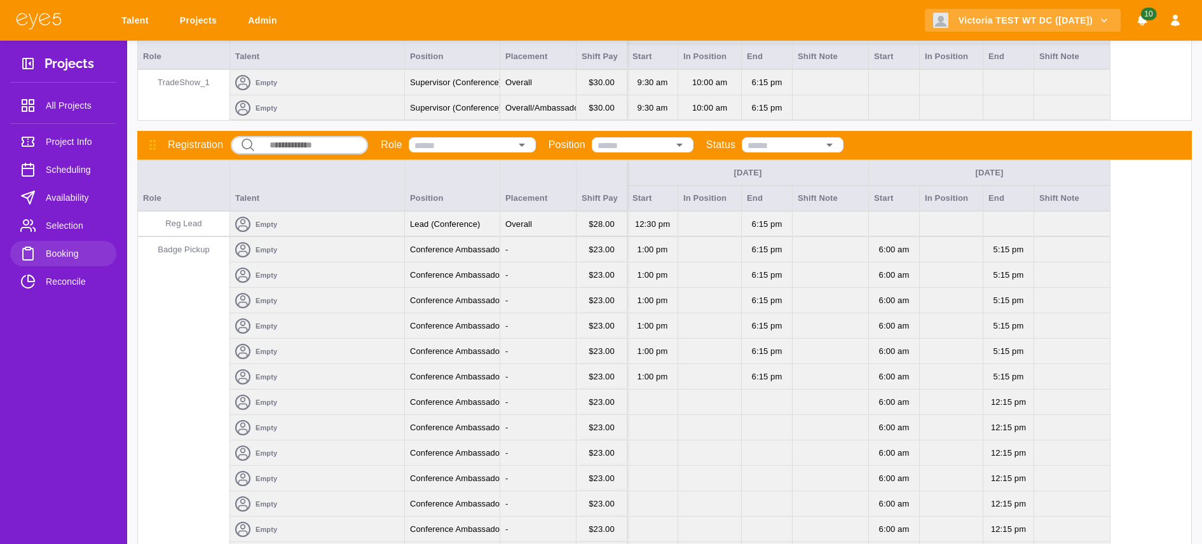
scroll to position [0, 0]
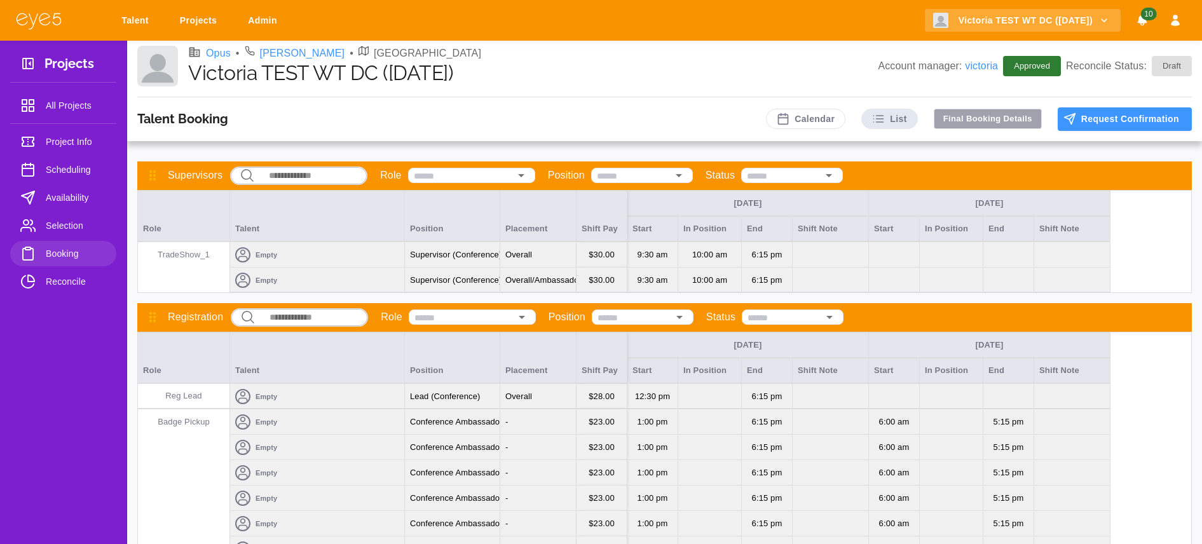
click at [985, 122] on button "Final Booking Details" at bounding box center [987, 119] width 108 height 20
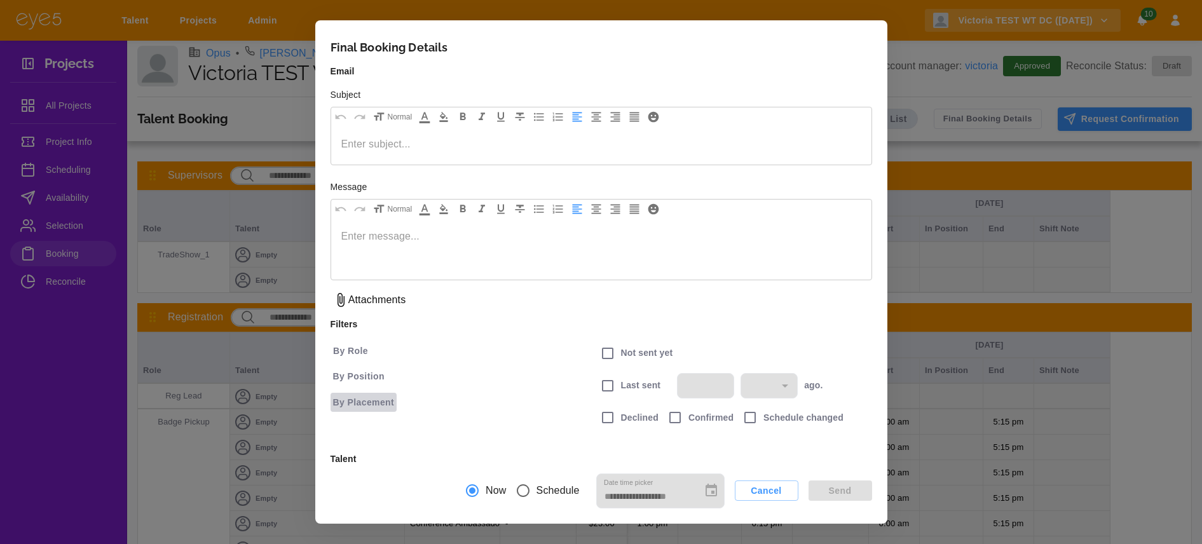
click at [357, 405] on button "By Placement" at bounding box center [363, 403] width 67 height 20
click at [372, 379] on div at bounding box center [601, 272] width 1202 height 544
click at [372, 374] on button "By Position" at bounding box center [358, 377] width 57 height 20
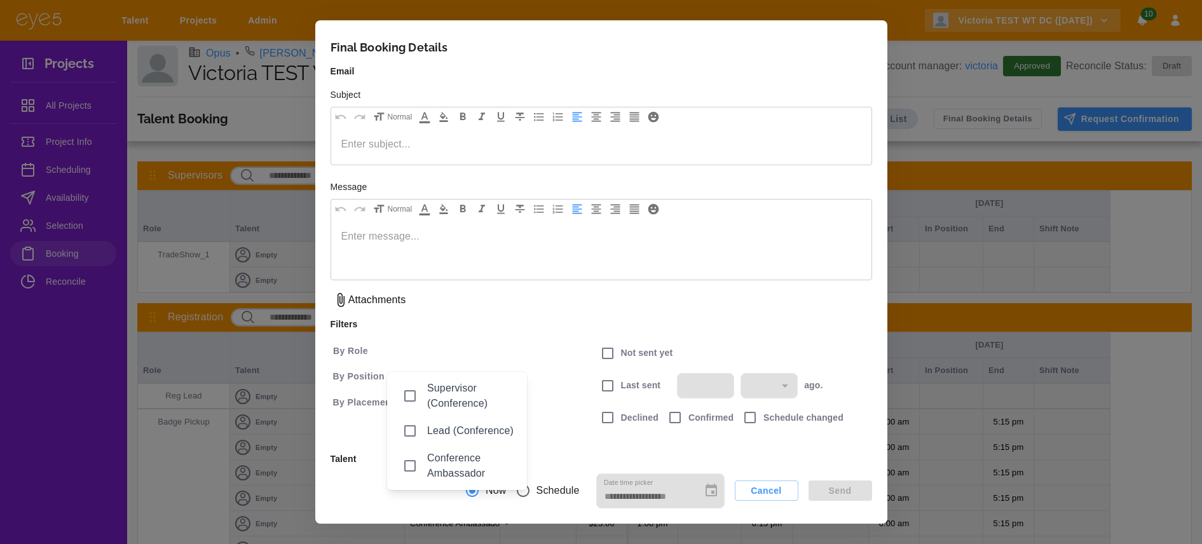
click at [351, 333] on div at bounding box center [601, 272] width 1202 height 544
click at [351, 346] on button "By Role" at bounding box center [350, 351] width 41 height 20
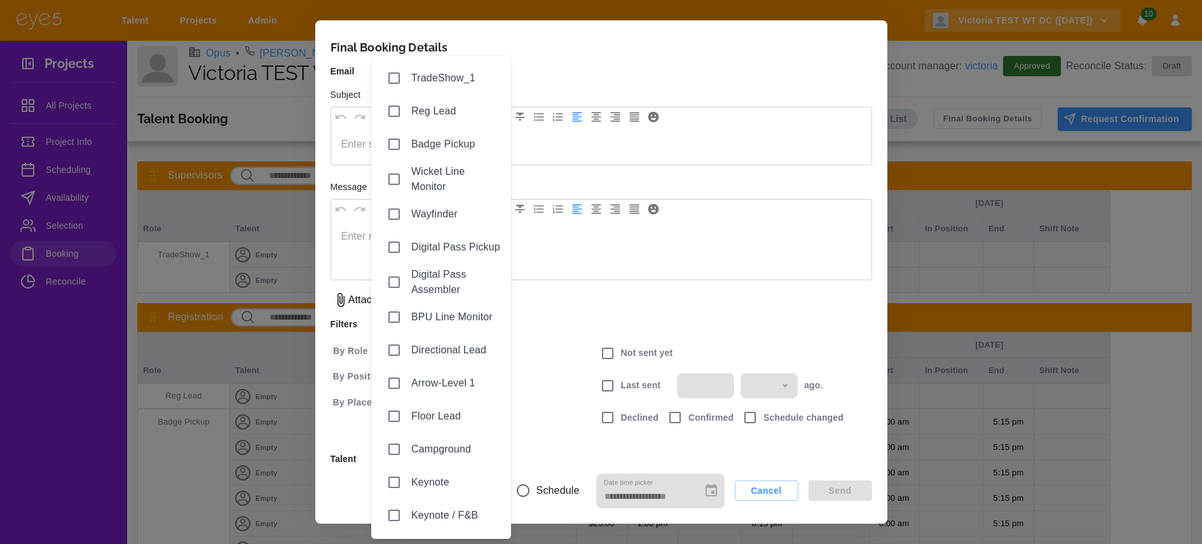
click at [356, 382] on div at bounding box center [601, 272] width 1202 height 544
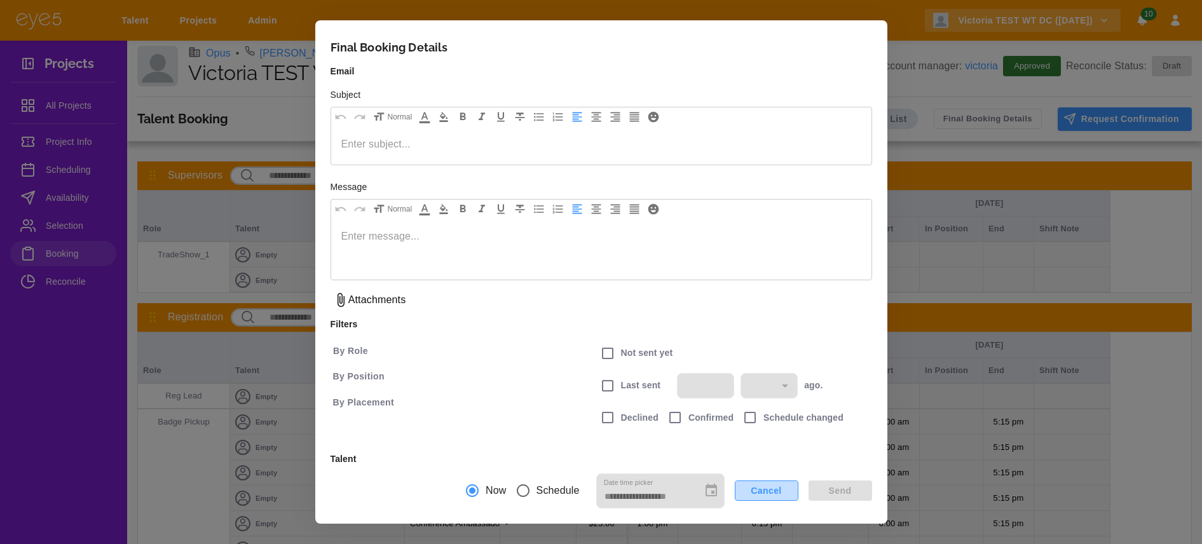
click at [780, 494] on button "Cancel" at bounding box center [767, 490] width 64 height 20
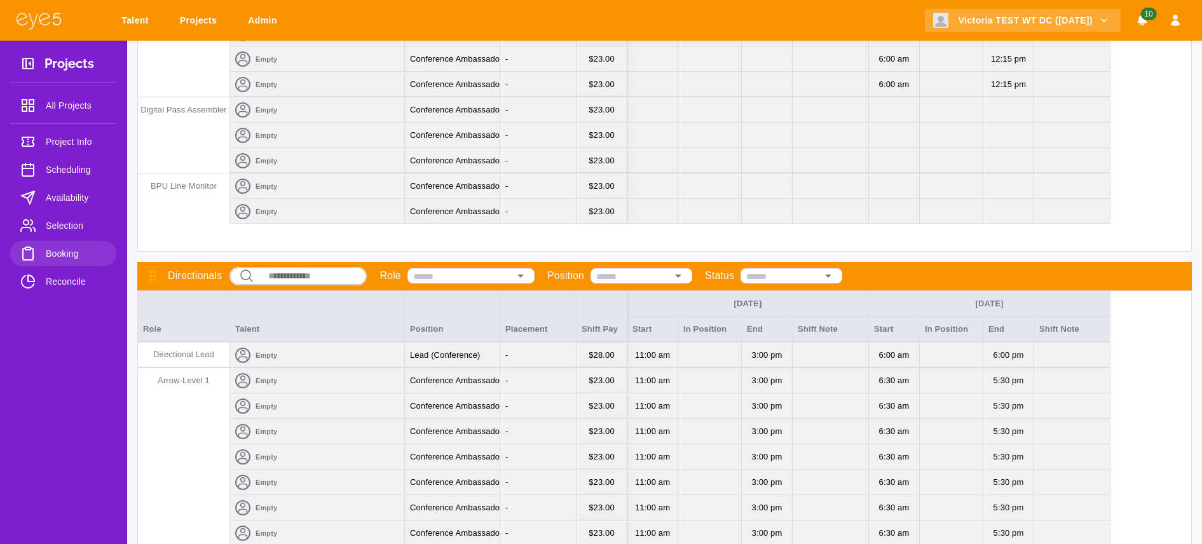
scroll to position [1304, 0]
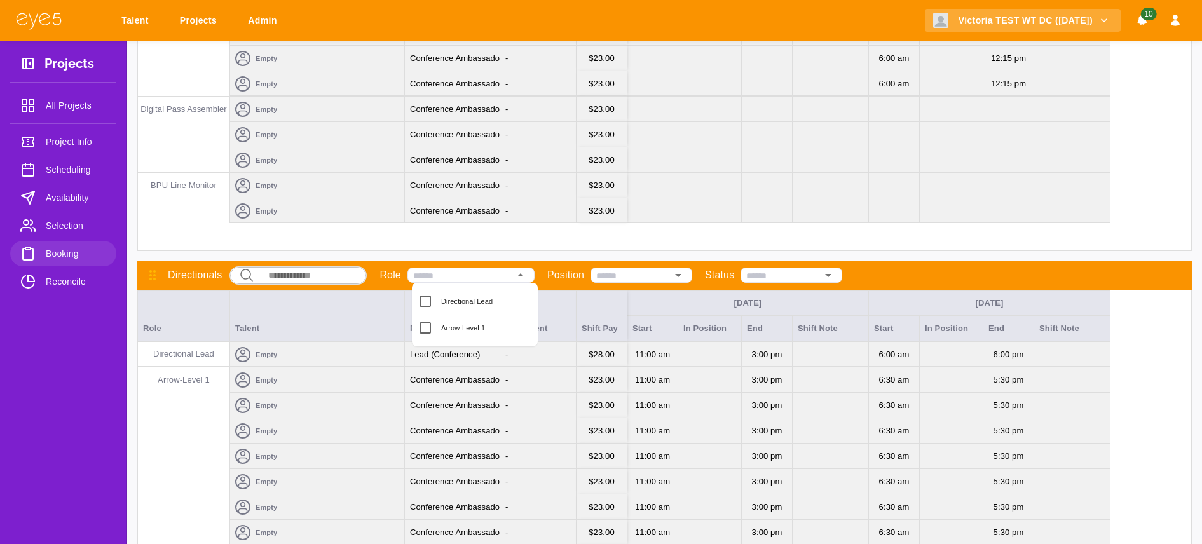
click at [433, 279] on input "text" at bounding box center [461, 275] width 96 height 13
click at [433, 280] on input "text" at bounding box center [461, 275] width 96 height 13
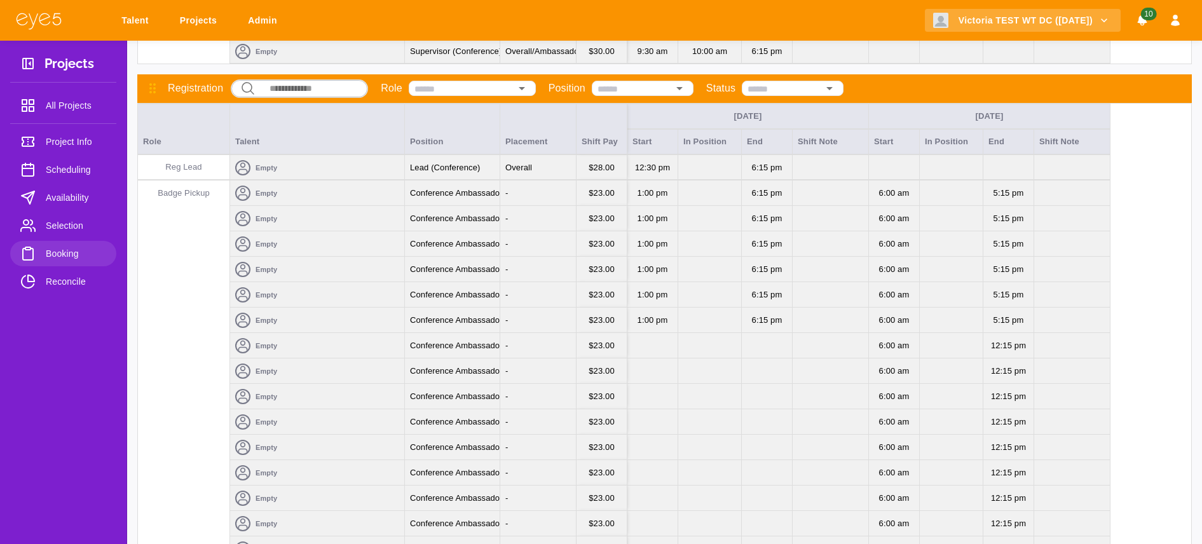
scroll to position [98, 0]
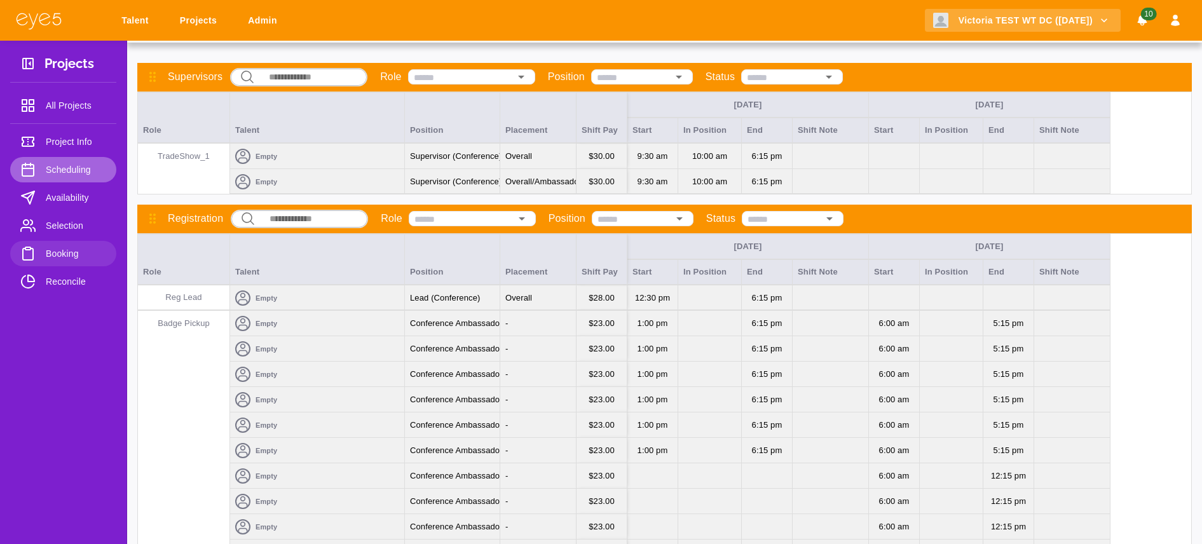
click at [66, 174] on span "Scheduling" at bounding box center [76, 169] width 60 height 15
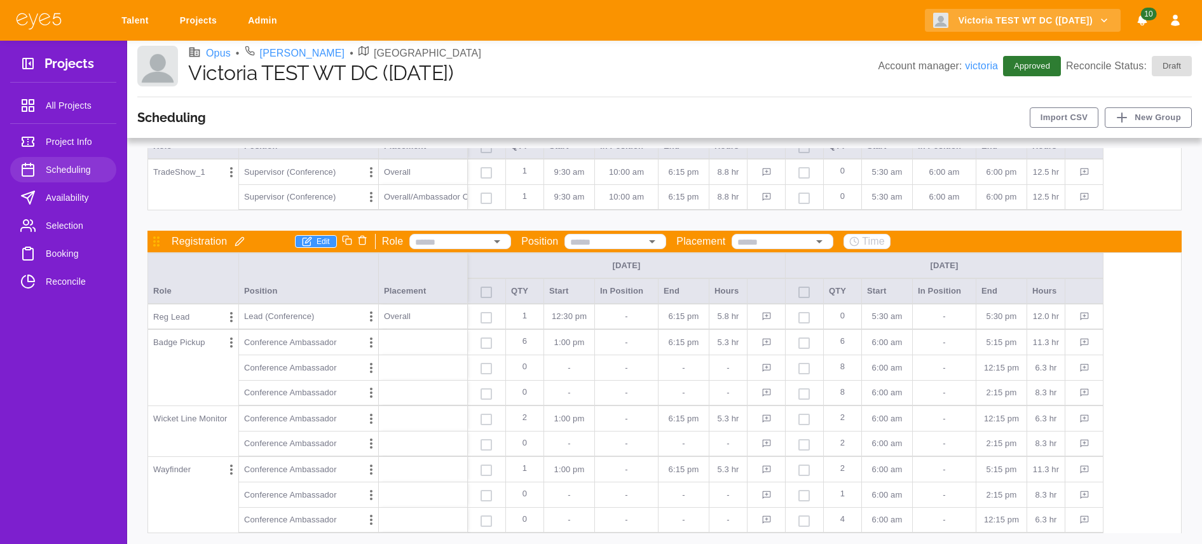
scroll to position [74, 0]
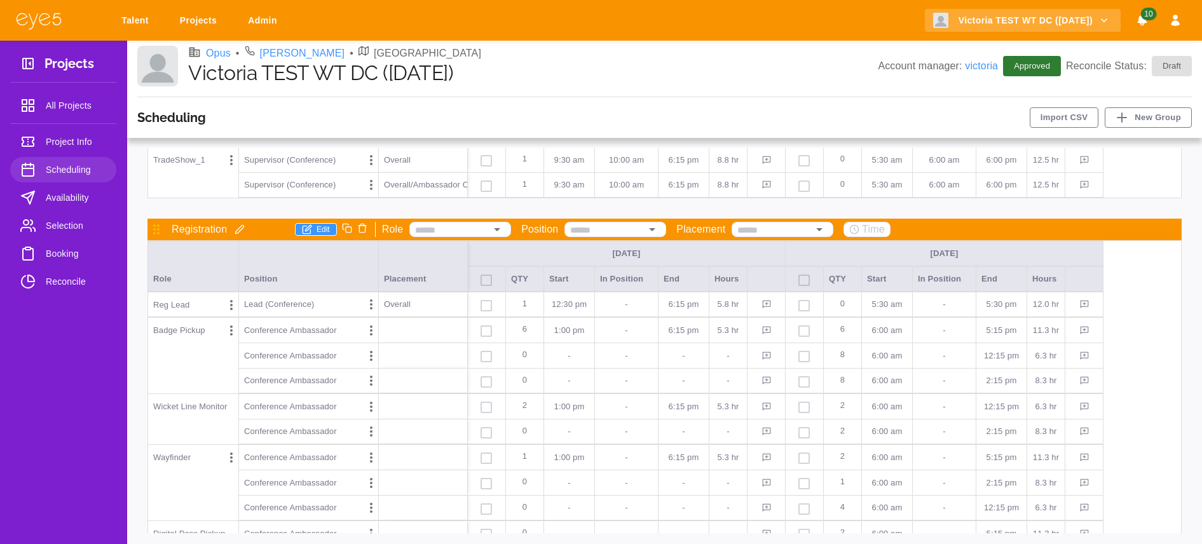
click at [412, 335] on div at bounding box center [423, 329] width 89 height 25
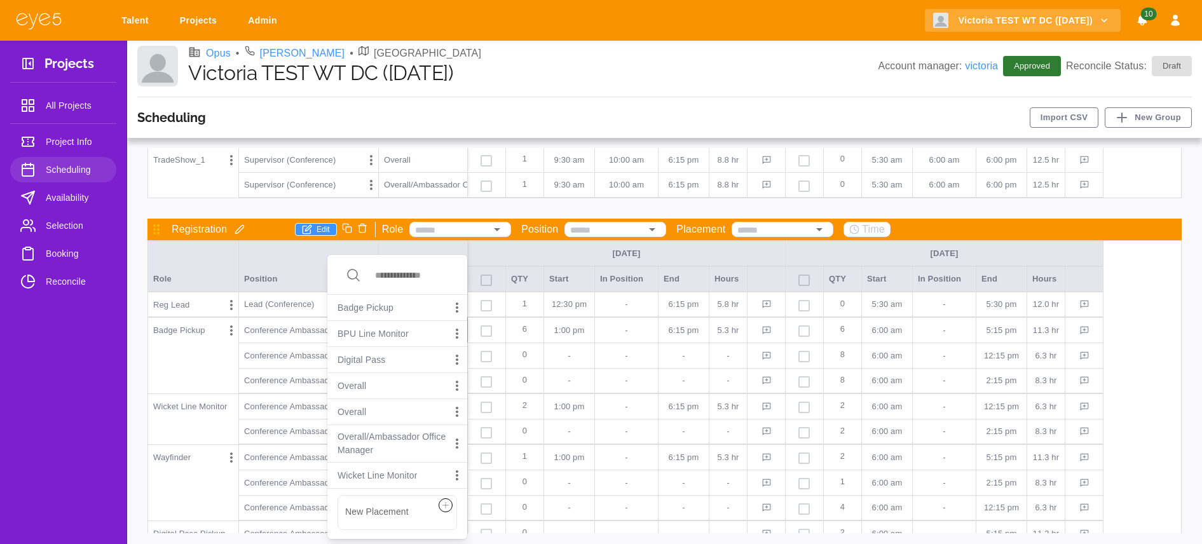
click at [424, 332] on div "BPU Line Monitor" at bounding box center [397, 334] width 140 height 26
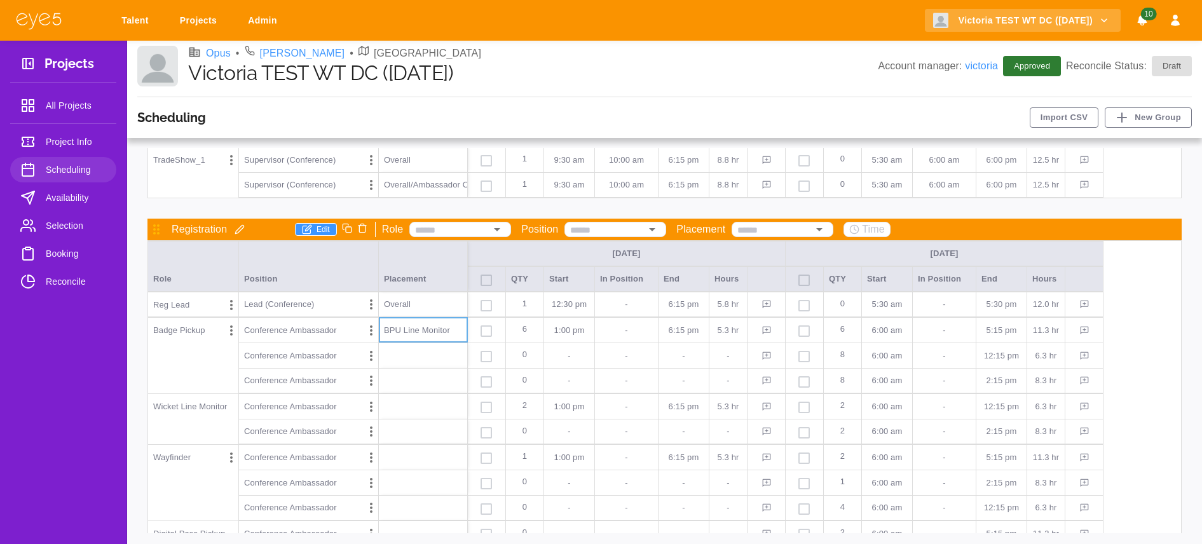
click at [416, 360] on div at bounding box center [423, 355] width 89 height 25
click at [416, 358] on div at bounding box center [423, 355] width 89 height 25
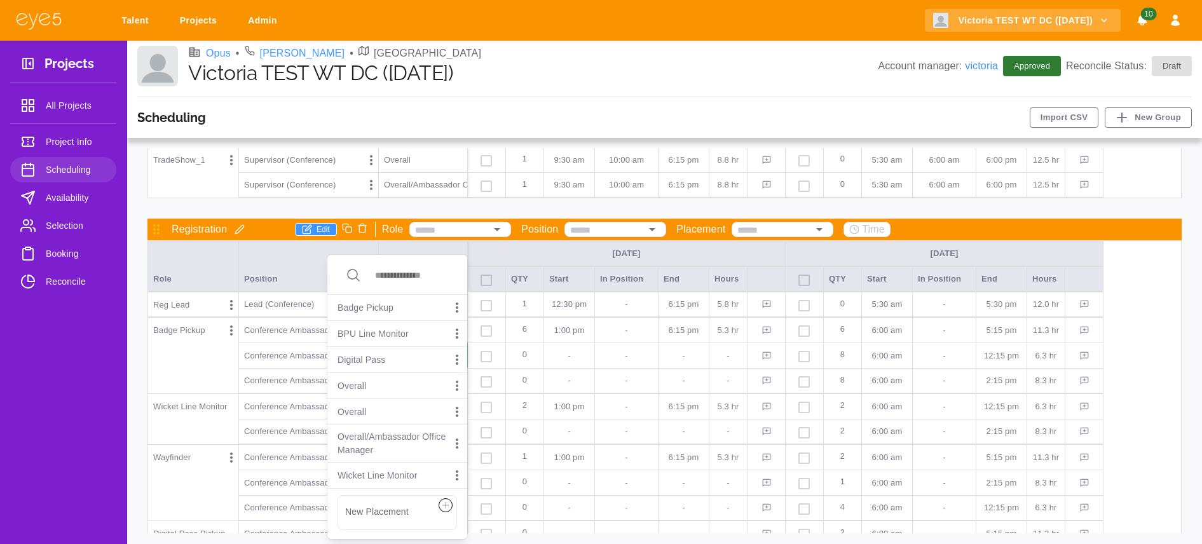
click at [406, 365] on div "Digital Pass" at bounding box center [397, 360] width 140 height 26
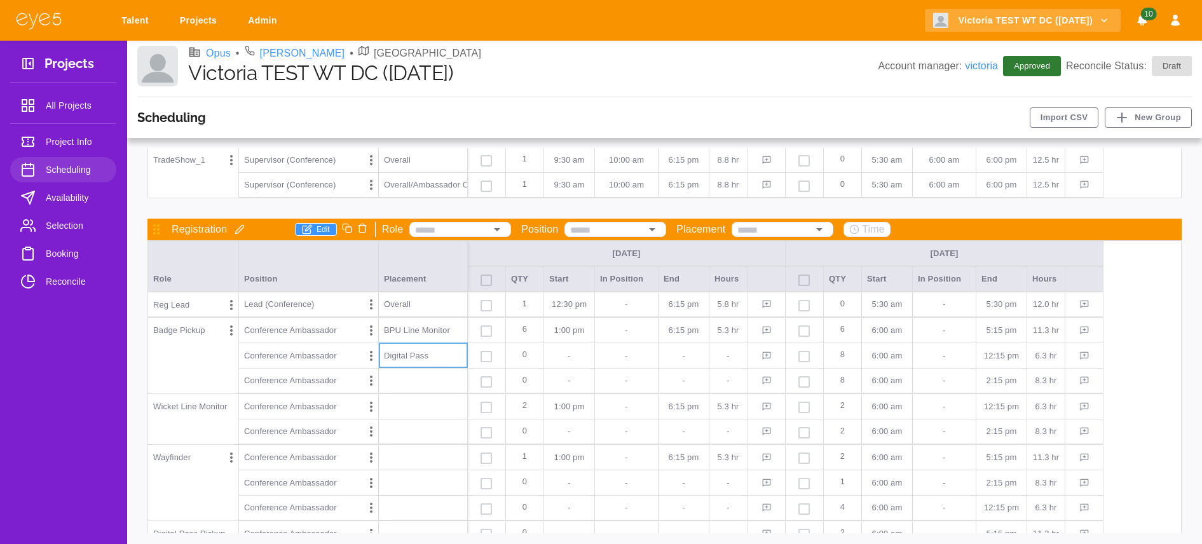
click at [404, 379] on div at bounding box center [423, 380] width 89 height 25
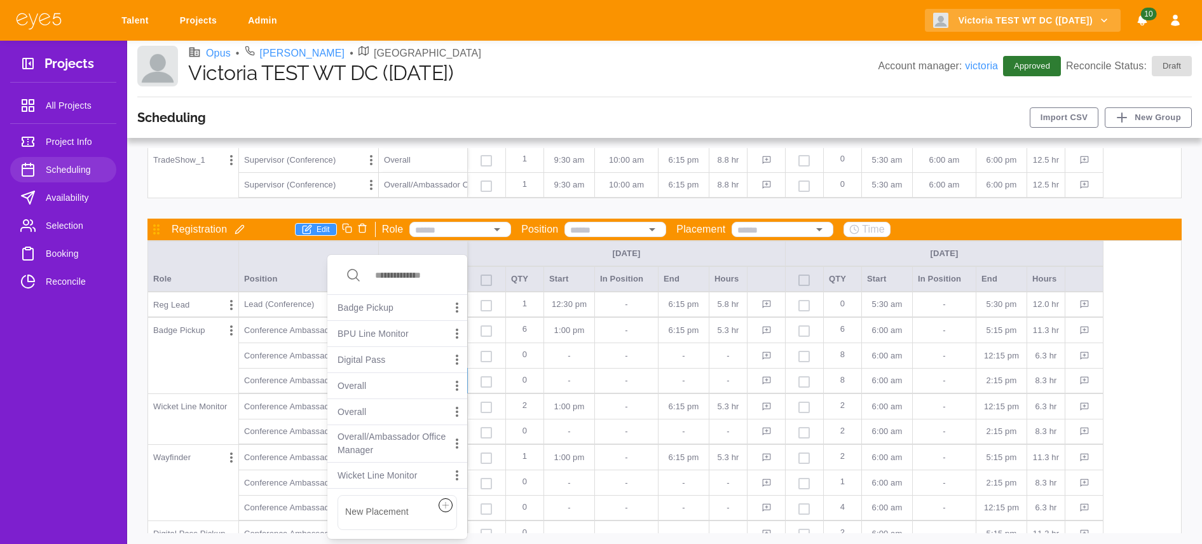
click at [403, 308] on div "Badge Pickup" at bounding box center [397, 308] width 140 height 26
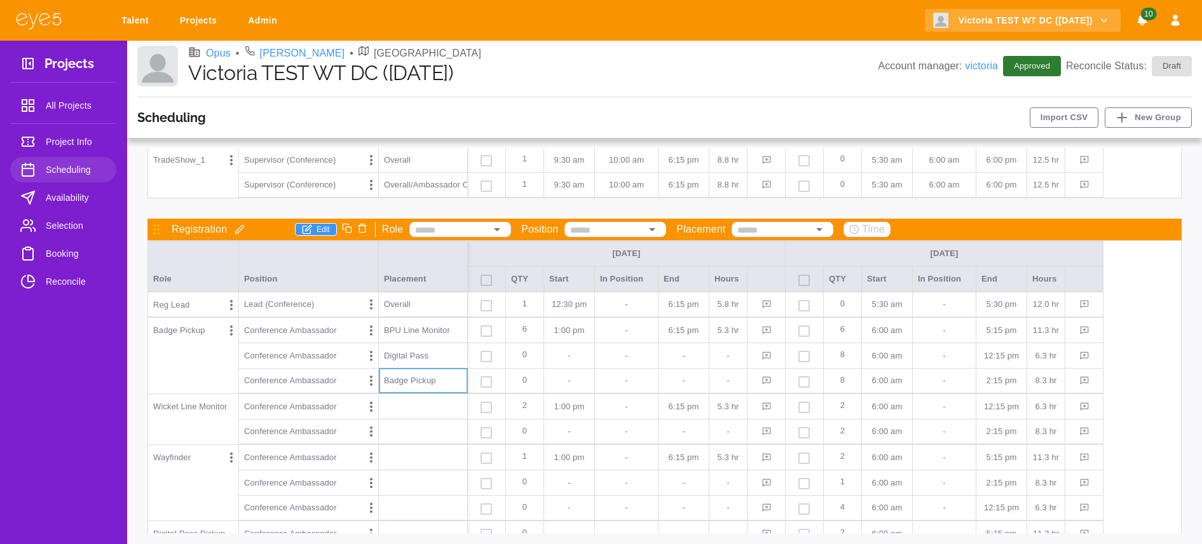
click at [58, 255] on span "Booking" at bounding box center [76, 253] width 60 height 15
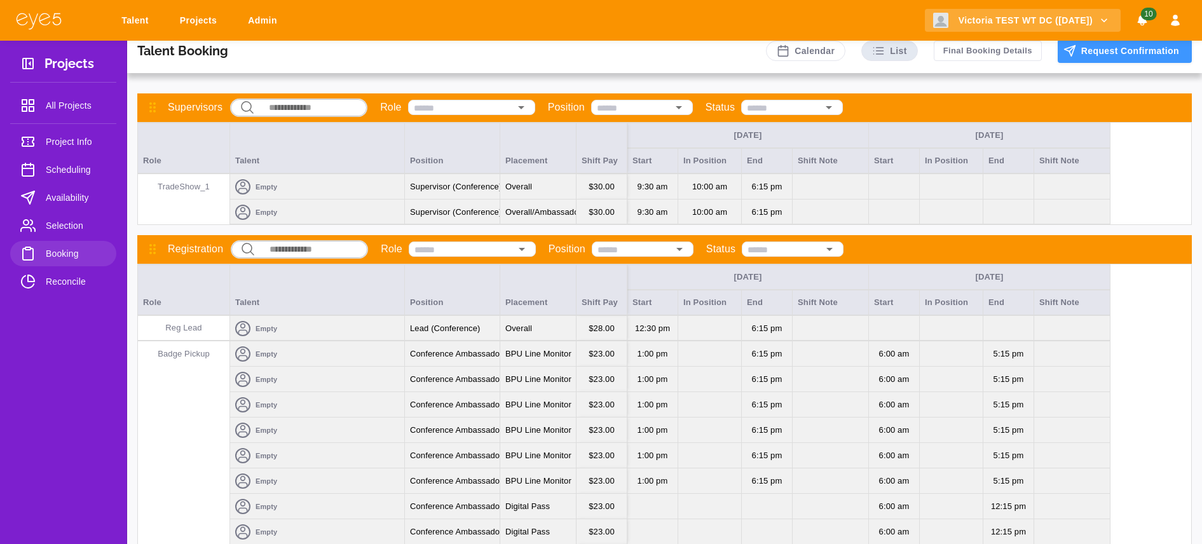
scroll to position [67, 0]
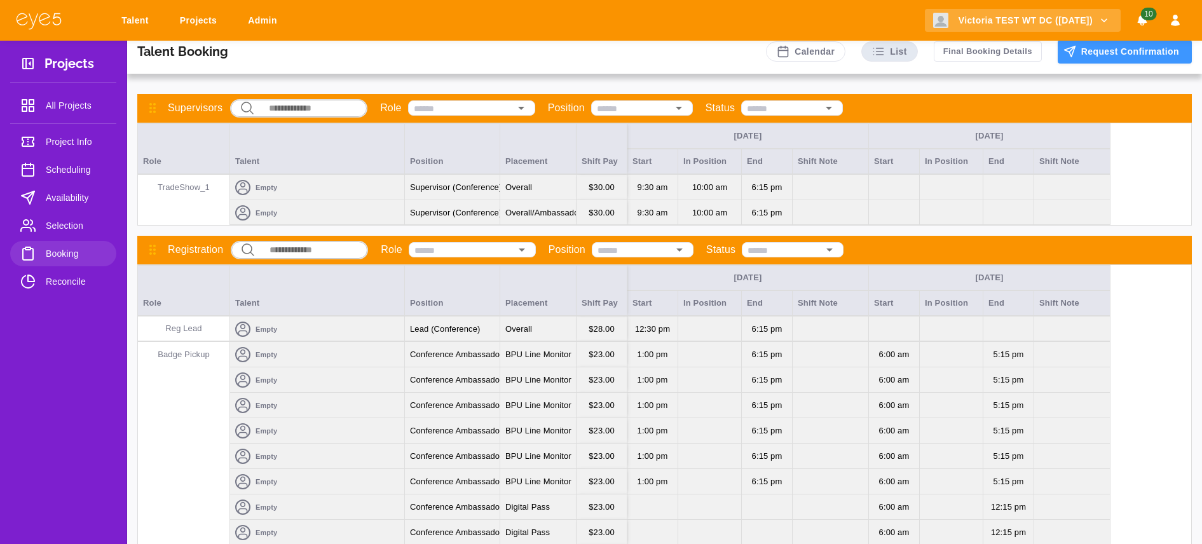
click at [494, 255] on input "text" at bounding box center [462, 250] width 96 height 13
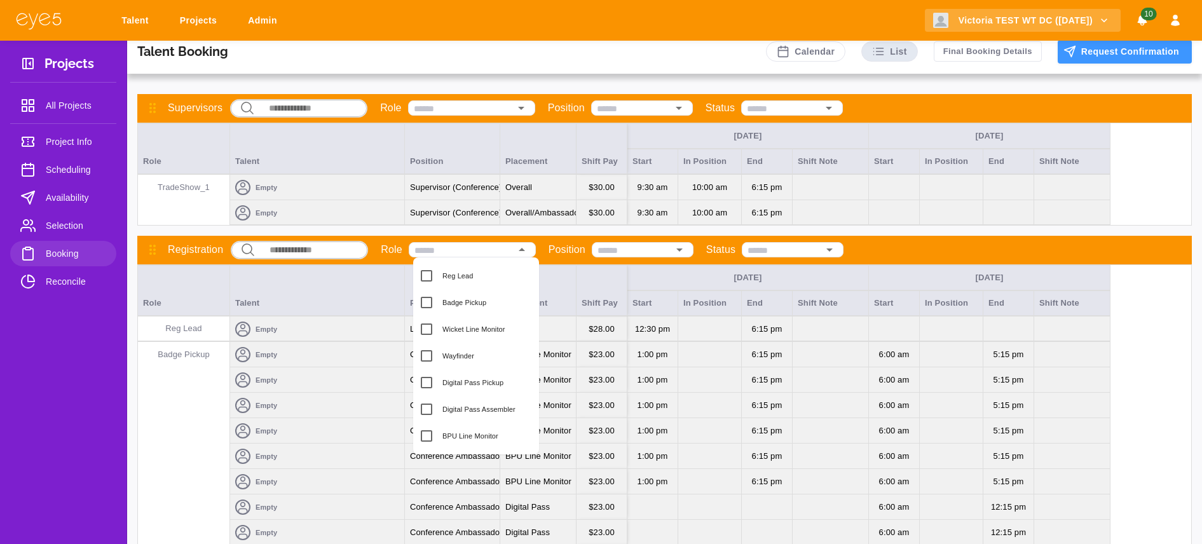
click at [620, 243] on div at bounding box center [643, 249] width 102 height 15
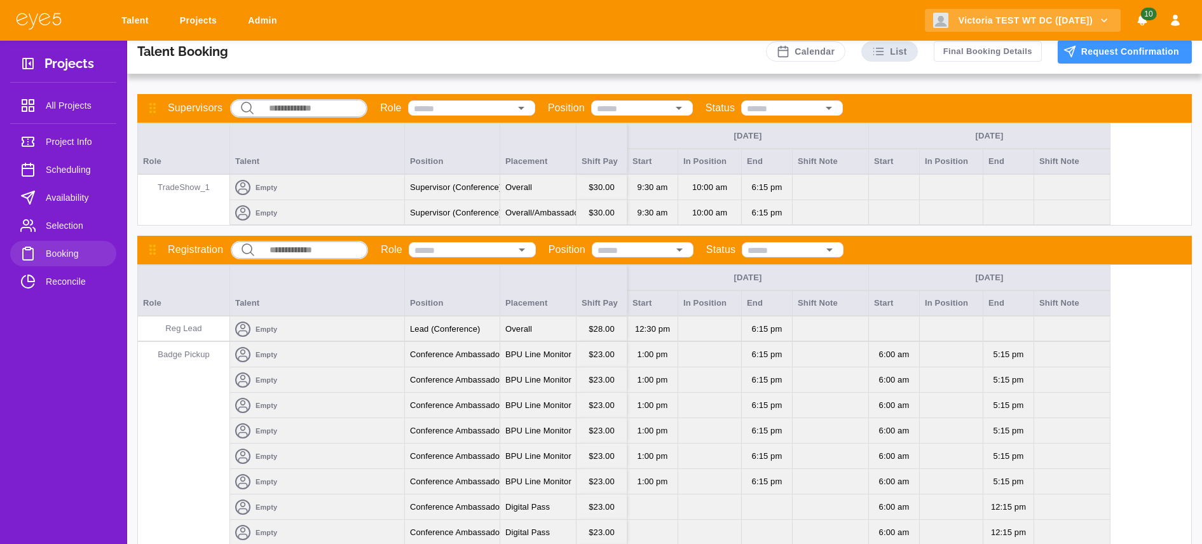
click at [646, 251] on input "text" at bounding box center [632, 250] width 71 height 13
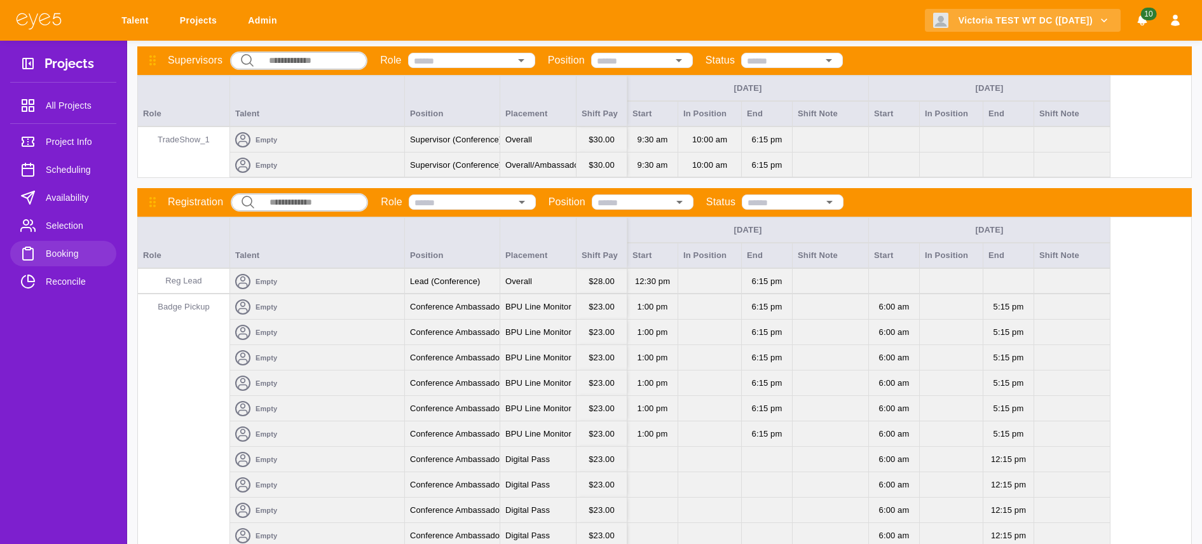
scroll to position [114, 0]
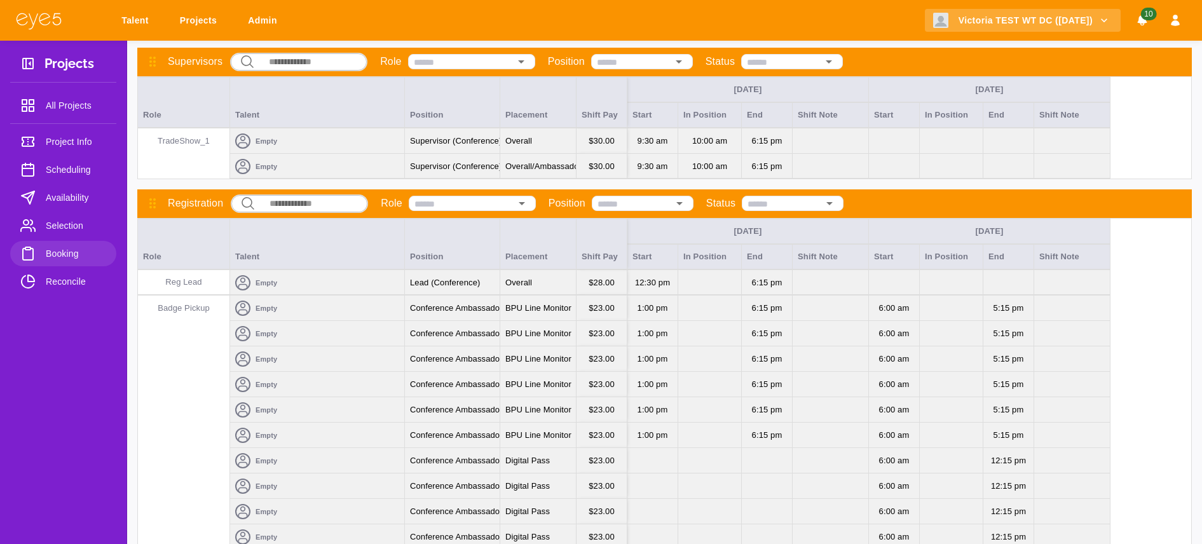
click at [517, 198] on div at bounding box center [521, 203] width 17 height 18
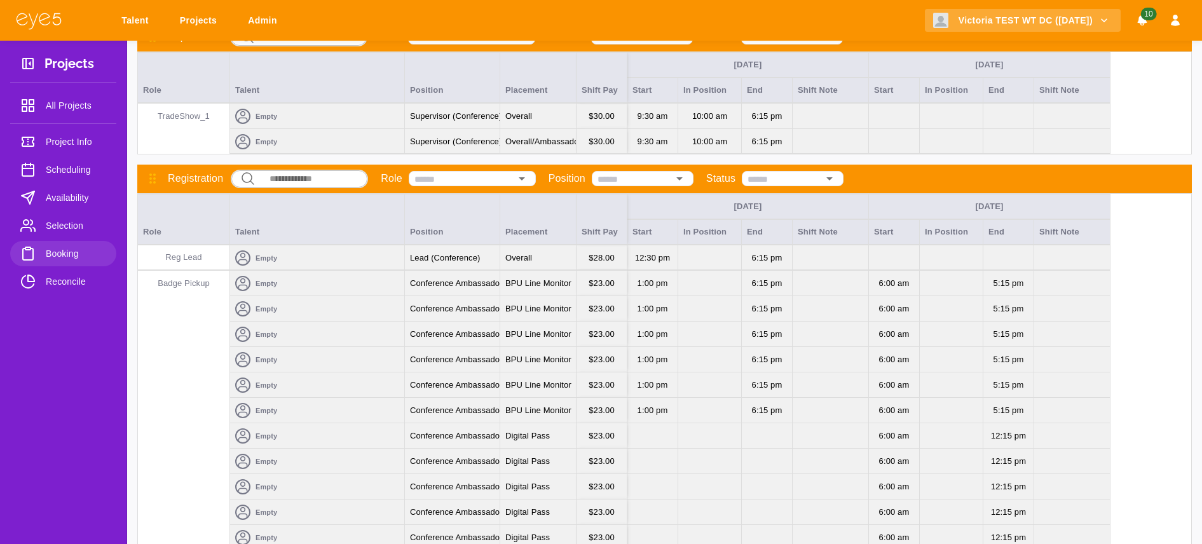
scroll to position [146, 0]
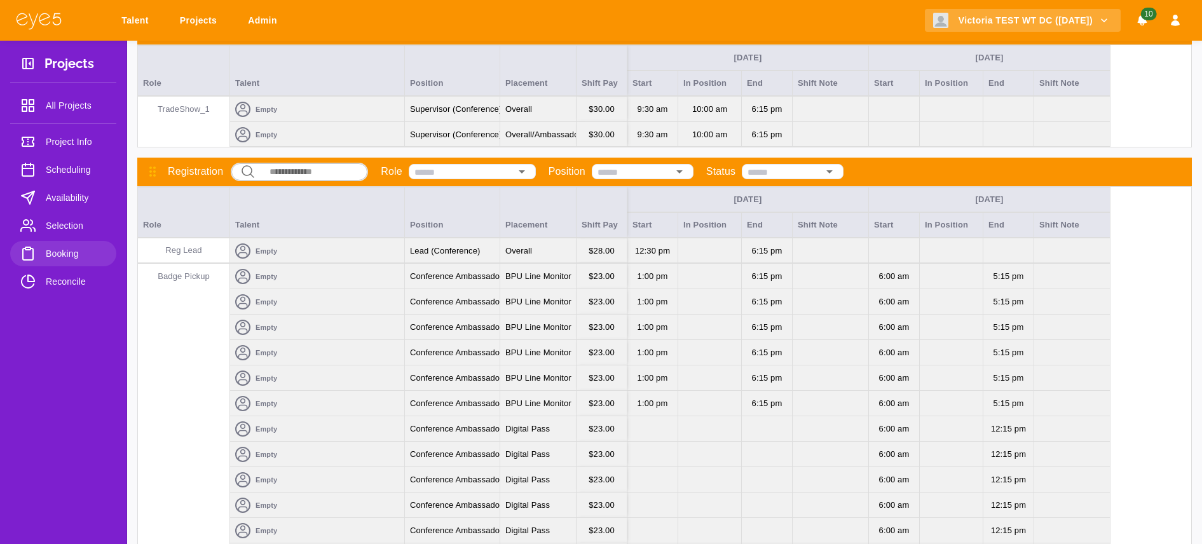
click at [698, 171] on div "​ ​ Role Position Status" at bounding box center [537, 172] width 613 height 18
click at [682, 172] on icon "Open" at bounding box center [679, 171] width 6 height 3
click at [702, 173] on div "​ ​ Role Position Status" at bounding box center [537, 172] width 613 height 18
click at [526, 173] on icon "Open" at bounding box center [521, 171] width 15 height 15
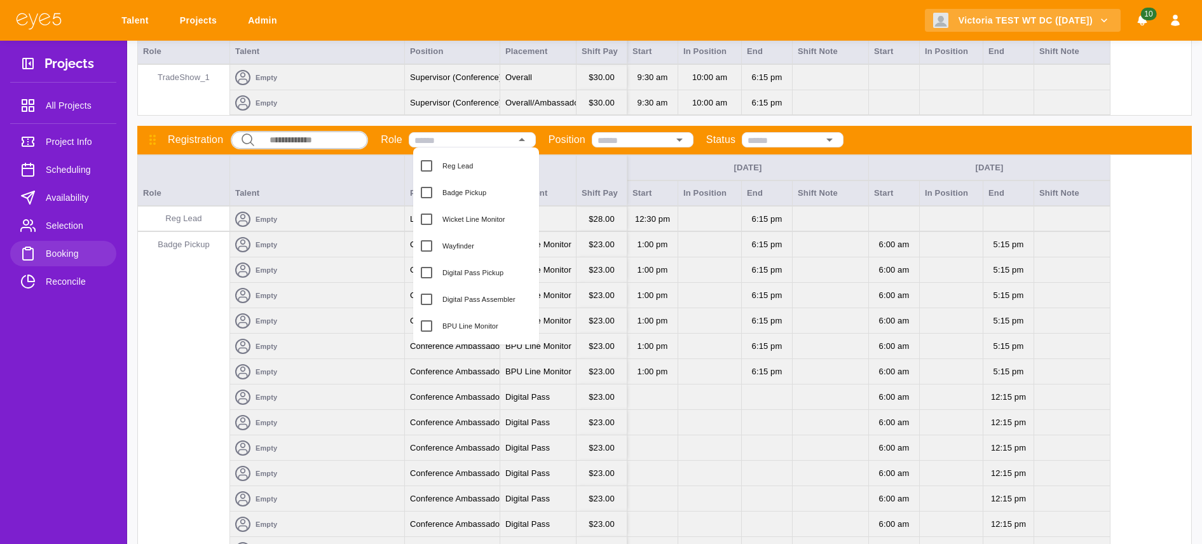
scroll to position [182, 0]
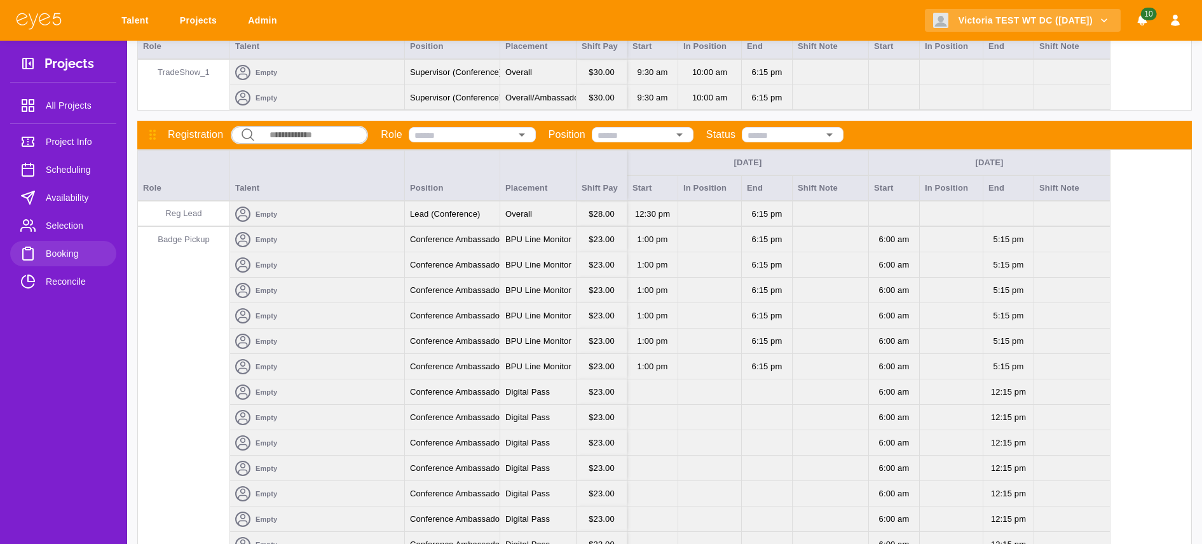
click at [578, 150] on div "Shift Pay" at bounding box center [601, 175] width 51 height 51
click at [656, 132] on input "text" at bounding box center [632, 135] width 71 height 13
click at [790, 130] on input "text" at bounding box center [782, 135] width 71 height 13
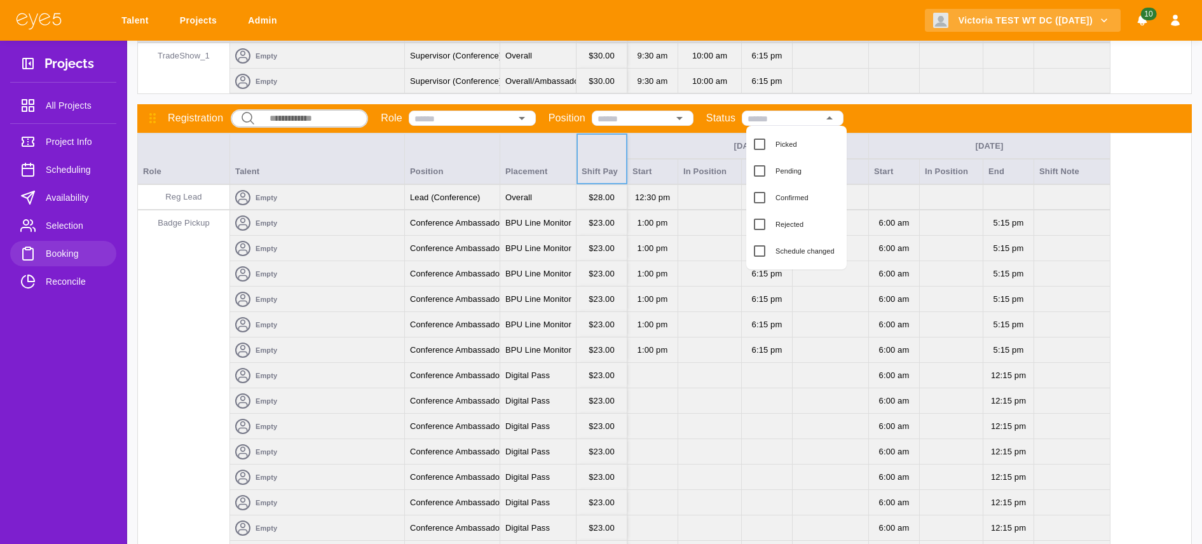
scroll to position [202, 0]
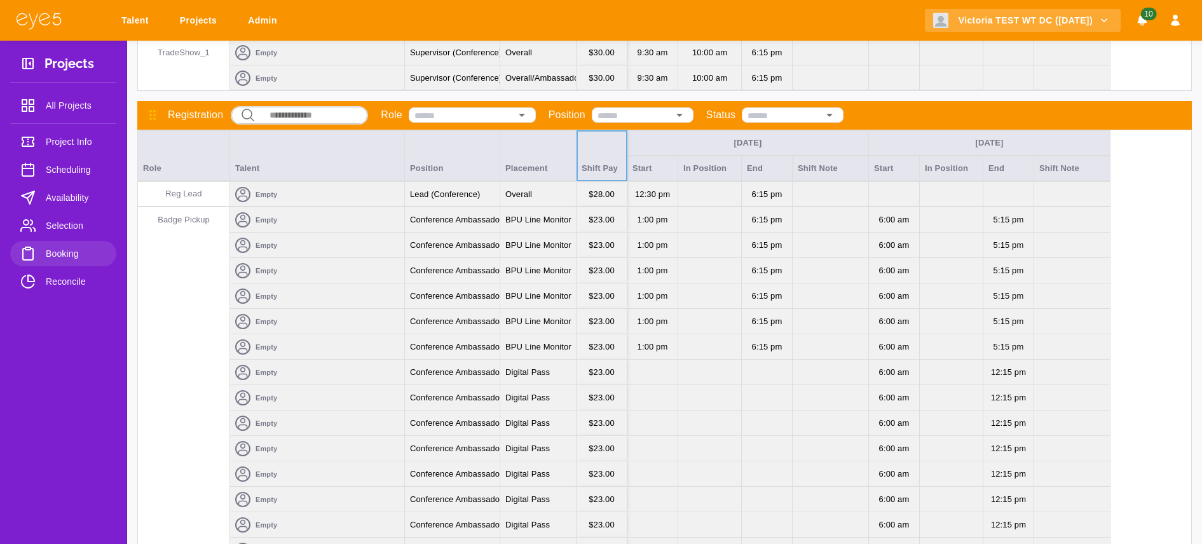
click at [905, 109] on div "Registration ​ ​ Role Position Status Time" at bounding box center [664, 115] width 1054 height 29
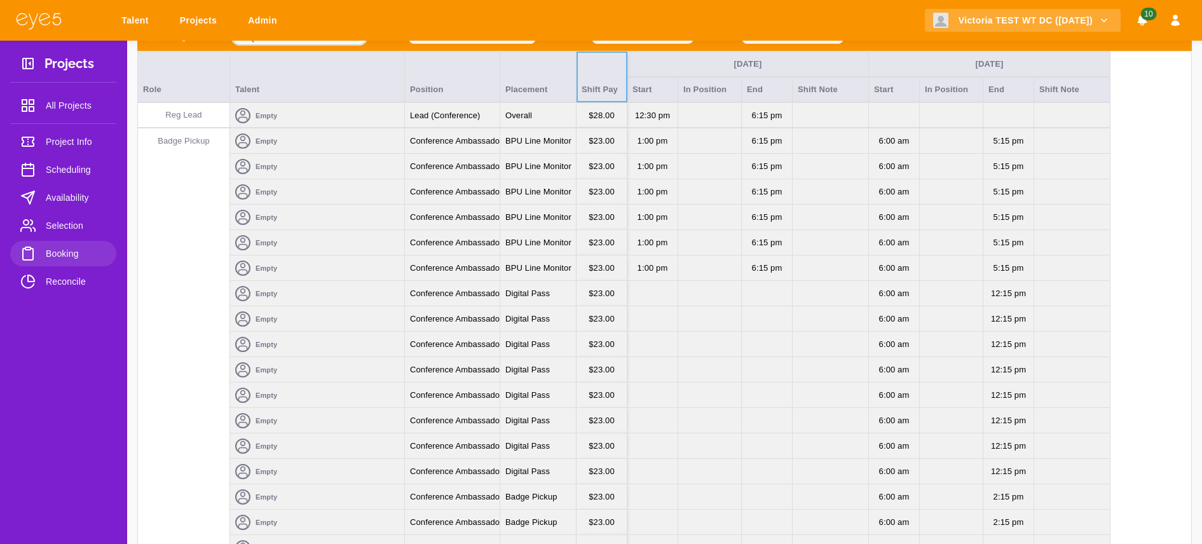
scroll to position [278, 0]
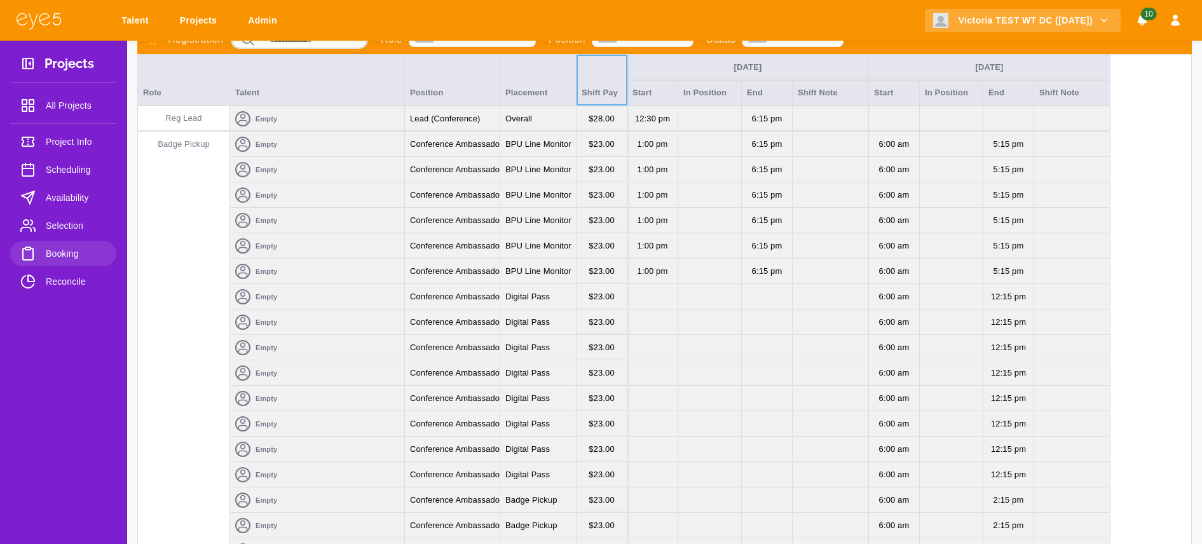
click at [899, 282] on div "6:00 AM" at bounding box center [894, 271] width 50 height 25
click at [1059, 143] on div at bounding box center [1072, 144] width 76 height 25
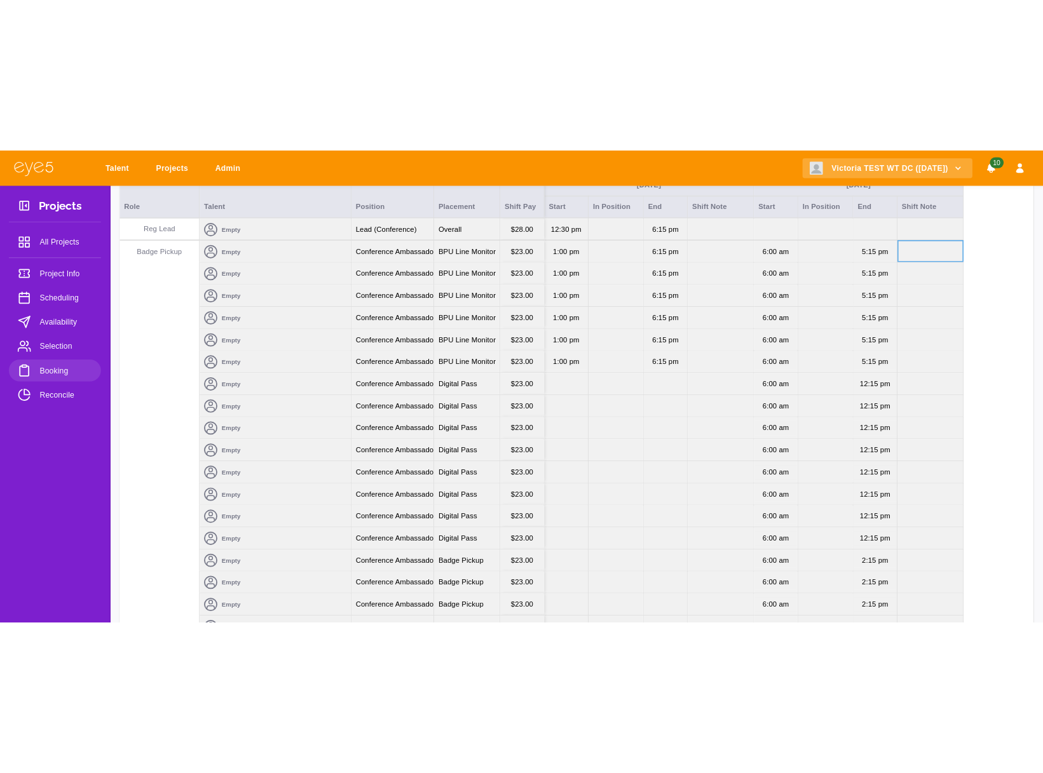
scroll to position [306, 0]
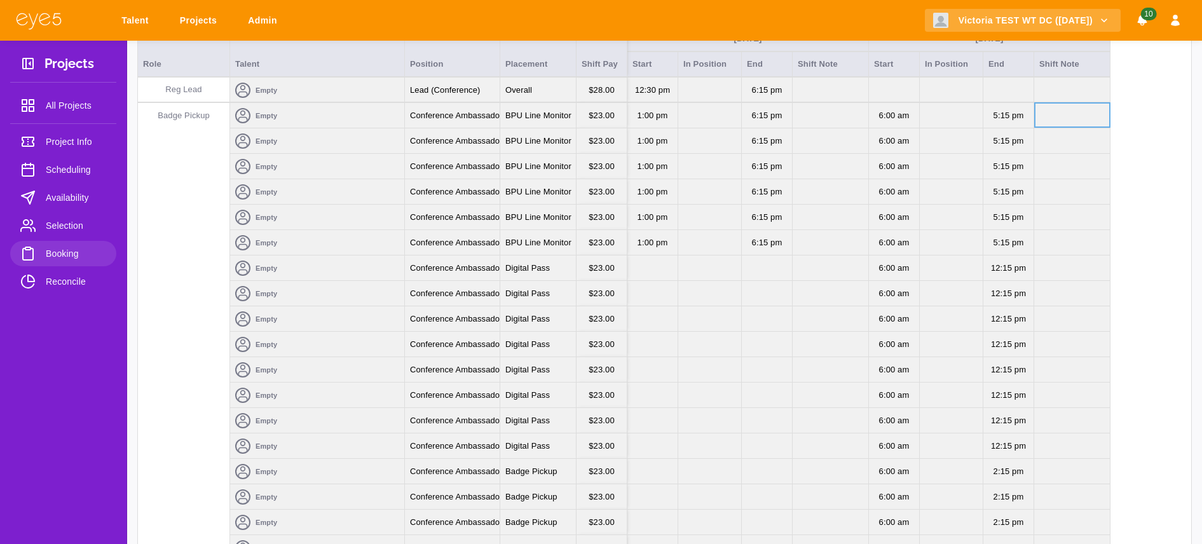
click at [325, 154] on div "Empty" at bounding box center [317, 166] width 174 height 25
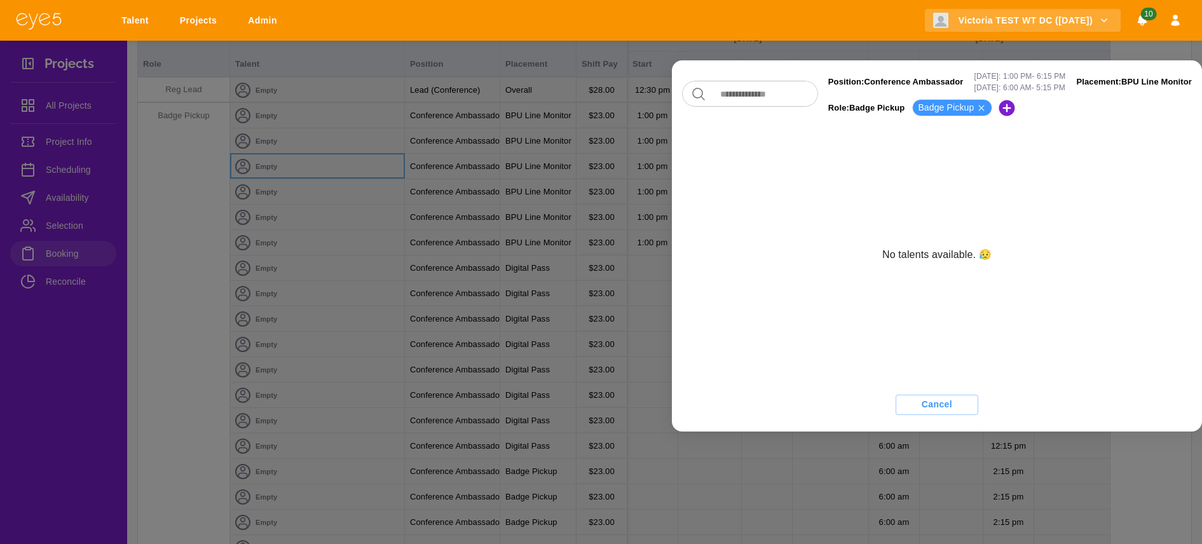
click at [976, 109] on icon at bounding box center [981, 108] width 10 height 10
click at [914, 111] on icon at bounding box center [922, 108] width 16 height 16
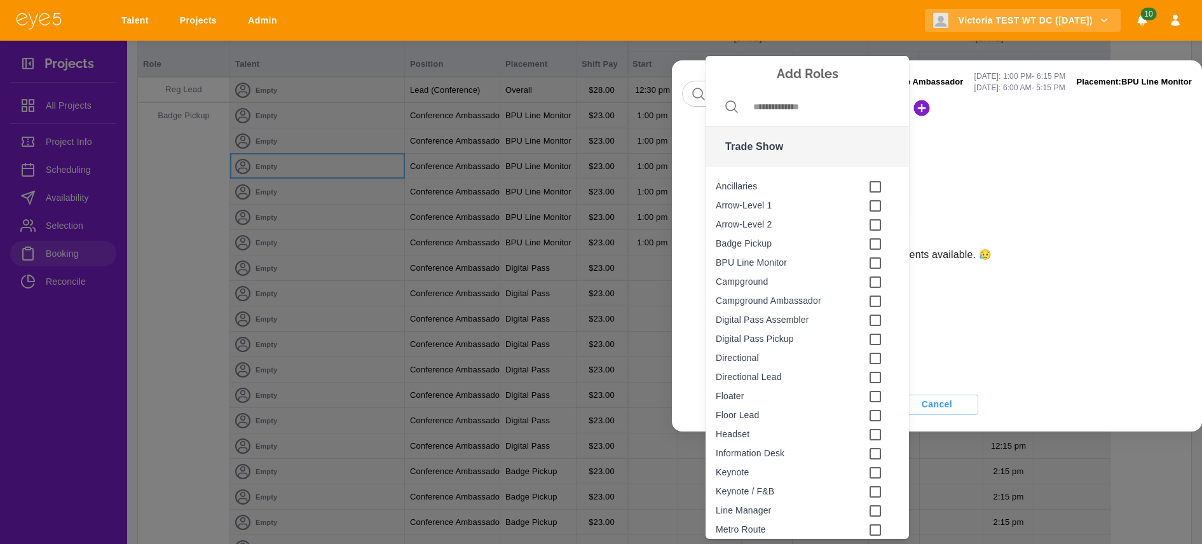
click at [968, 356] on div at bounding box center [601, 272] width 1202 height 544
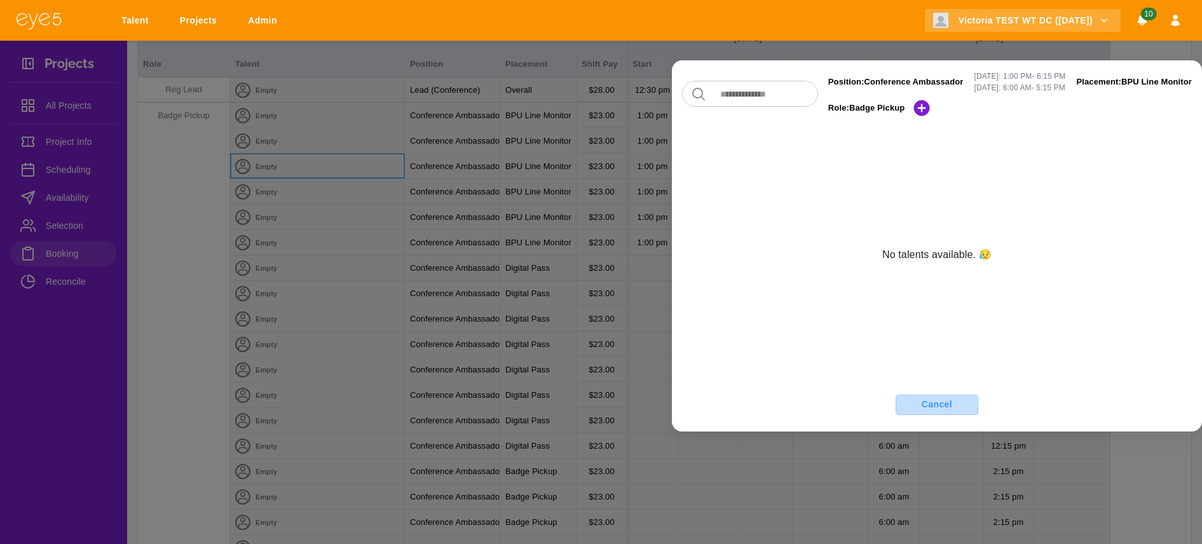
click at [930, 404] on button "Cancel" at bounding box center [936, 405] width 83 height 20
